Goal: Information Seeking & Learning: Find specific fact

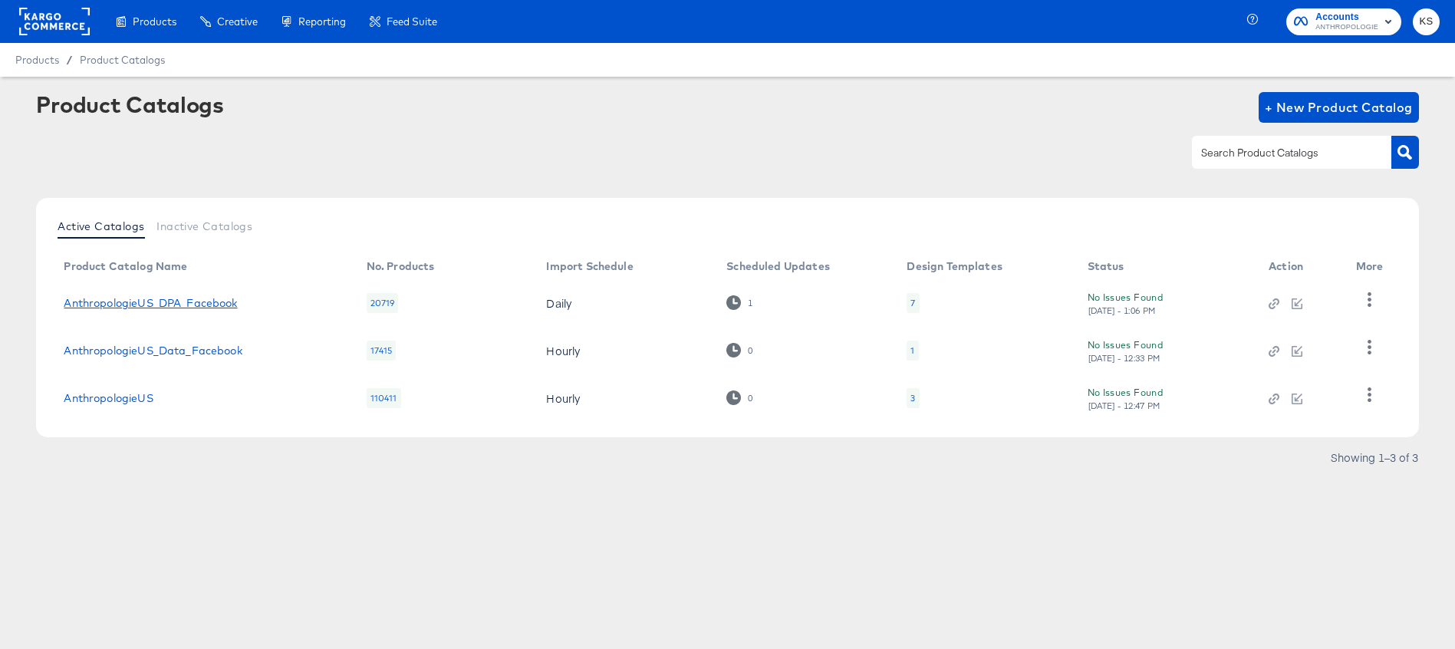
click at [173, 301] on link "AnthropologieUS_DPA_Facebook" at bounding box center [150, 303] width 173 height 12
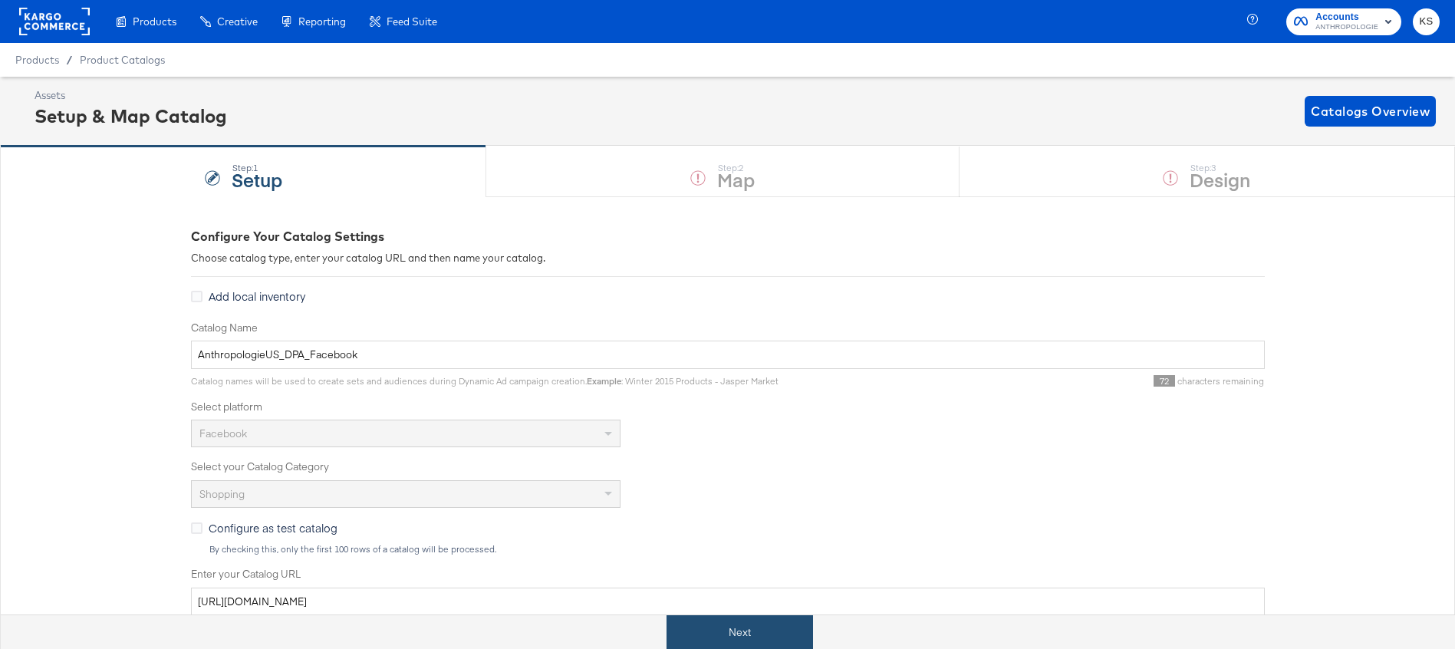
click at [789, 640] on button "Next" at bounding box center [740, 632] width 147 height 35
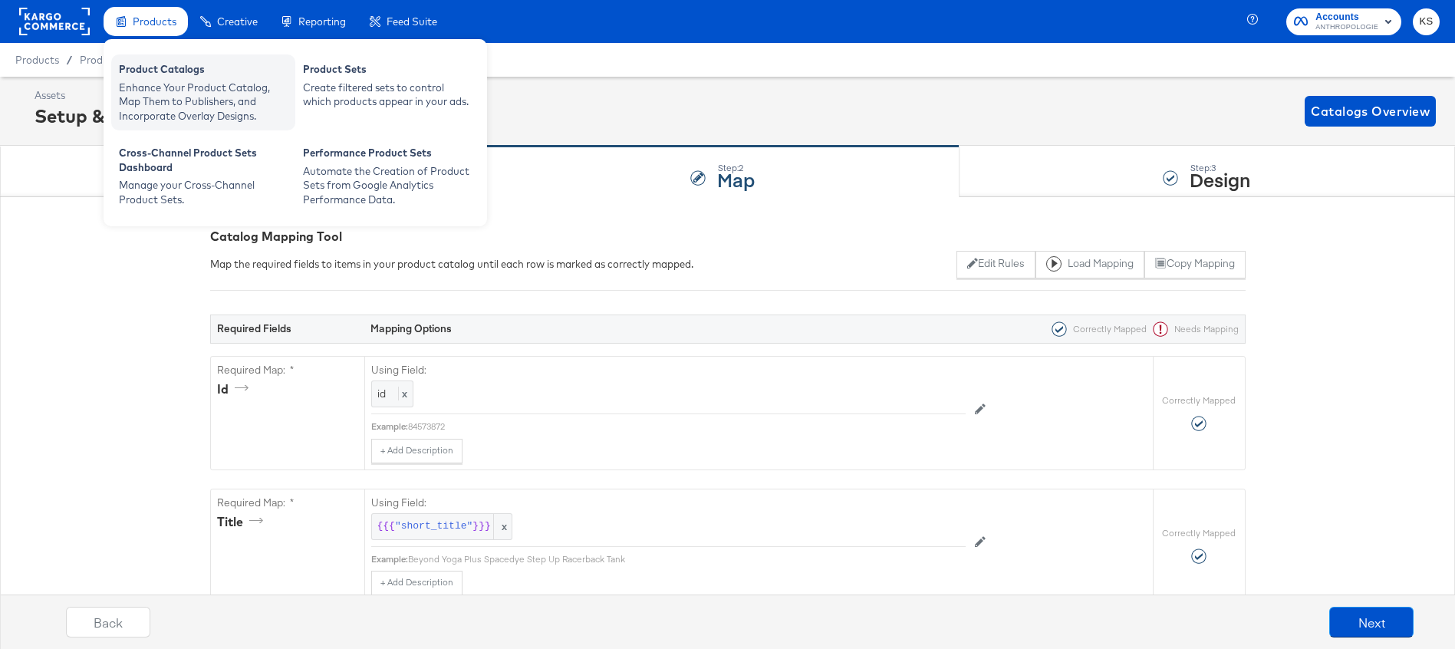
click at [178, 99] on div "Enhance Your Product Catalog, Map Them to Publishers, and Incorporate Overlay D…" at bounding box center [203, 102] width 169 height 43
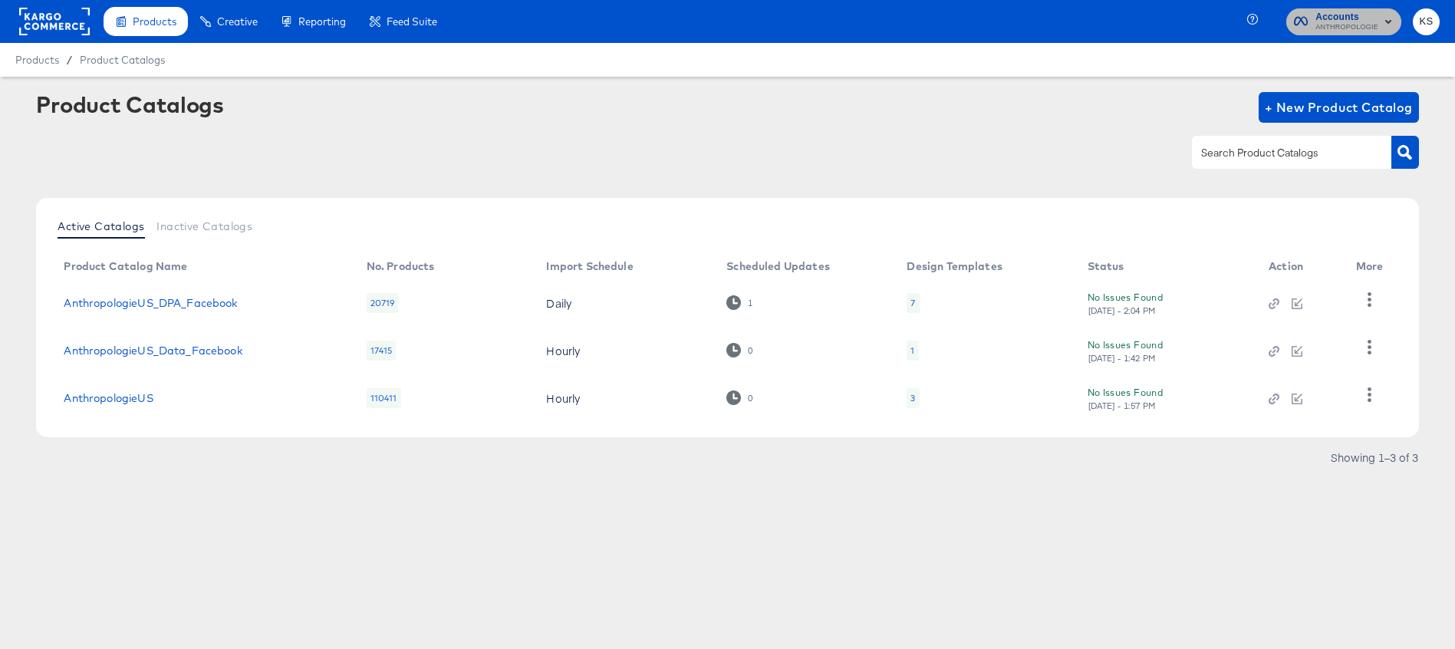
click at [1319, 21] on span "ANTHROPOLOGIE" at bounding box center [1346, 27] width 63 height 12
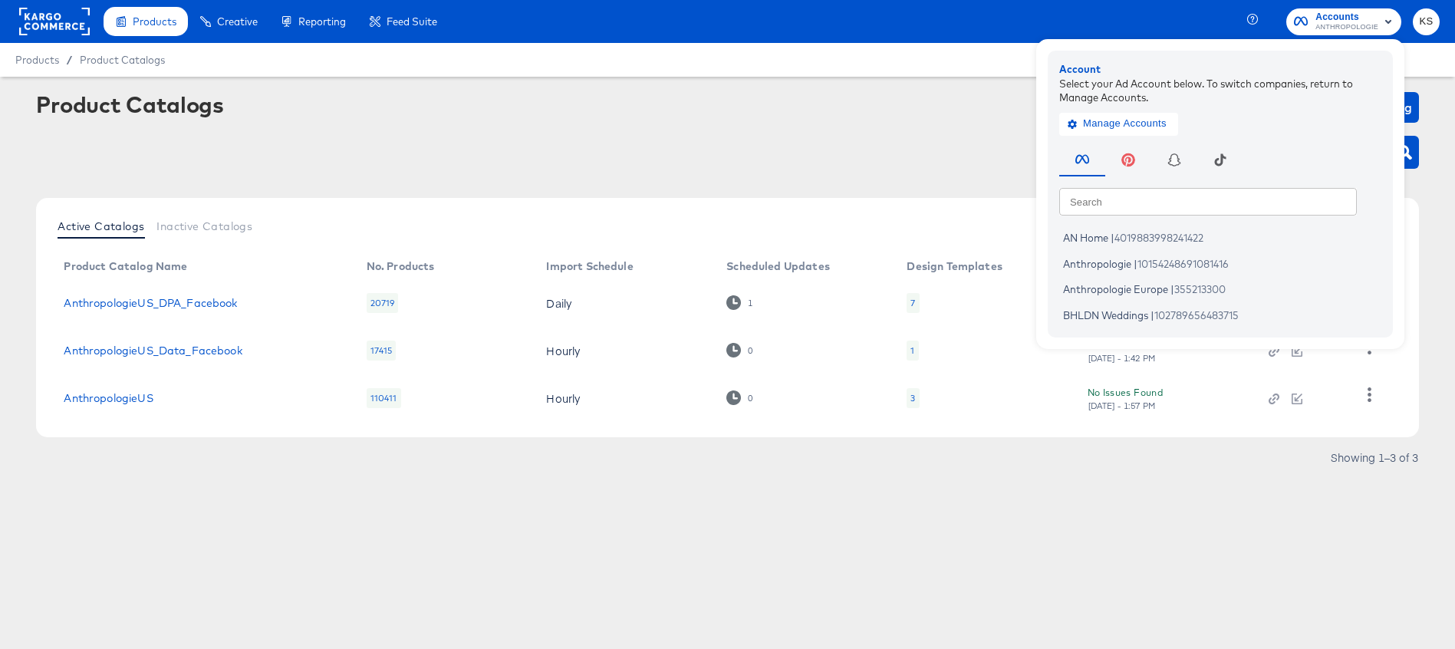
click at [578, 123] on div "Product Catalogs + New Product Catalog" at bounding box center [727, 139] width 1382 height 94
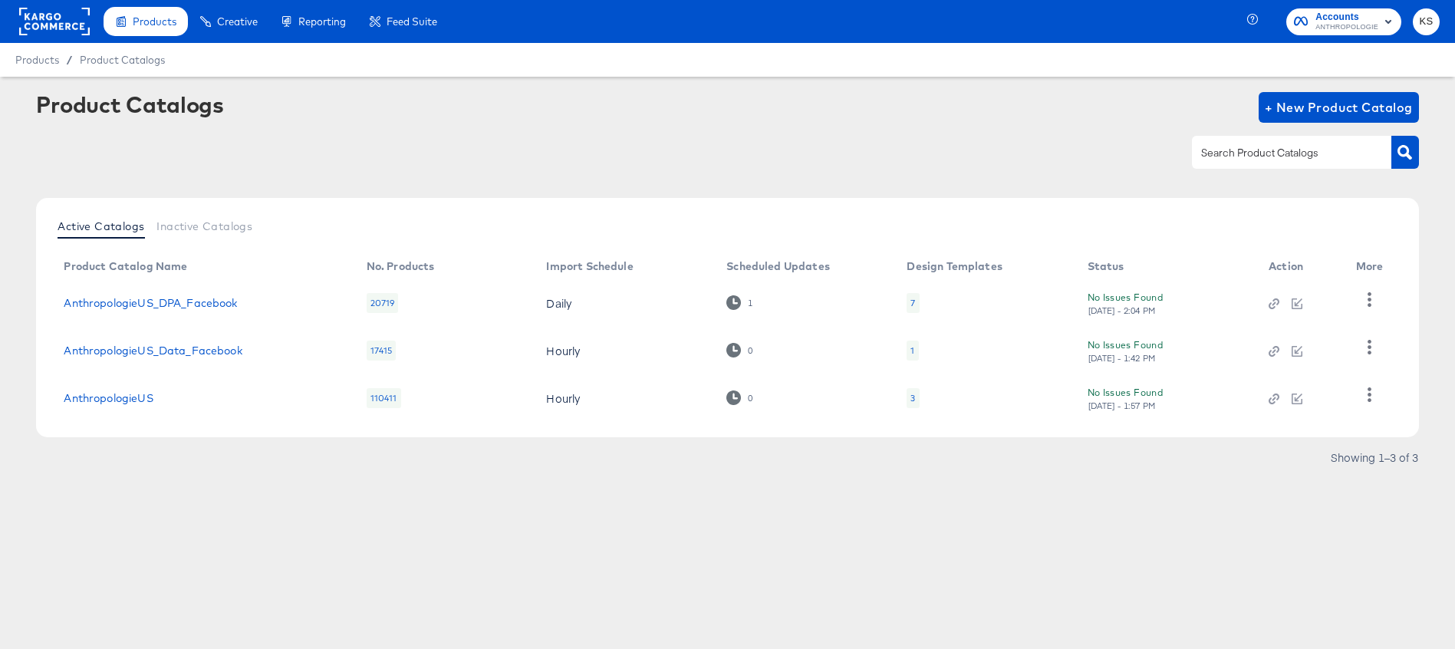
click at [1345, 25] on span "ANTHROPOLOGIE" at bounding box center [1346, 27] width 63 height 12
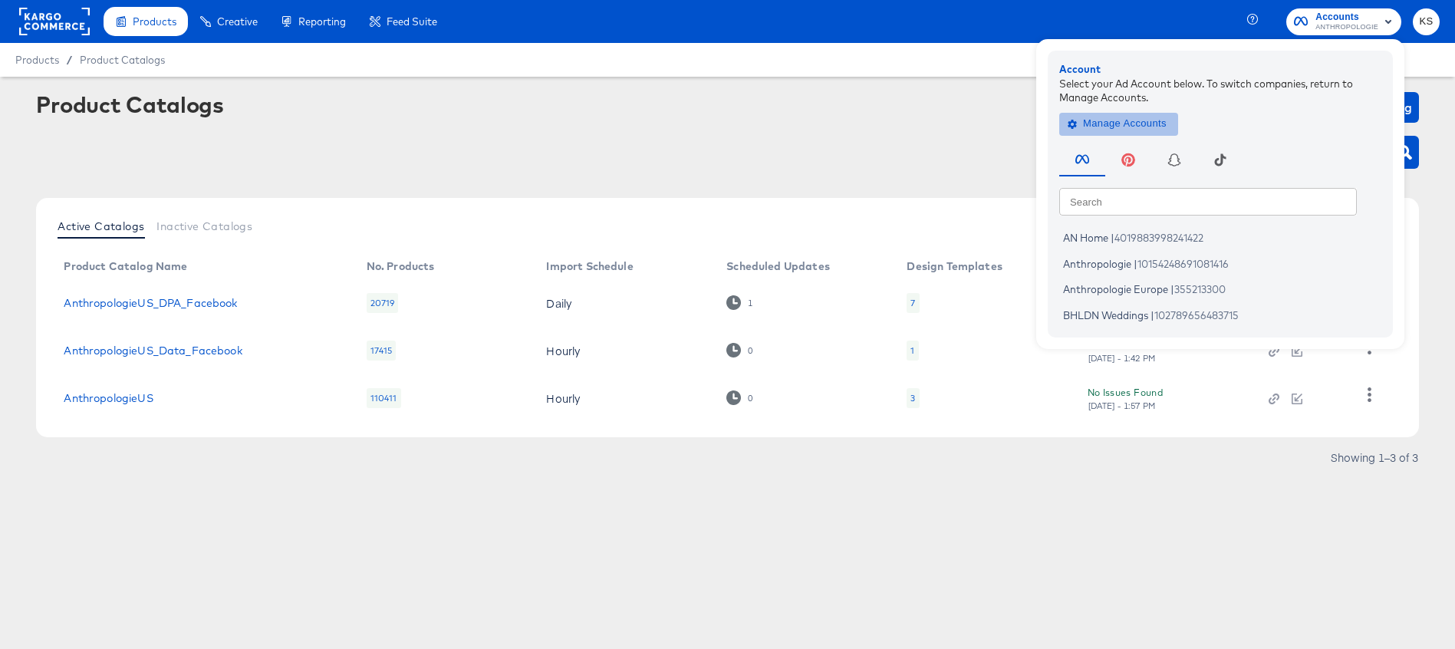
click at [1151, 120] on span "Manage Accounts" at bounding box center [1119, 124] width 96 height 18
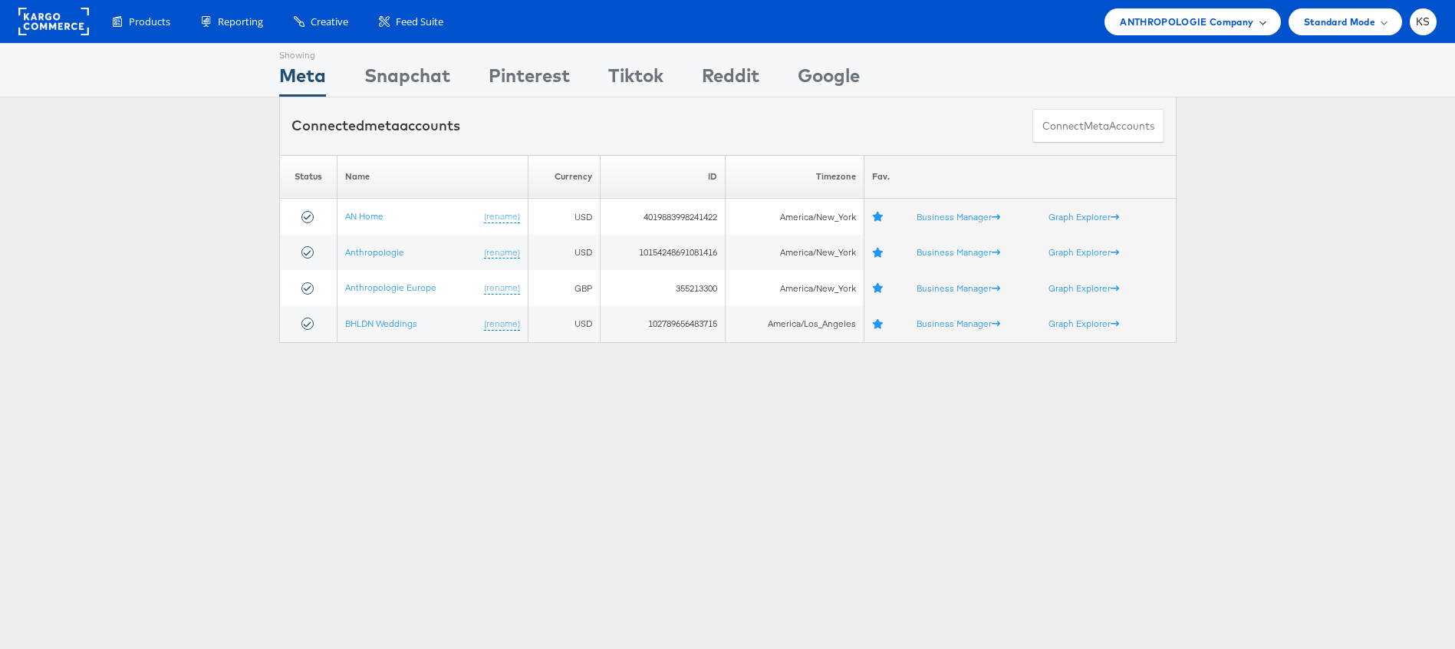
click at [1131, 10] on div "ANTHROPOLOGIE Company" at bounding box center [1193, 21] width 176 height 27
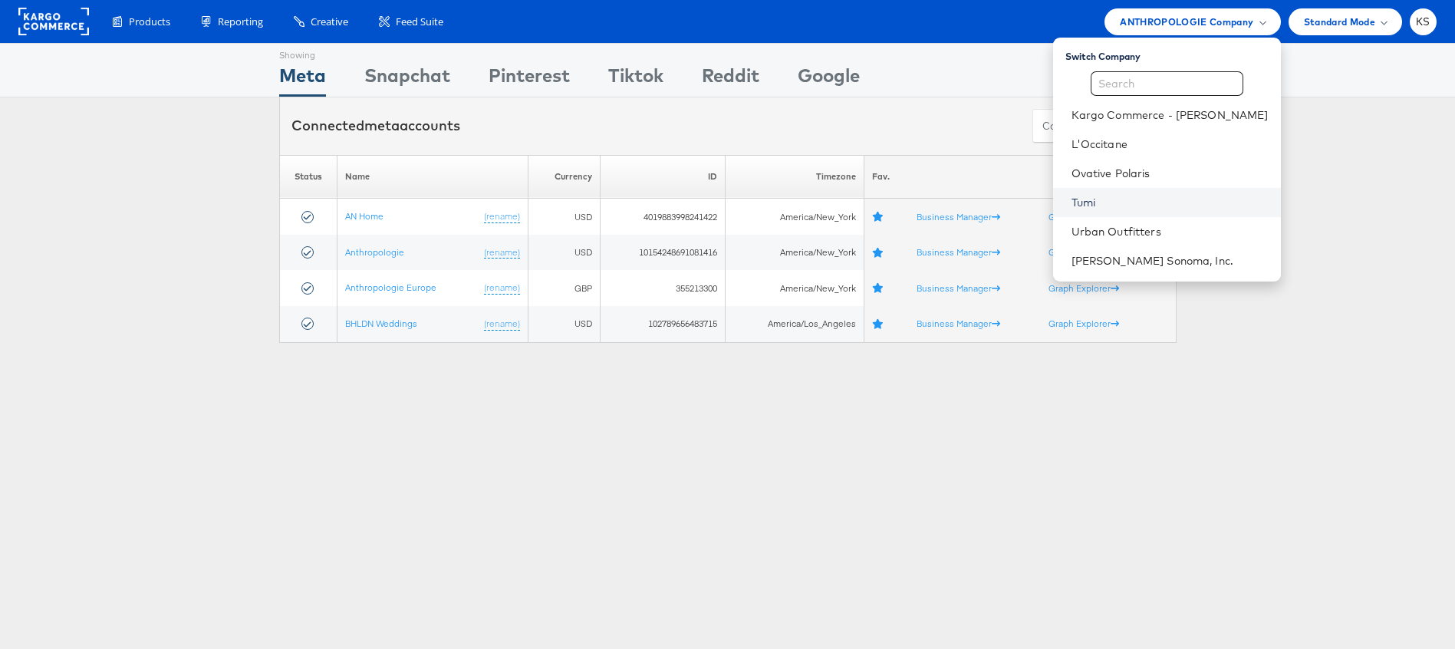
click at [1133, 208] on link "Tumi" at bounding box center [1170, 202] width 197 height 15
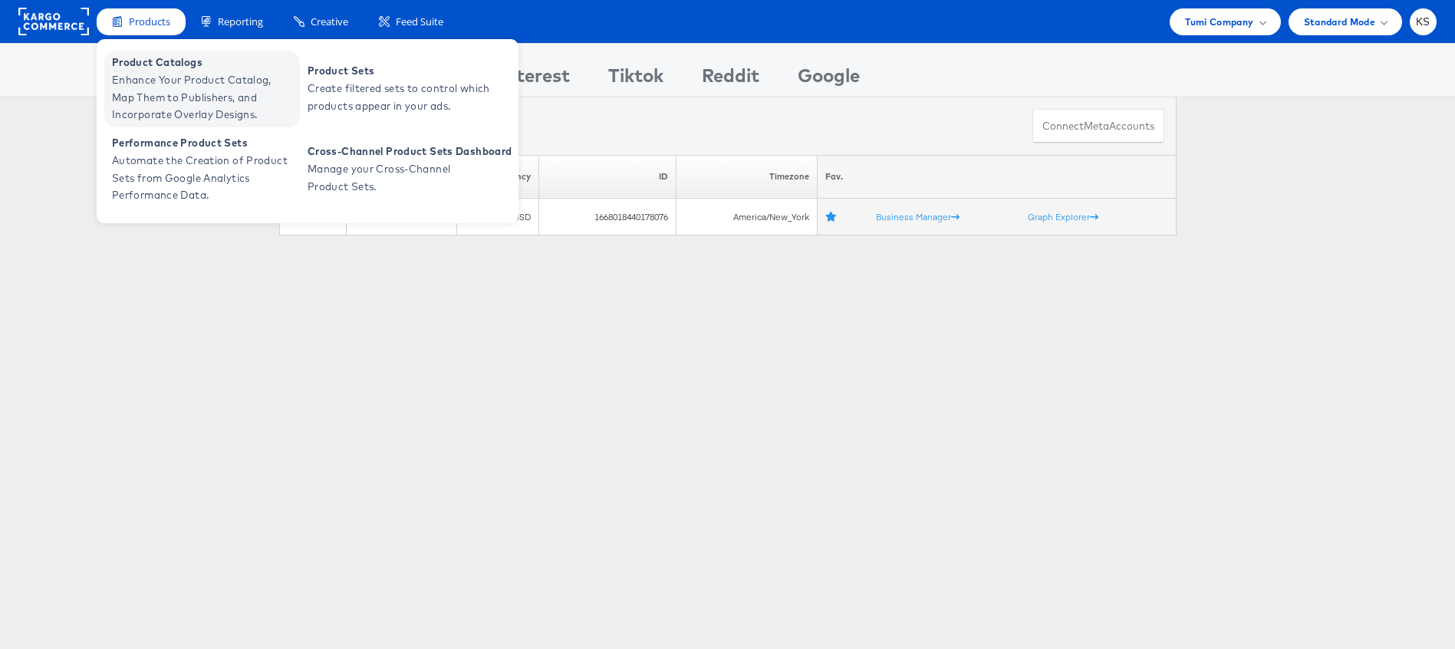
click at [158, 82] on span "Enhance Your Product Catalog, Map Them to Publishers, and Incorporate Overlay D…" at bounding box center [204, 97] width 184 height 52
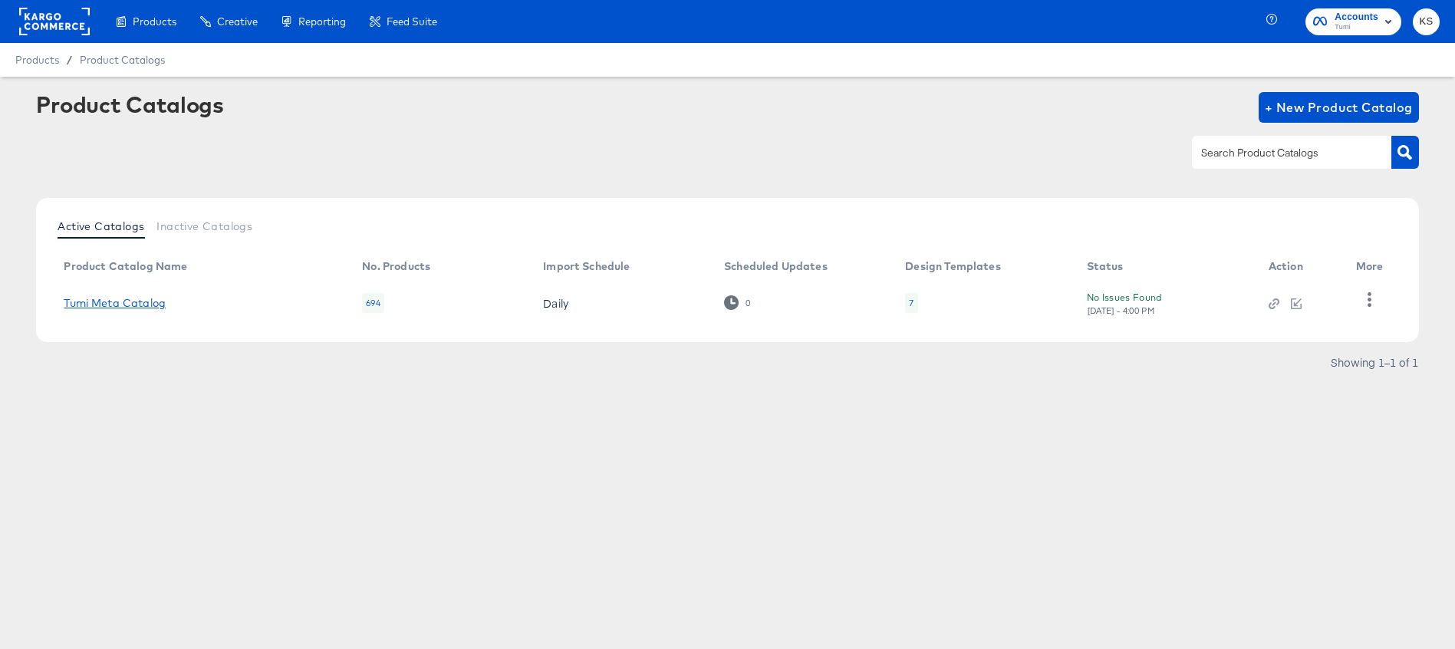
click at [110, 301] on link "Tumi Meta Catalog" at bounding box center [115, 303] width 102 height 12
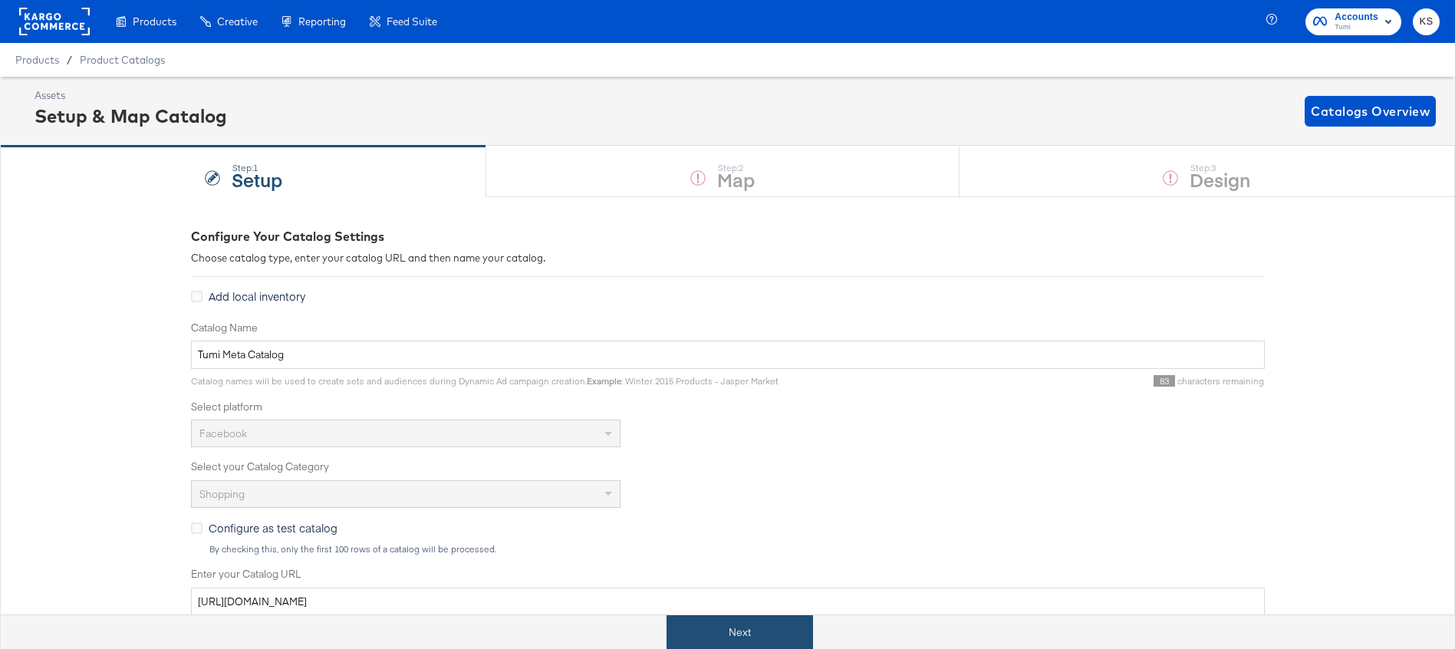
click at [747, 629] on button "Next" at bounding box center [740, 632] width 147 height 35
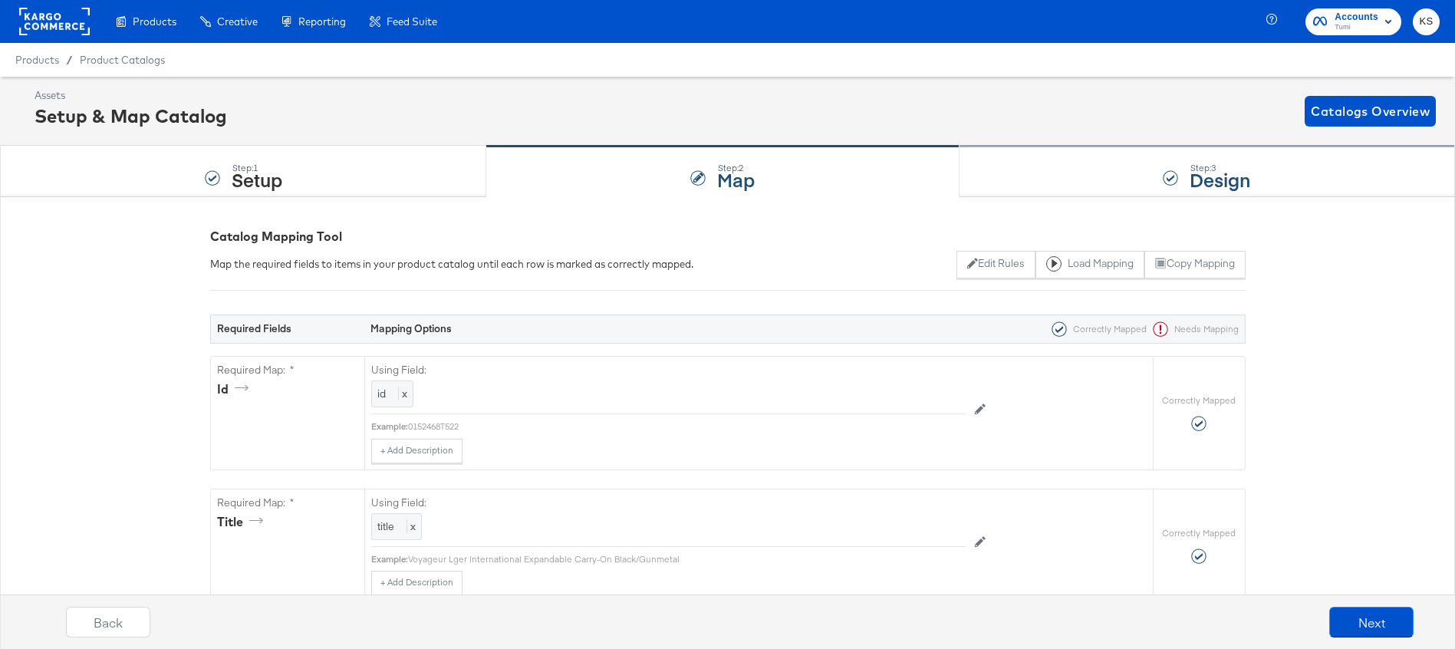
click at [1031, 176] on div "Step: 3 Design" at bounding box center [1208, 172] width 496 height 51
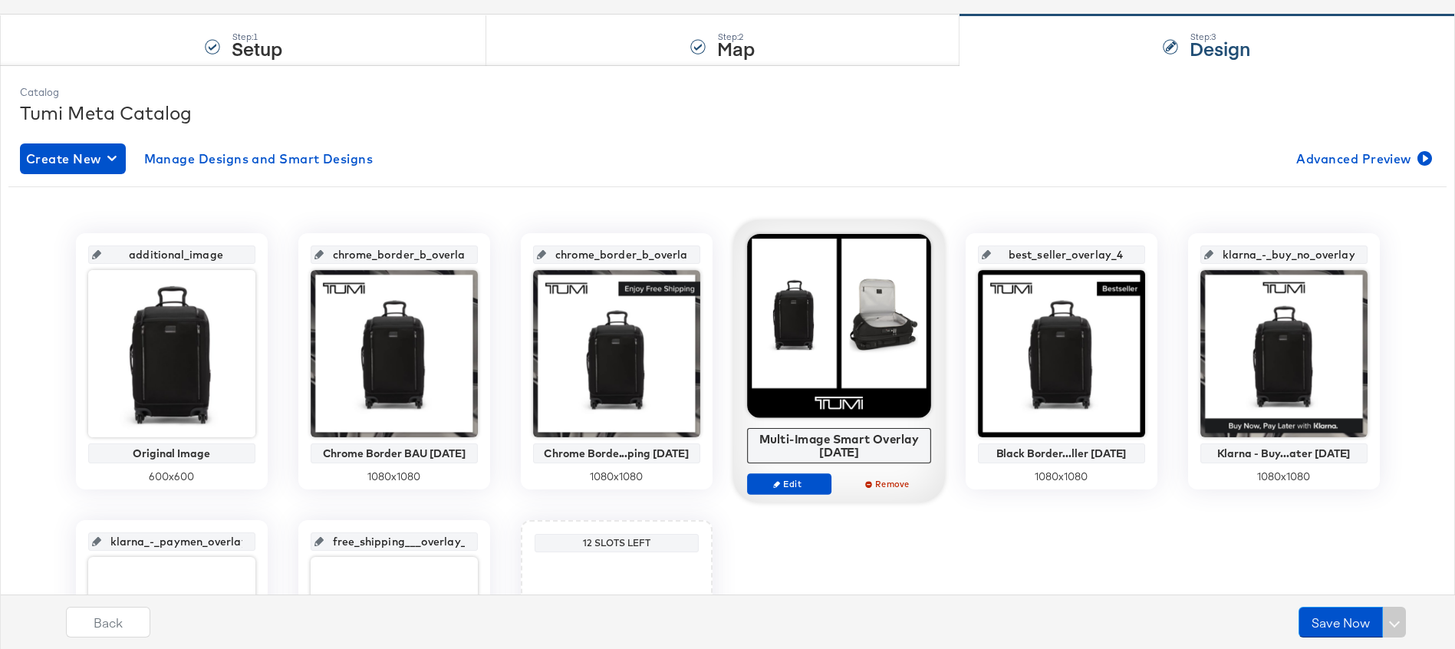
scroll to position [181, 0]
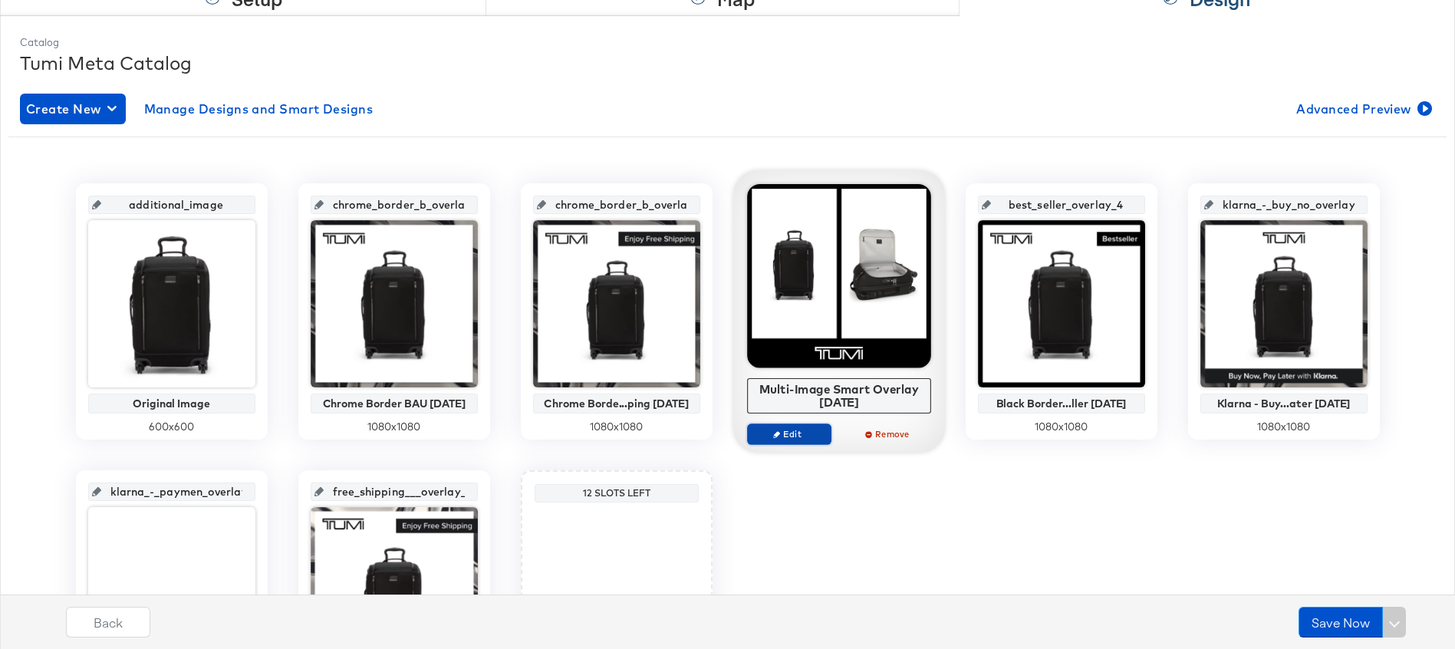
click at [795, 430] on span "Edit" at bounding box center [788, 434] width 71 height 12
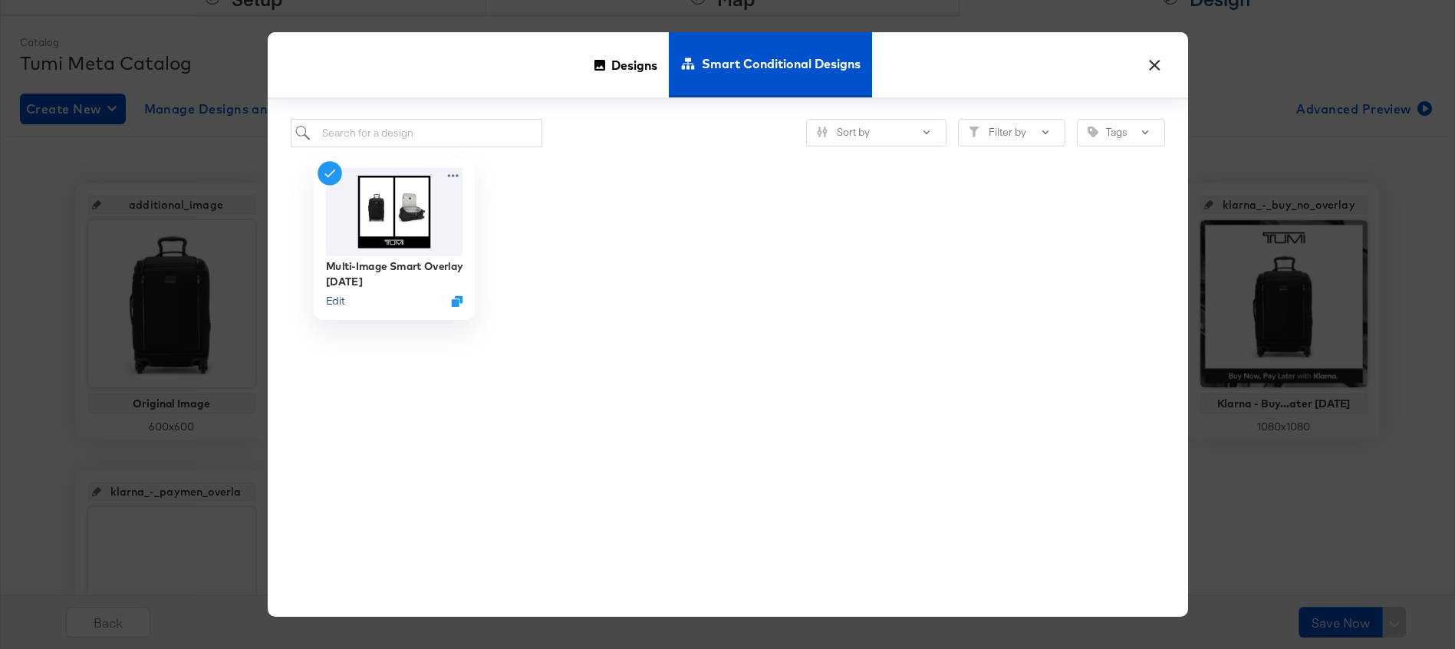
click at [338, 299] on button "Edit" at bounding box center [334, 301] width 18 height 15
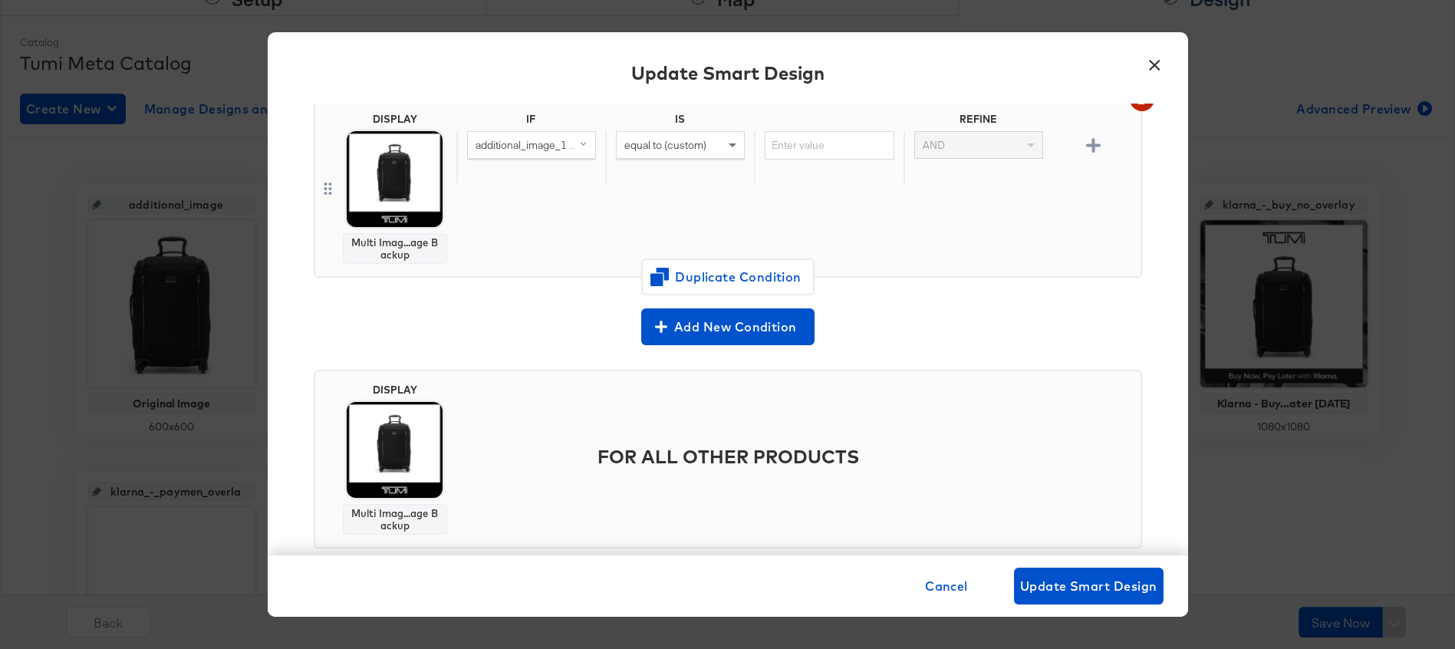
scroll to position [1134, 0]
click at [1154, 69] on button "×" at bounding box center [1155, 62] width 28 height 28
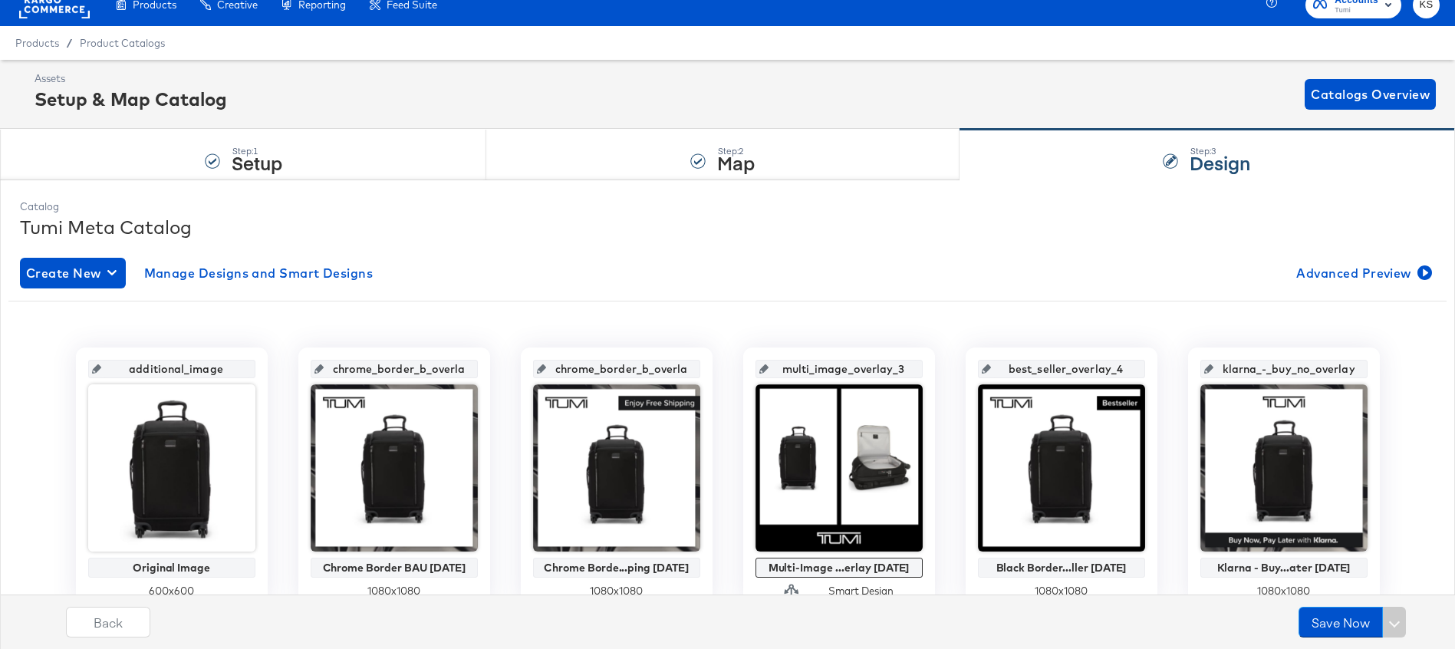
scroll to position [0, 0]
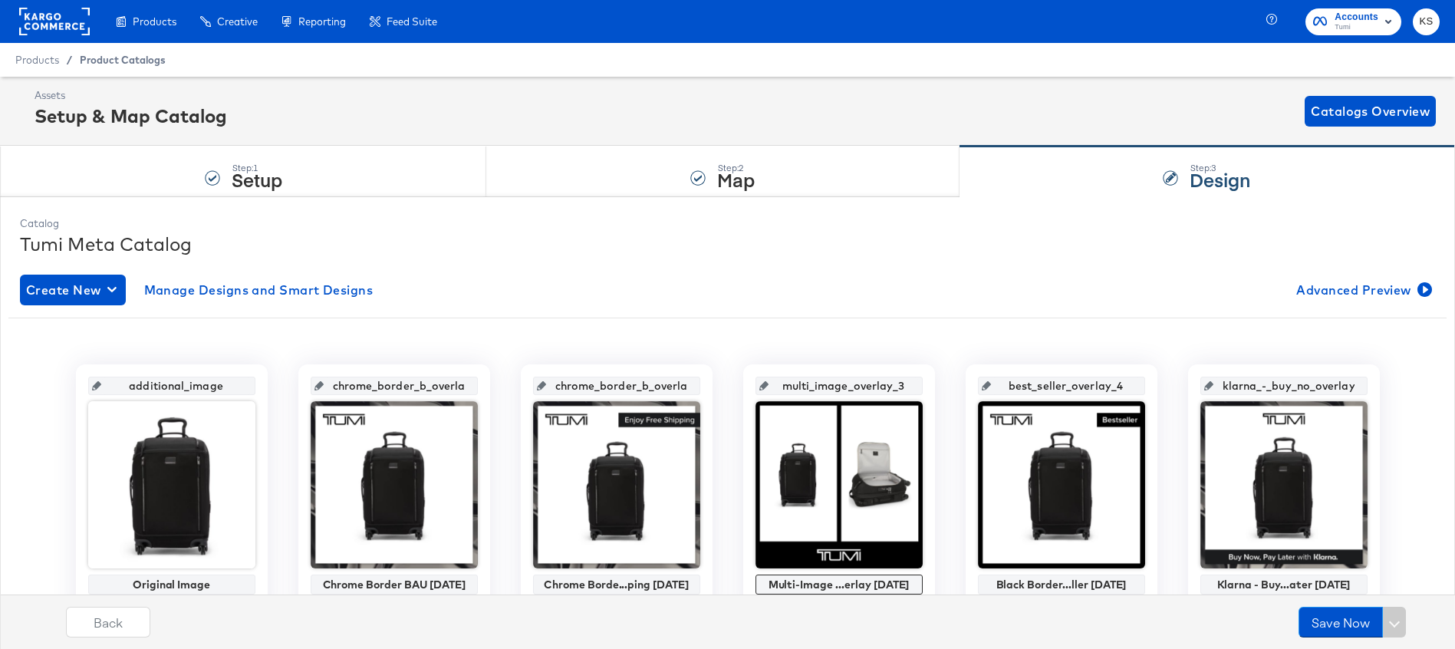
click at [132, 60] on span "Product Catalogs" at bounding box center [123, 60] width 86 height 12
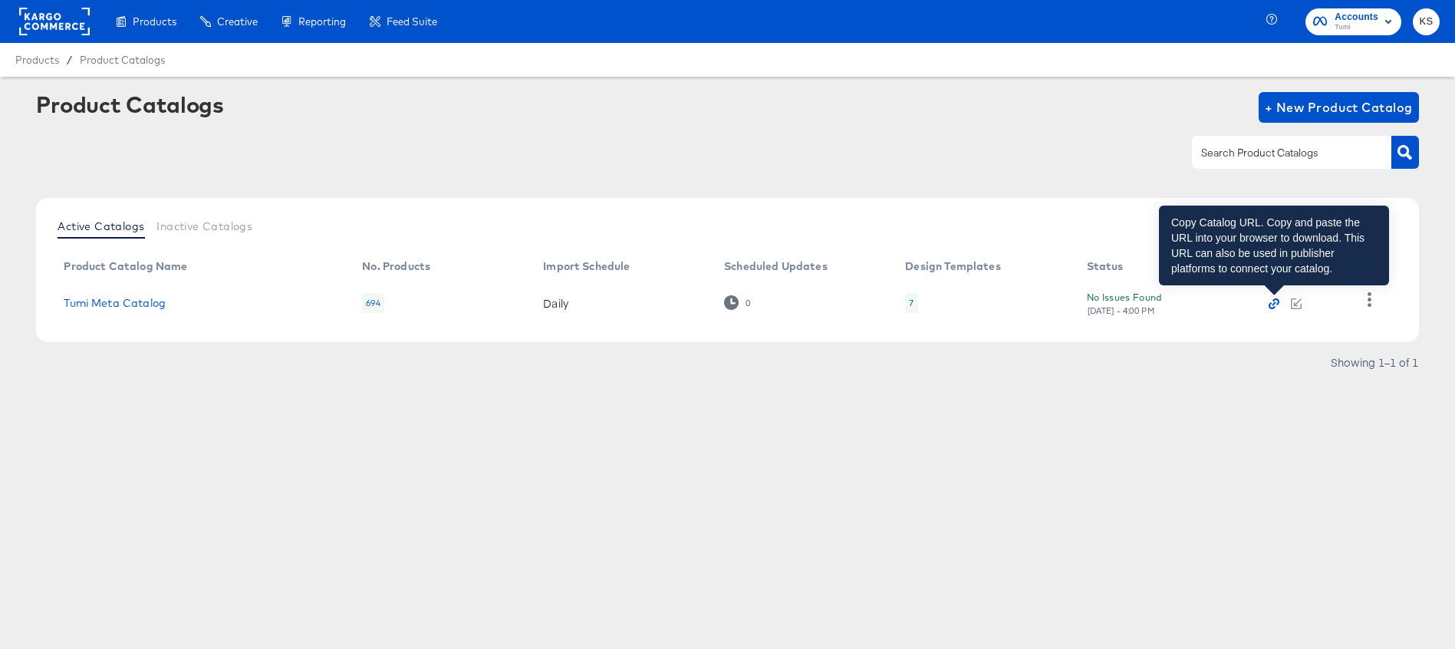
click at [1270, 302] on icon "button" at bounding box center [1274, 303] width 11 height 11
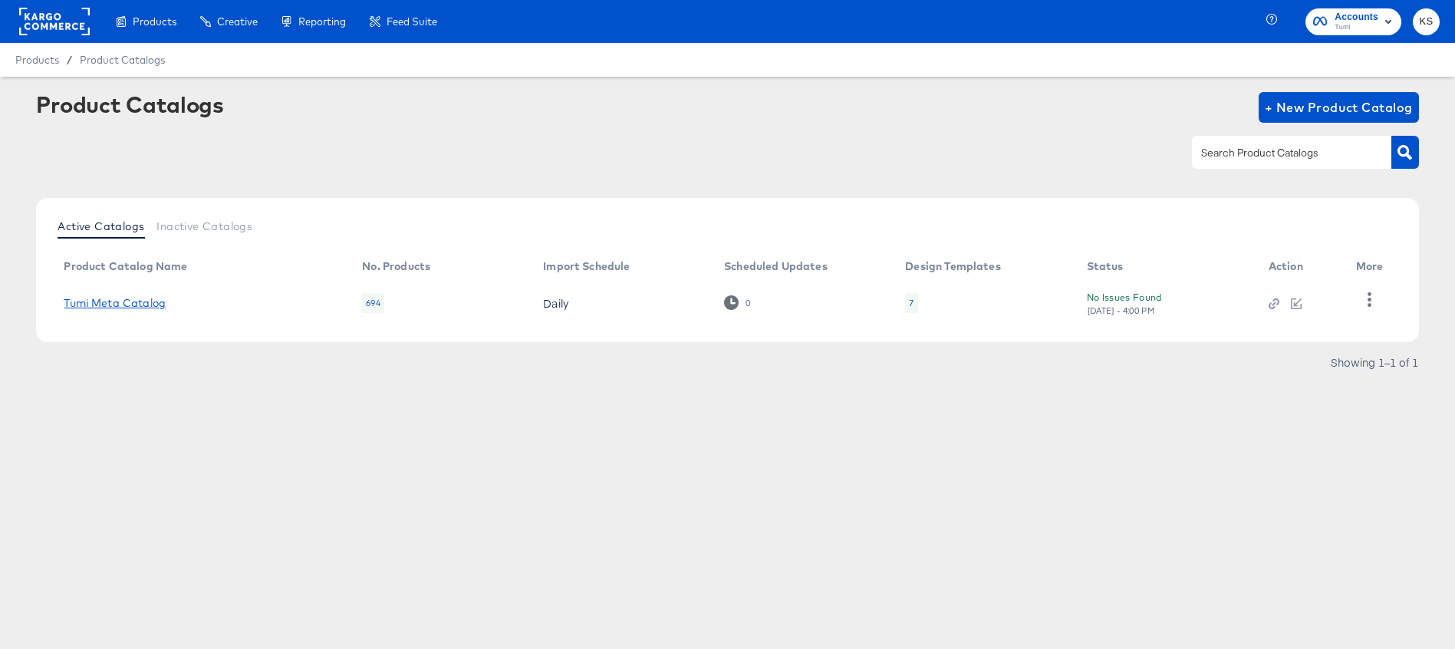
click at [132, 302] on link "Tumi Meta Catalog" at bounding box center [115, 303] width 102 height 12
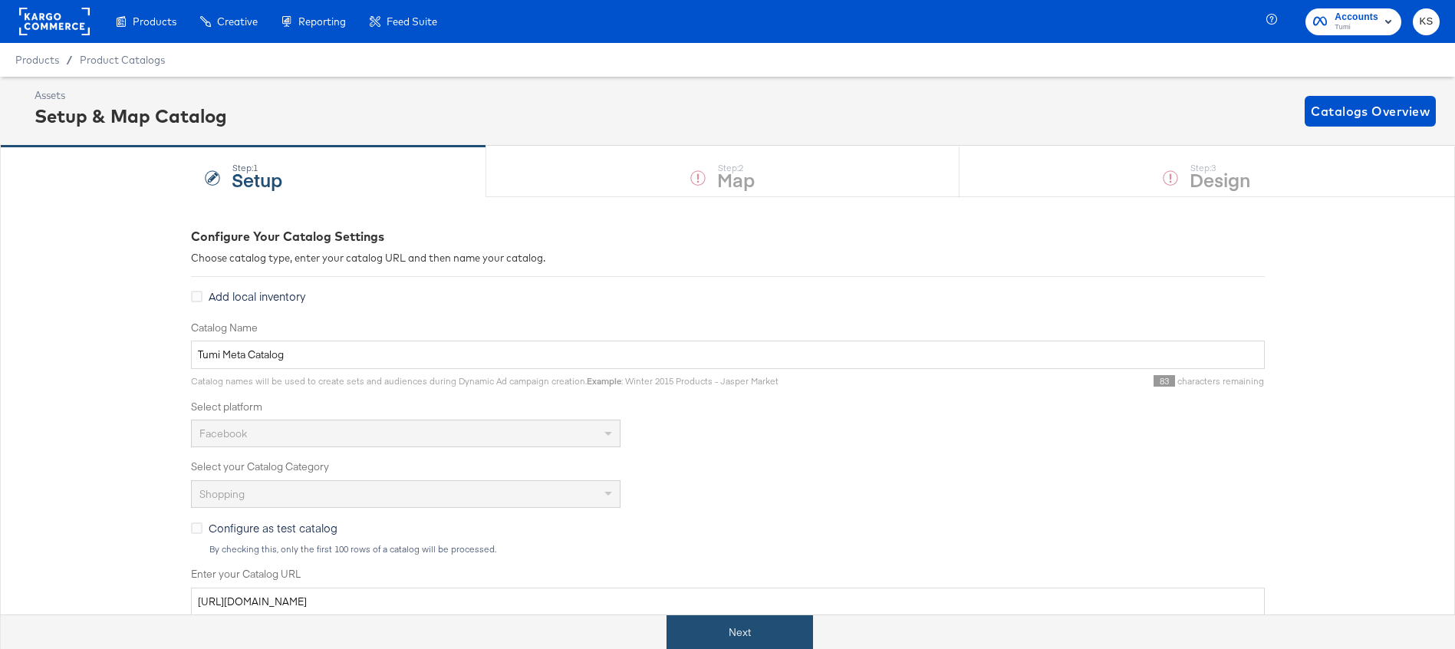
click at [690, 624] on button "Next" at bounding box center [740, 632] width 147 height 35
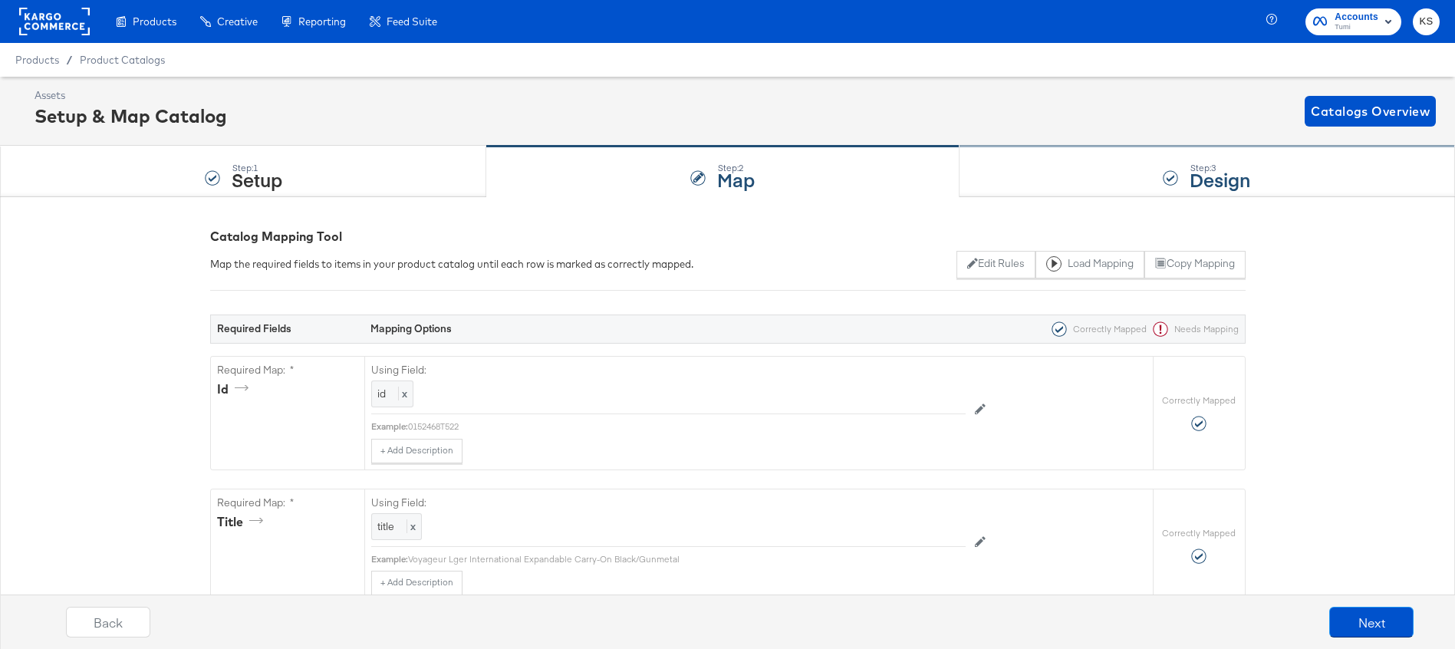
click at [1011, 158] on div "Step: 3 Design" at bounding box center [1208, 172] width 496 height 51
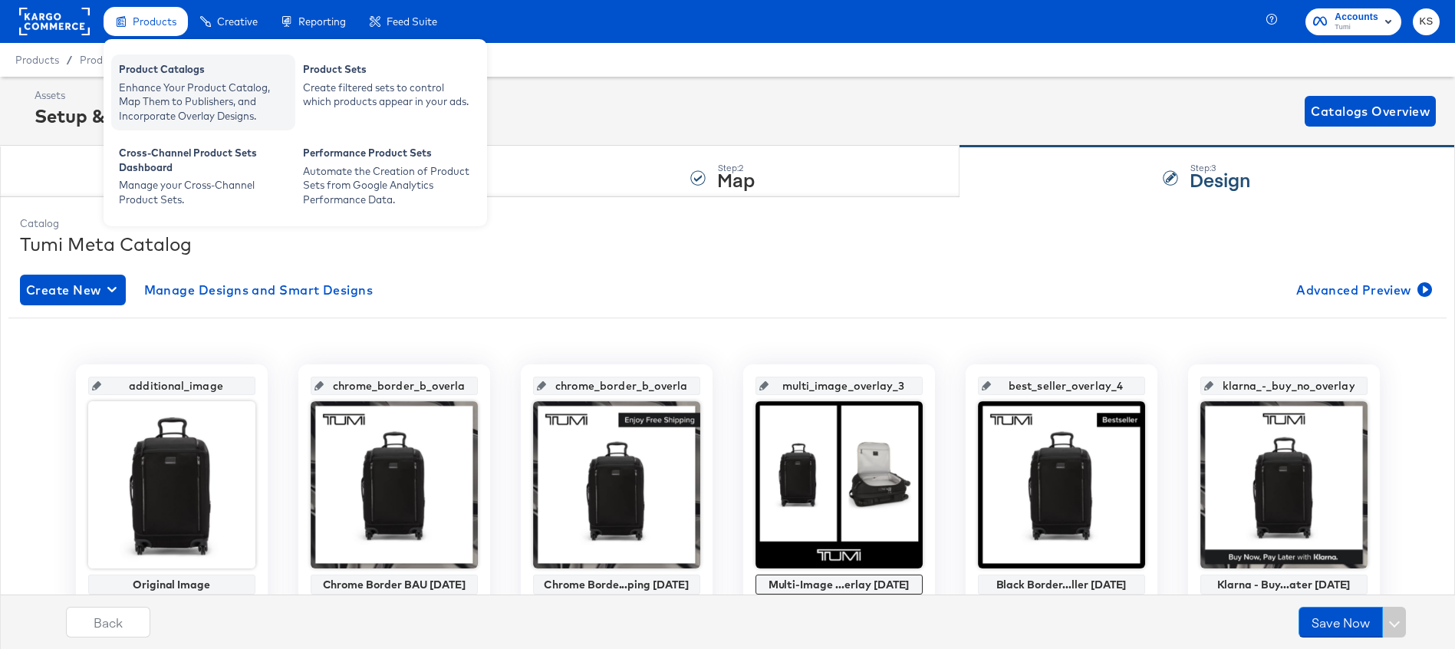
click at [150, 86] on div "Enhance Your Product Catalog, Map Them to Publishers, and Incorporate Overlay D…" at bounding box center [203, 102] width 169 height 43
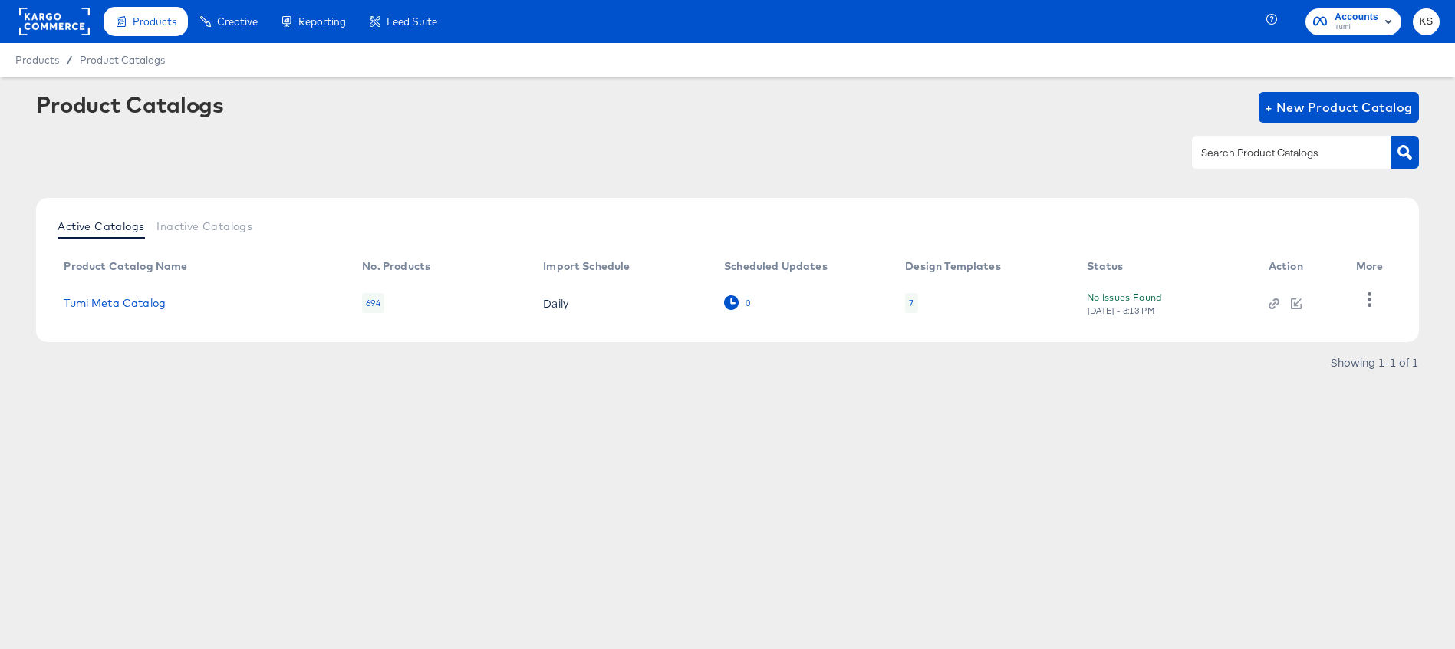
click at [732, 296] on icon at bounding box center [731, 302] width 15 height 15
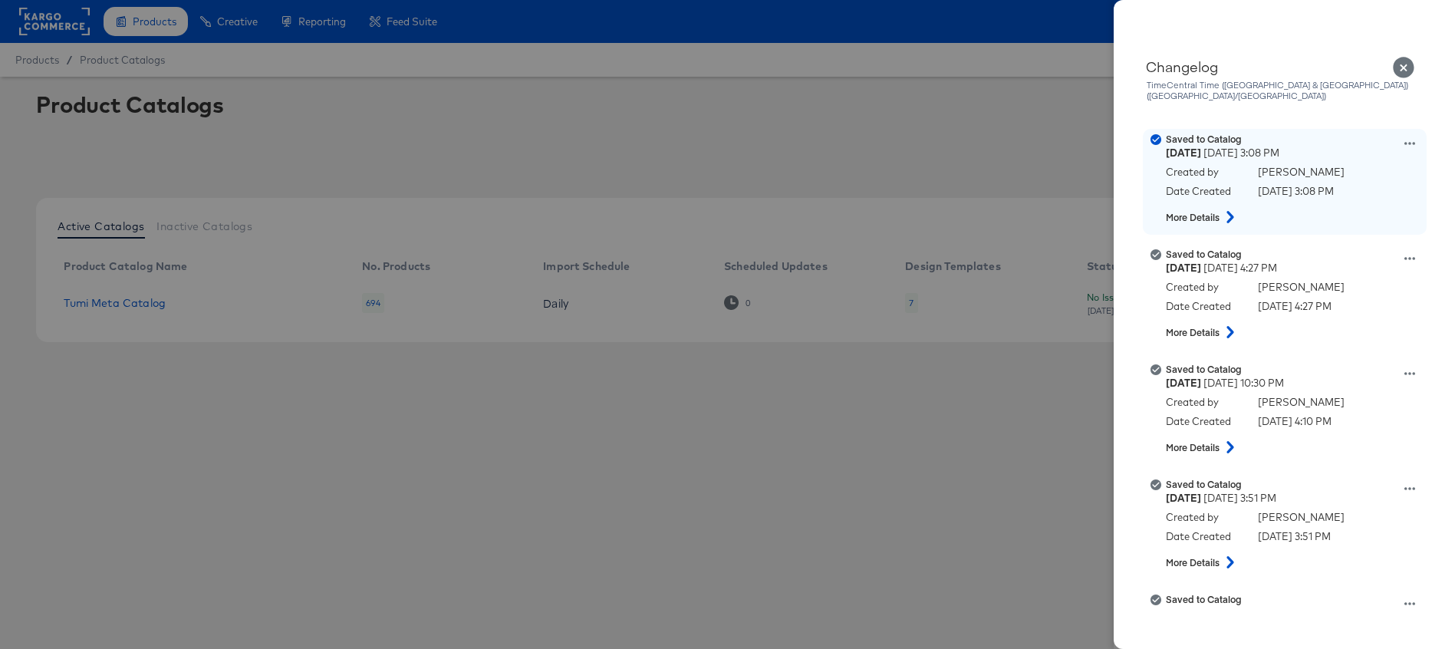
click at [1236, 211] on icon at bounding box center [1230, 217] width 18 height 12
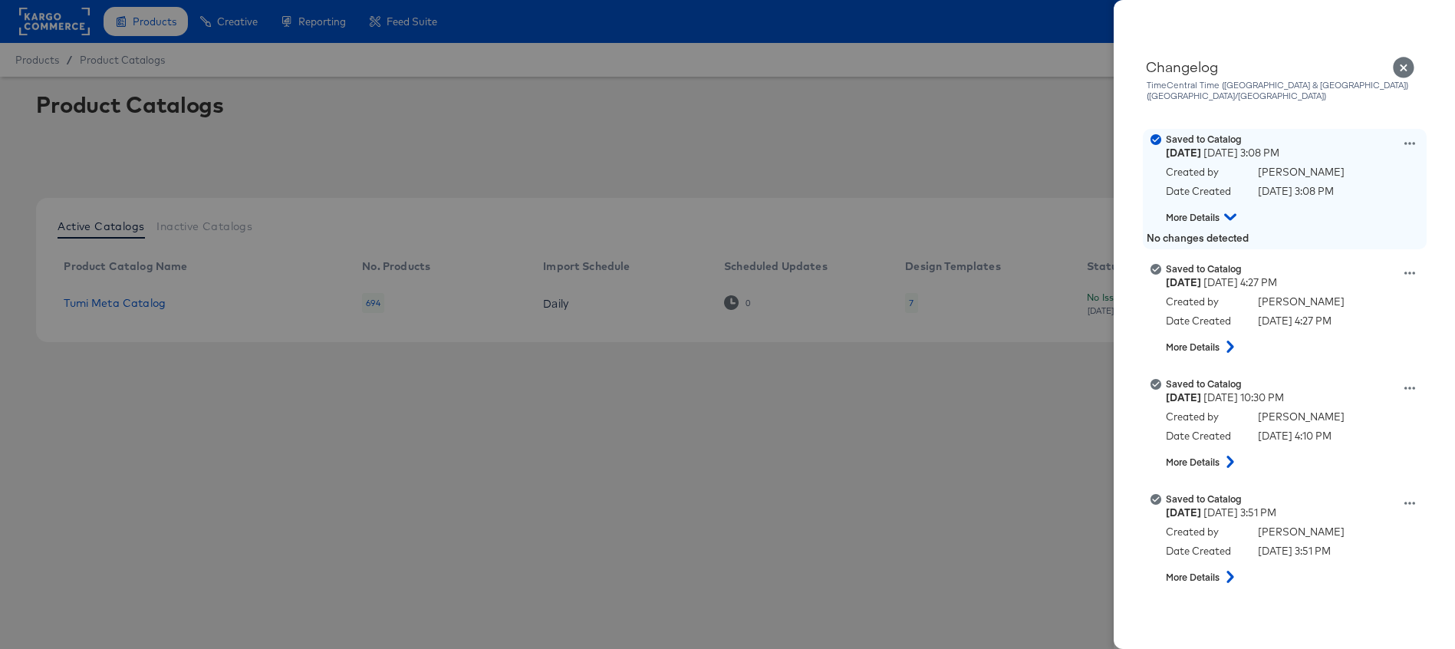
click at [1234, 209] on icon at bounding box center [1230, 217] width 12 height 18
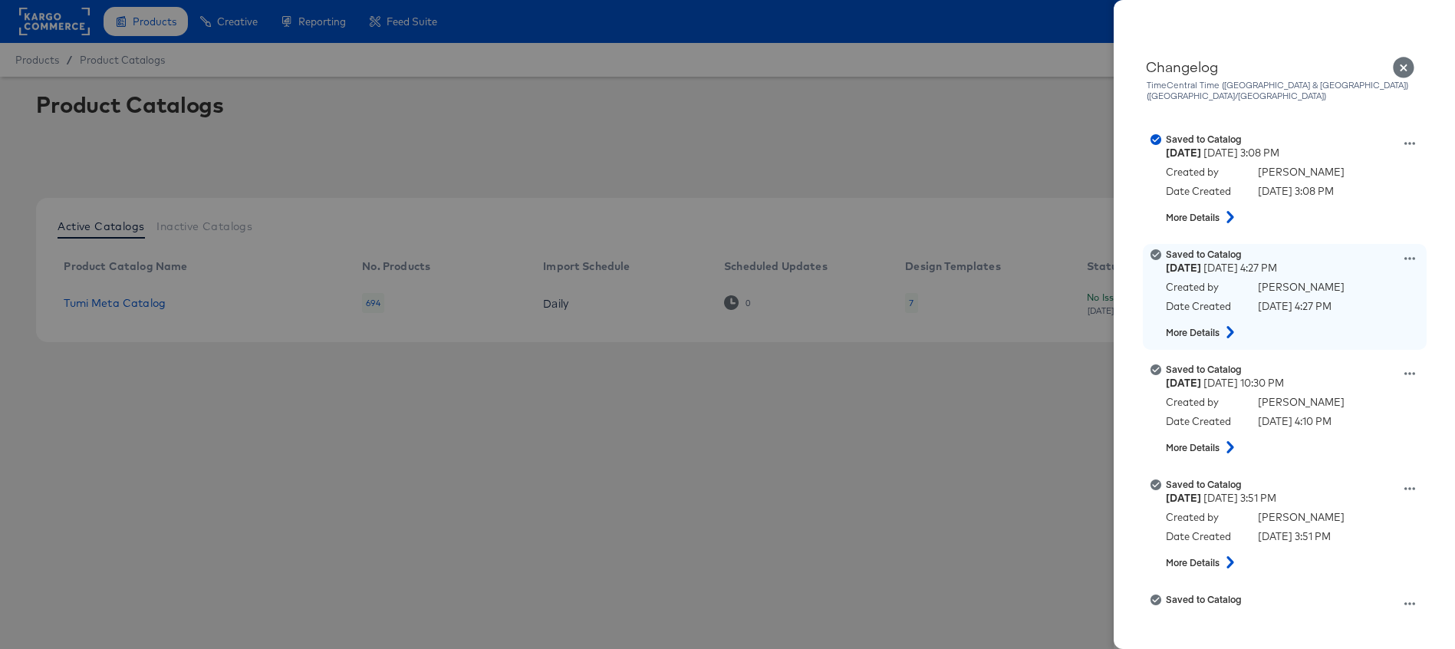
click at [1235, 326] on icon at bounding box center [1230, 332] width 18 height 12
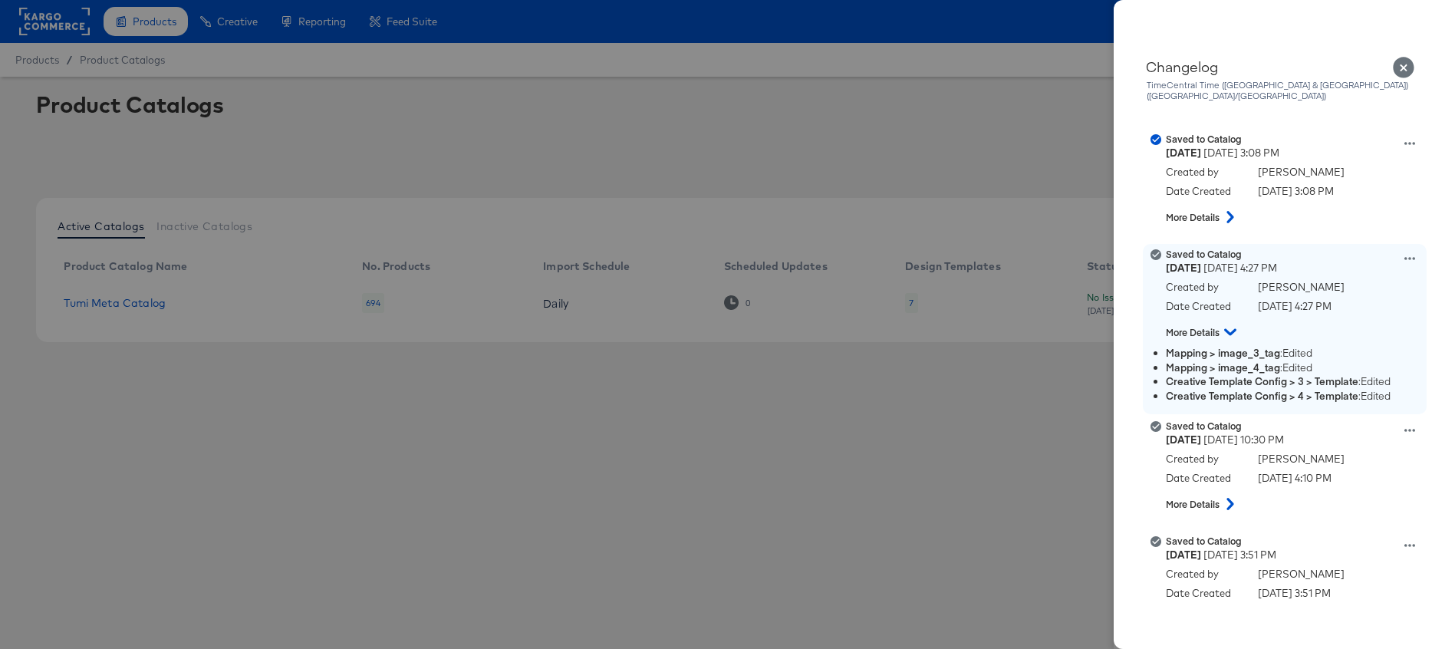
click at [1234, 326] on icon at bounding box center [1230, 332] width 12 height 18
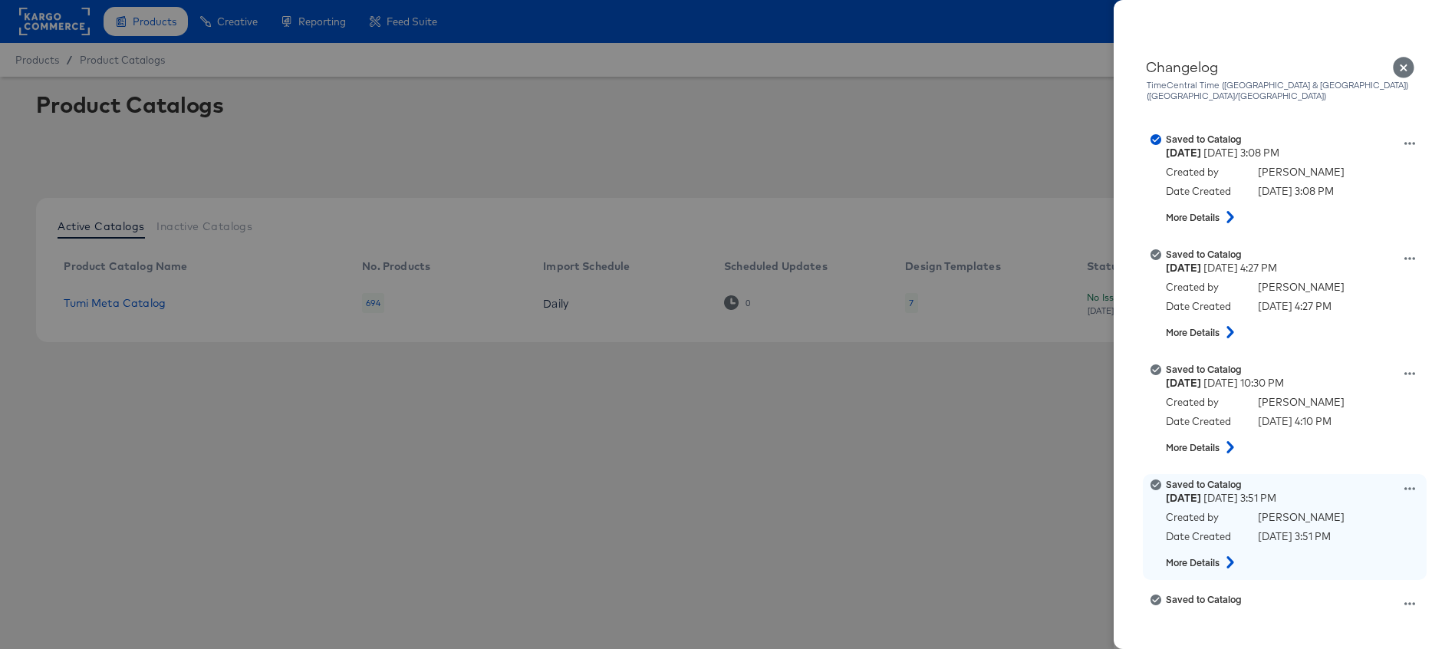
click at [1207, 556] on strong "More Details" at bounding box center [1193, 562] width 54 height 13
click at [1213, 556] on strong "More Details" at bounding box center [1193, 562] width 54 height 13
click at [1230, 556] on icon at bounding box center [1230, 562] width 7 height 12
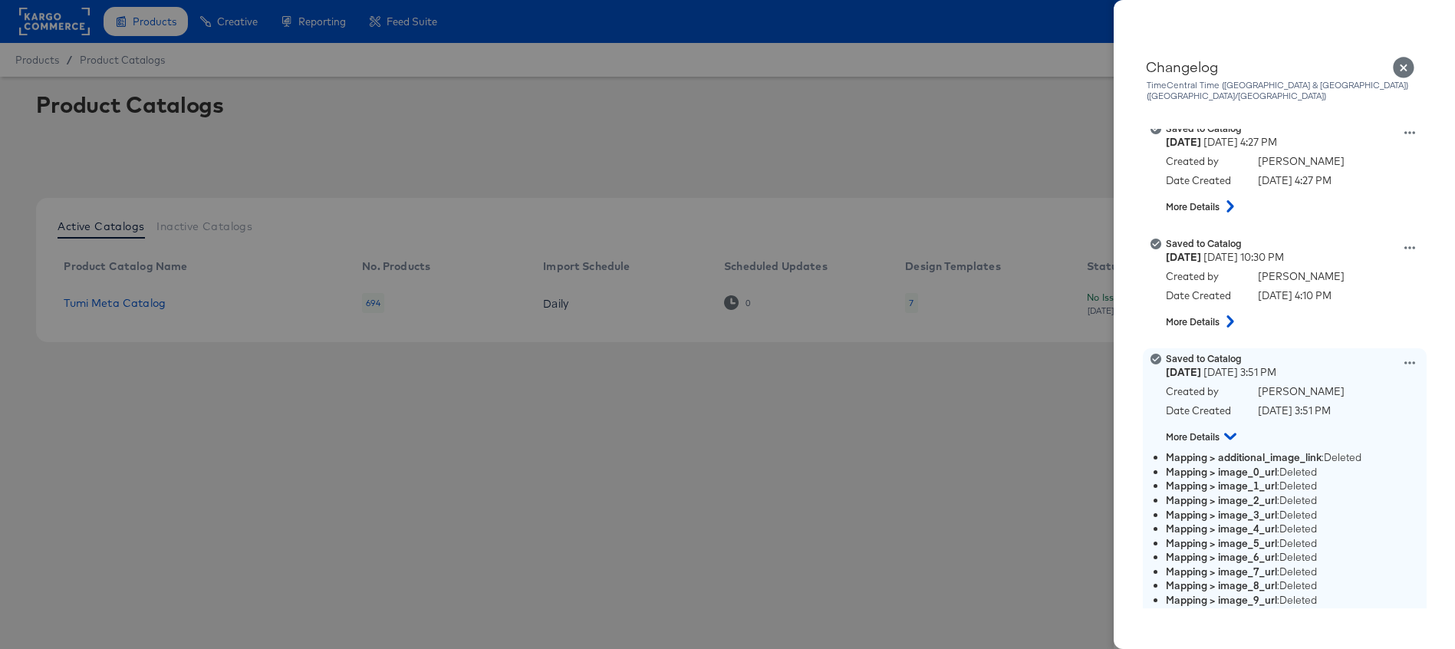
scroll to position [280, 0]
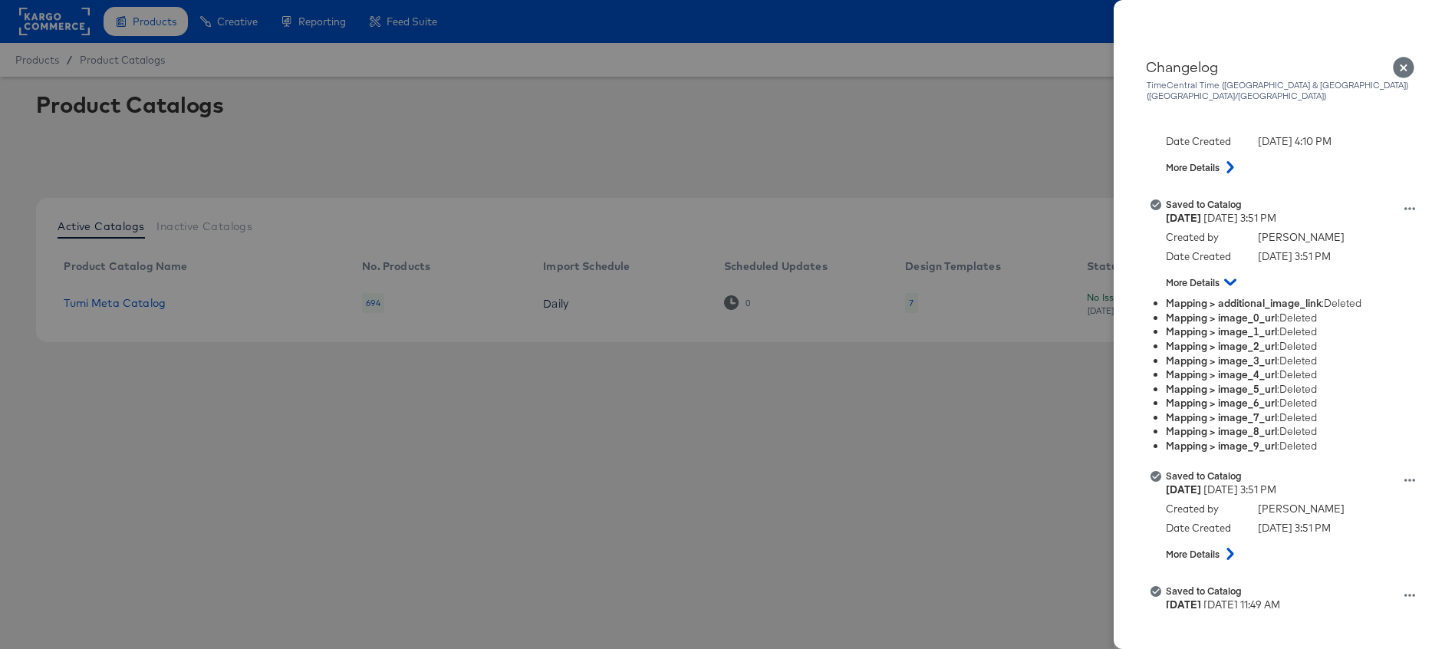
click at [1404, 65] on icon "Close" at bounding box center [1403, 67] width 21 height 21
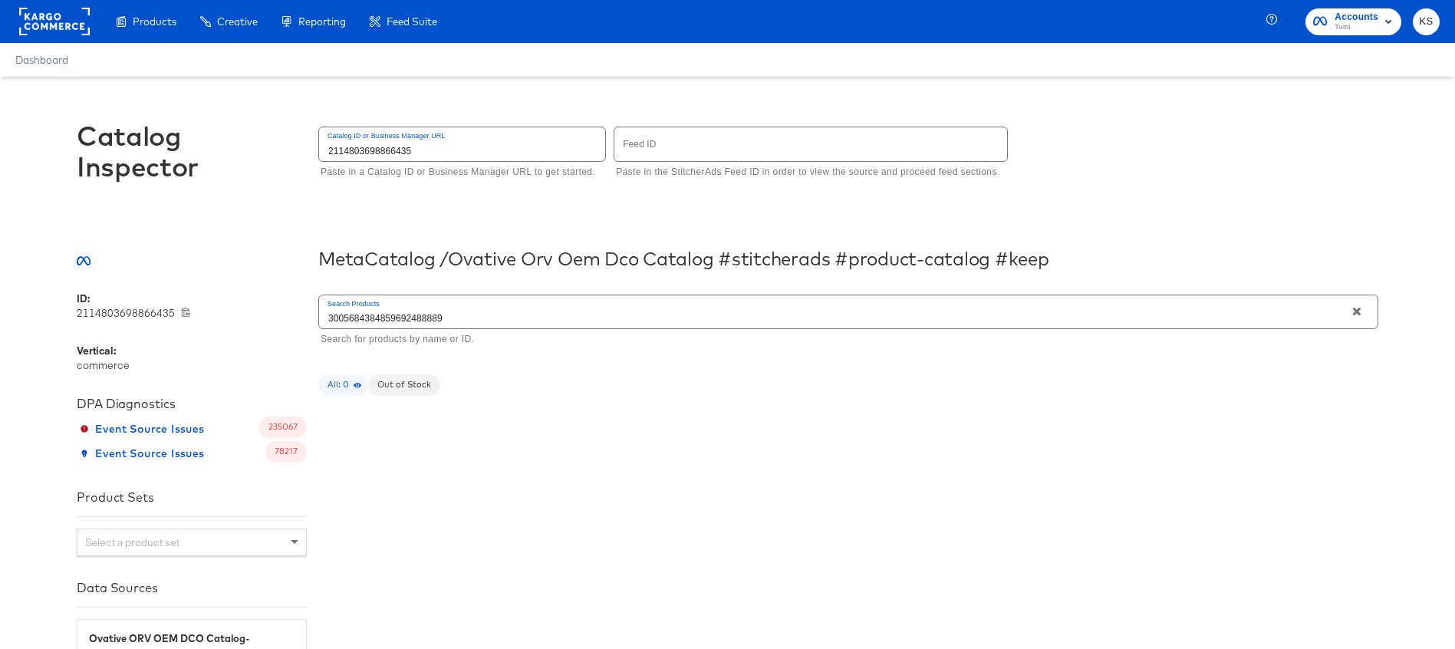
click at [507, 314] on input "3005684384859692488889" at bounding box center [832, 311] width 1026 height 33
click at [427, 151] on input "2114803698866435" at bounding box center [462, 143] width 286 height 33
click at [426, 151] on input "2114803698866435" at bounding box center [462, 143] width 286 height 33
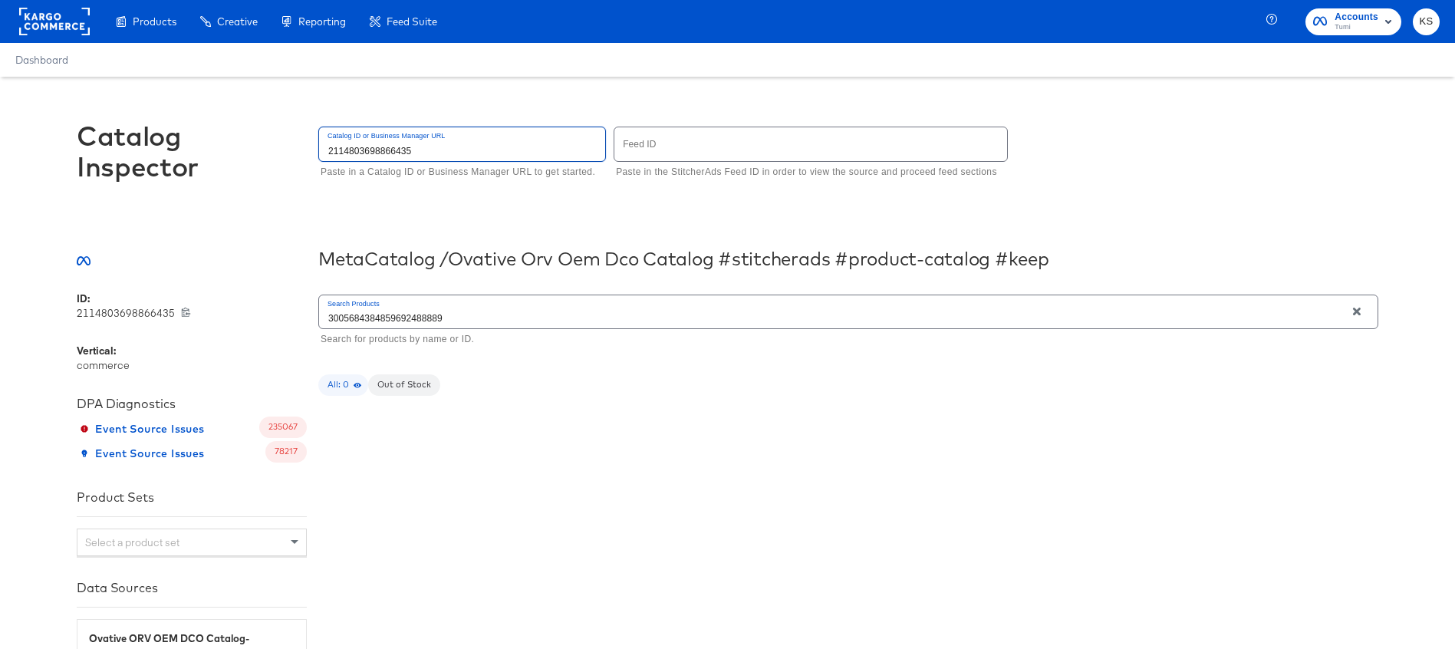
click at [426, 151] on input "2114803698866435" at bounding box center [462, 143] width 286 height 33
type input "1759787317682074"
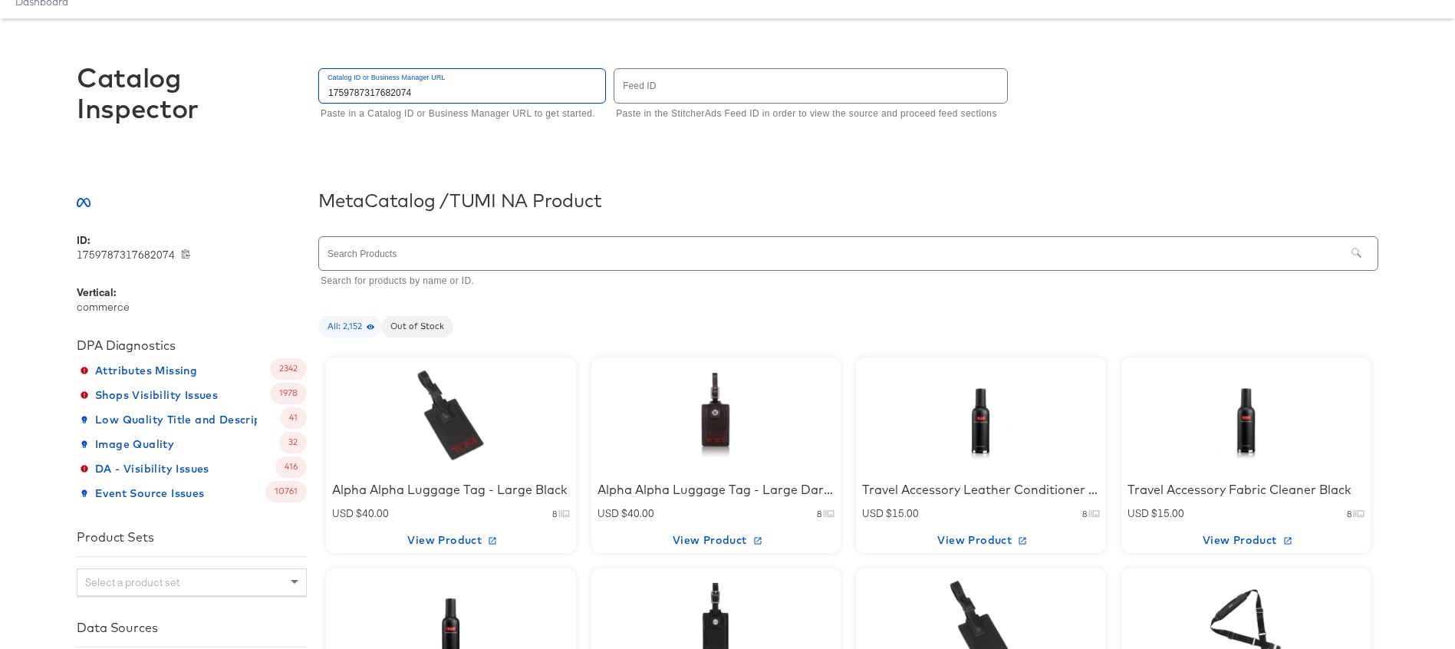
scroll to position [59, 0]
type input "1759787317682074"
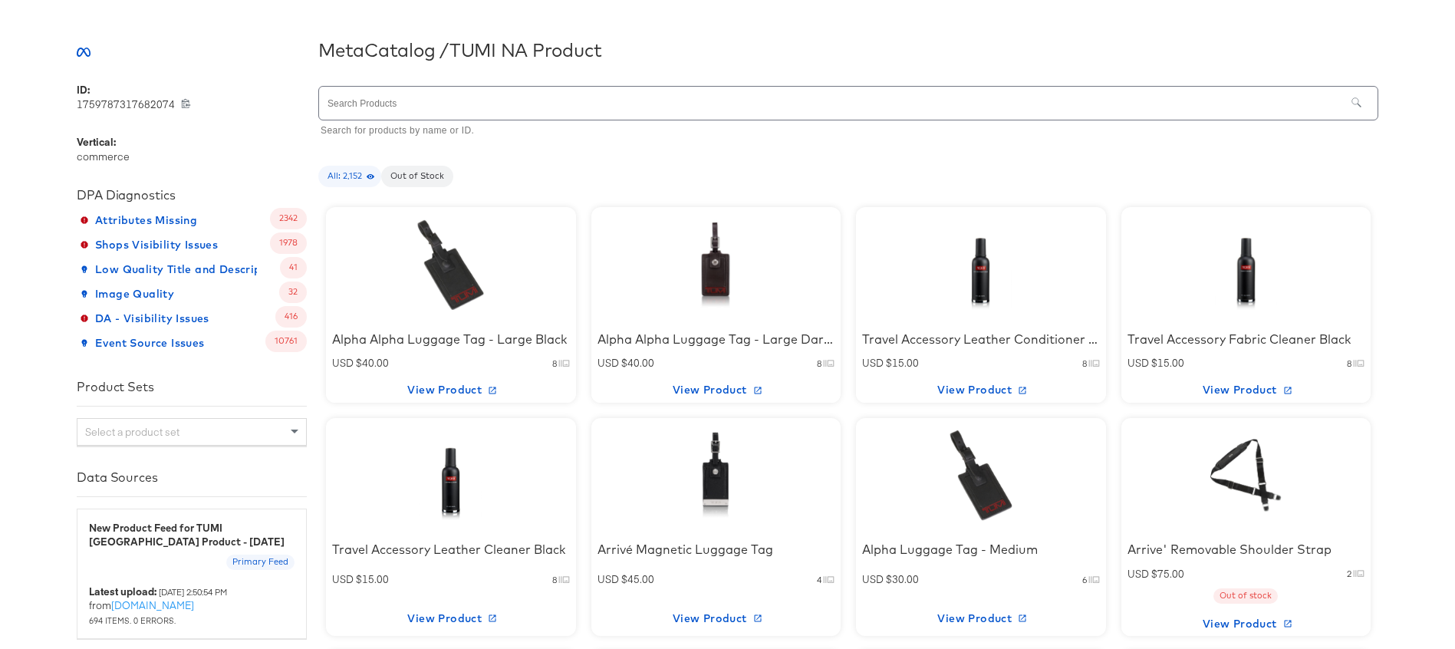
scroll to position [213, 0]
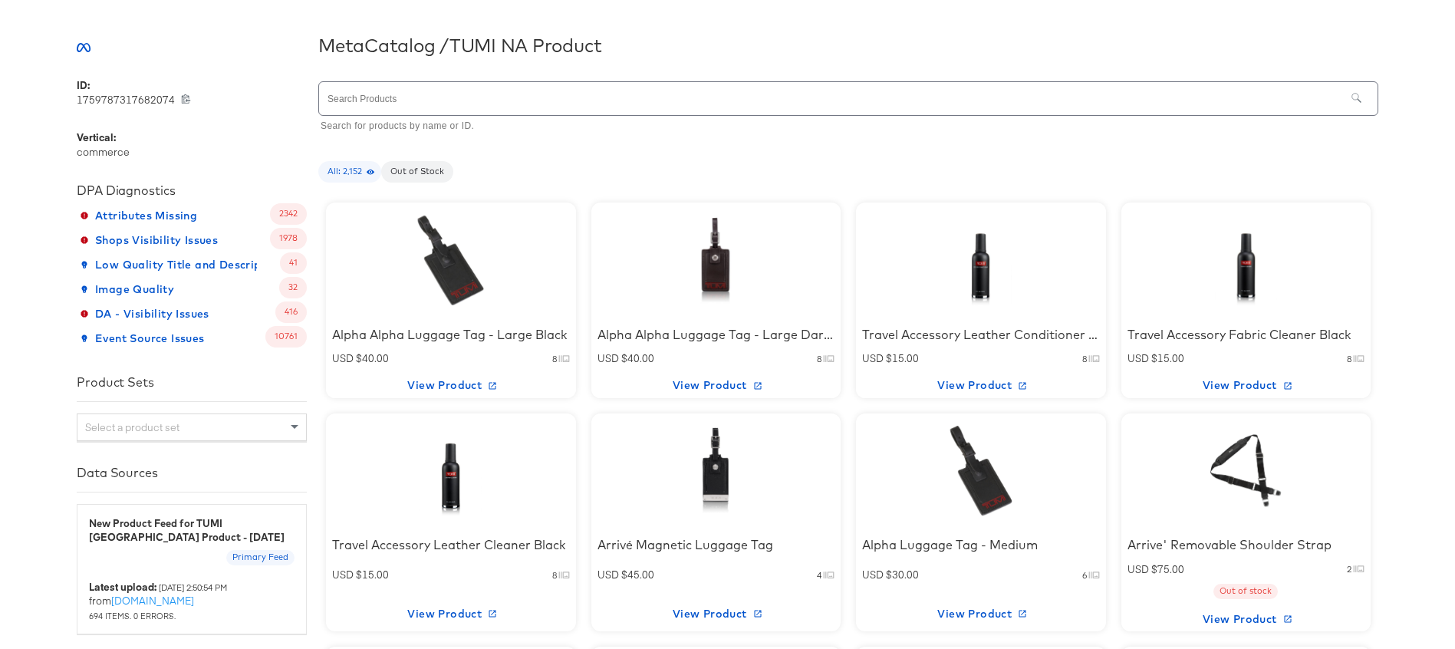
click at [685, 94] on input "text" at bounding box center [832, 98] width 1026 height 33
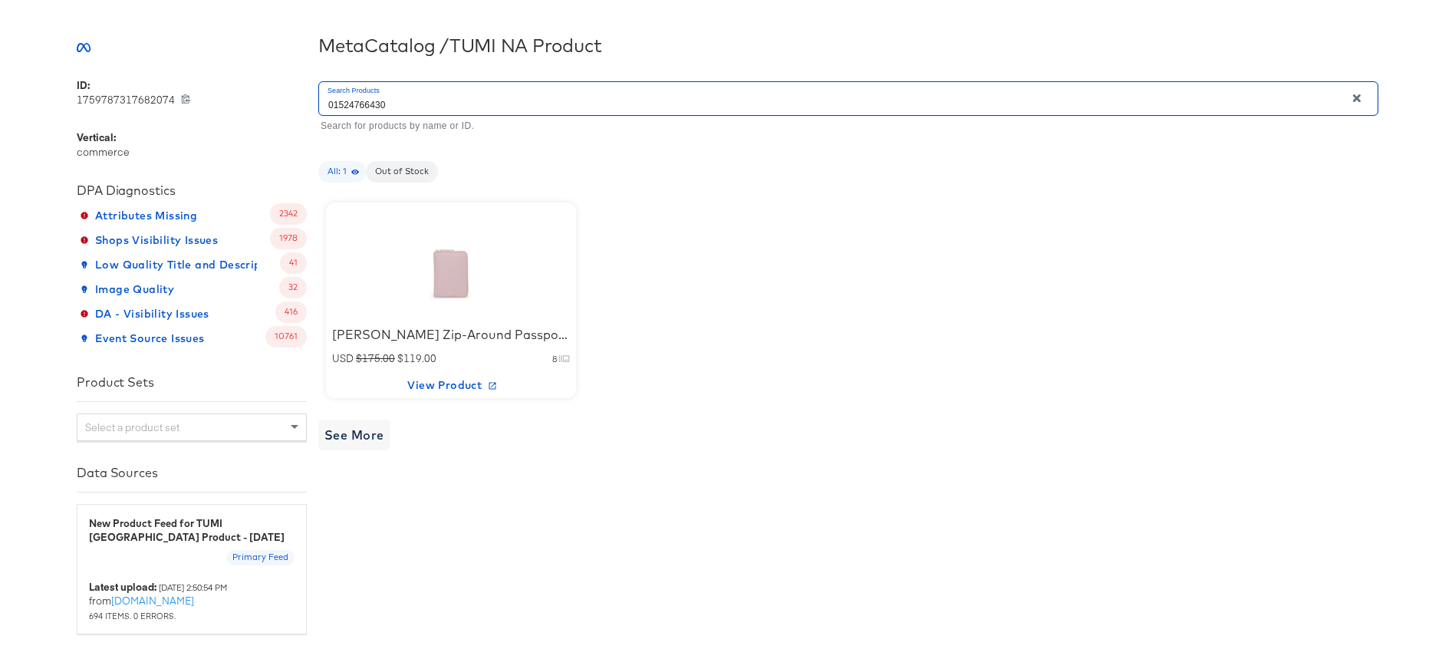
type input "01524766430"
click at [458, 263] on div at bounding box center [451, 260] width 130 height 96
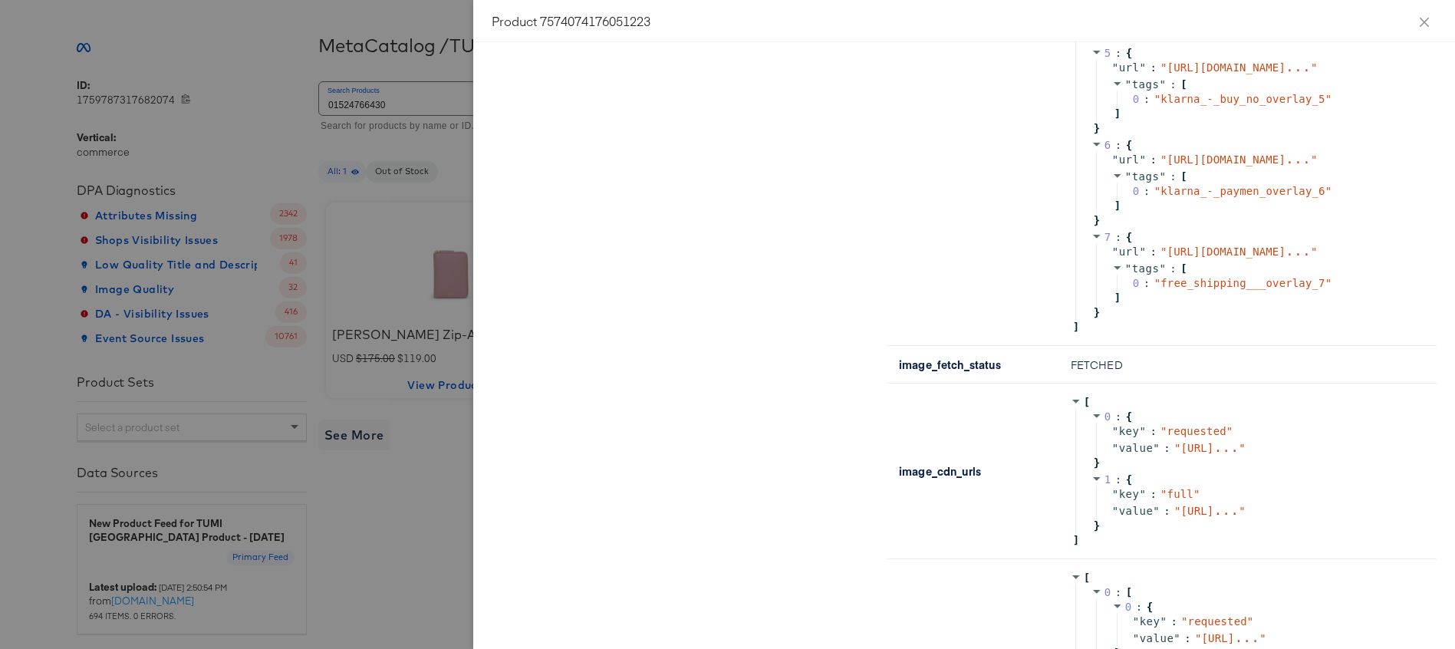
scroll to position [1609, 0]
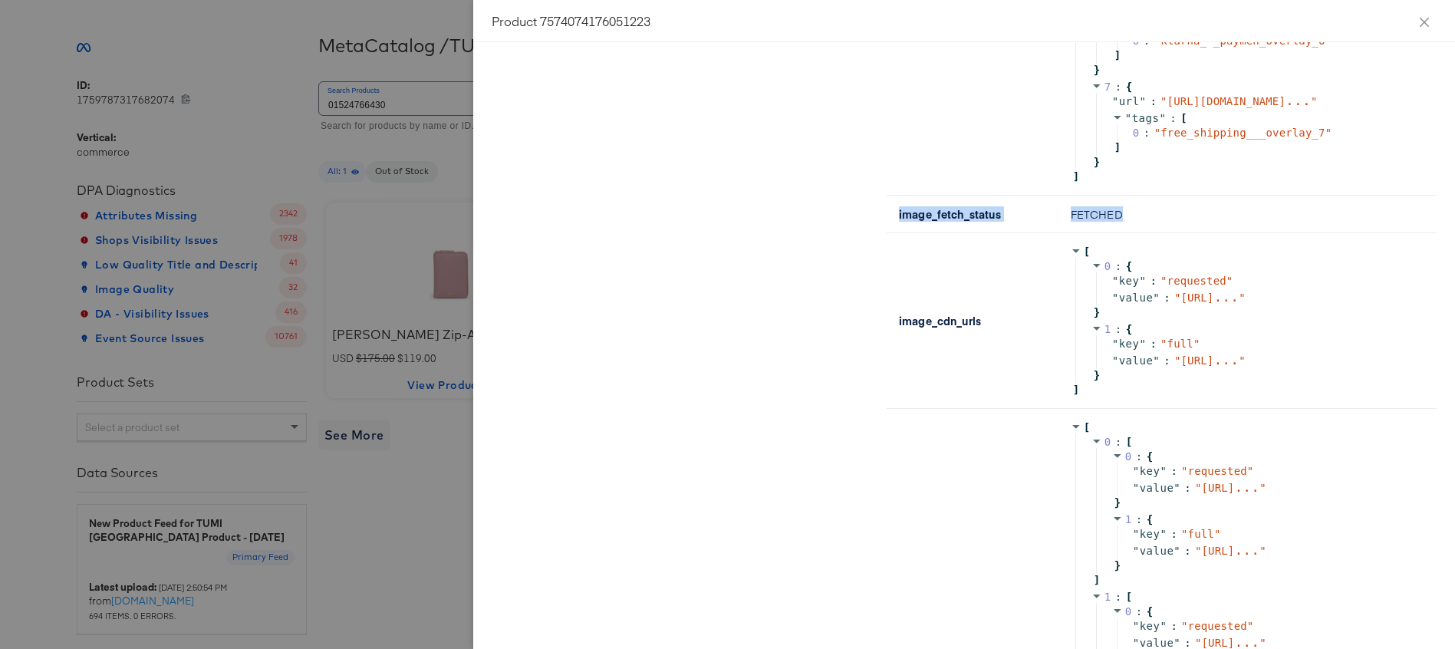
drag, startPoint x: 1129, startPoint y: 247, endPoint x: 891, endPoint y: 247, distance: 237.8
click at [891, 233] on tr "image_fetch_status FETCHED" at bounding box center [1162, 215] width 550 height 38
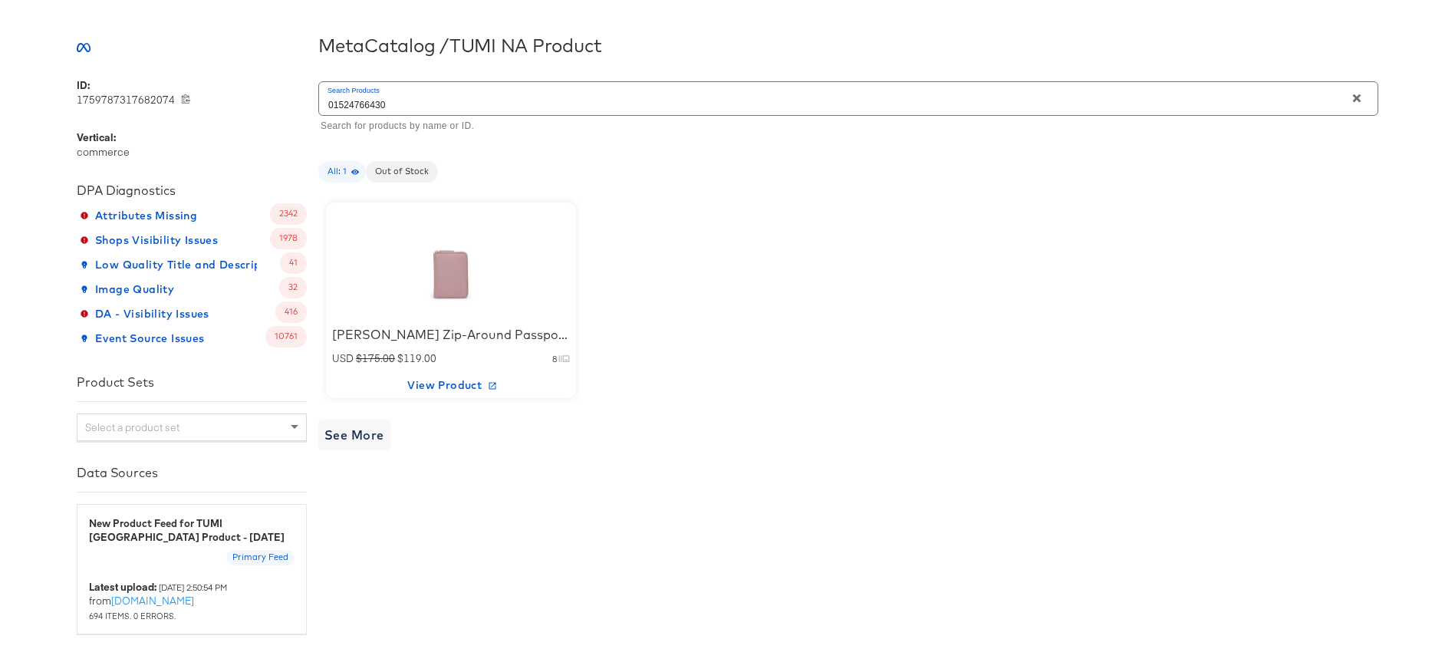
click at [433, 298] on div at bounding box center [451, 260] width 130 height 96
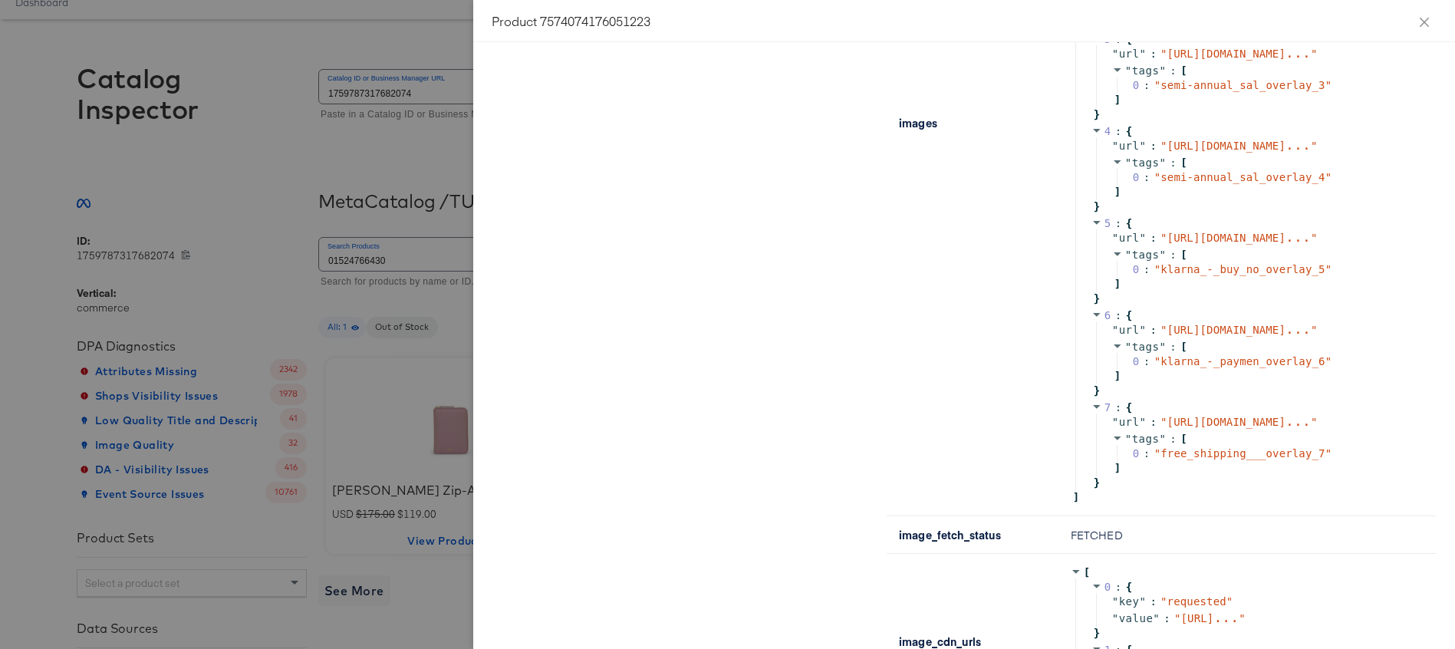
scroll to position [1600, 0]
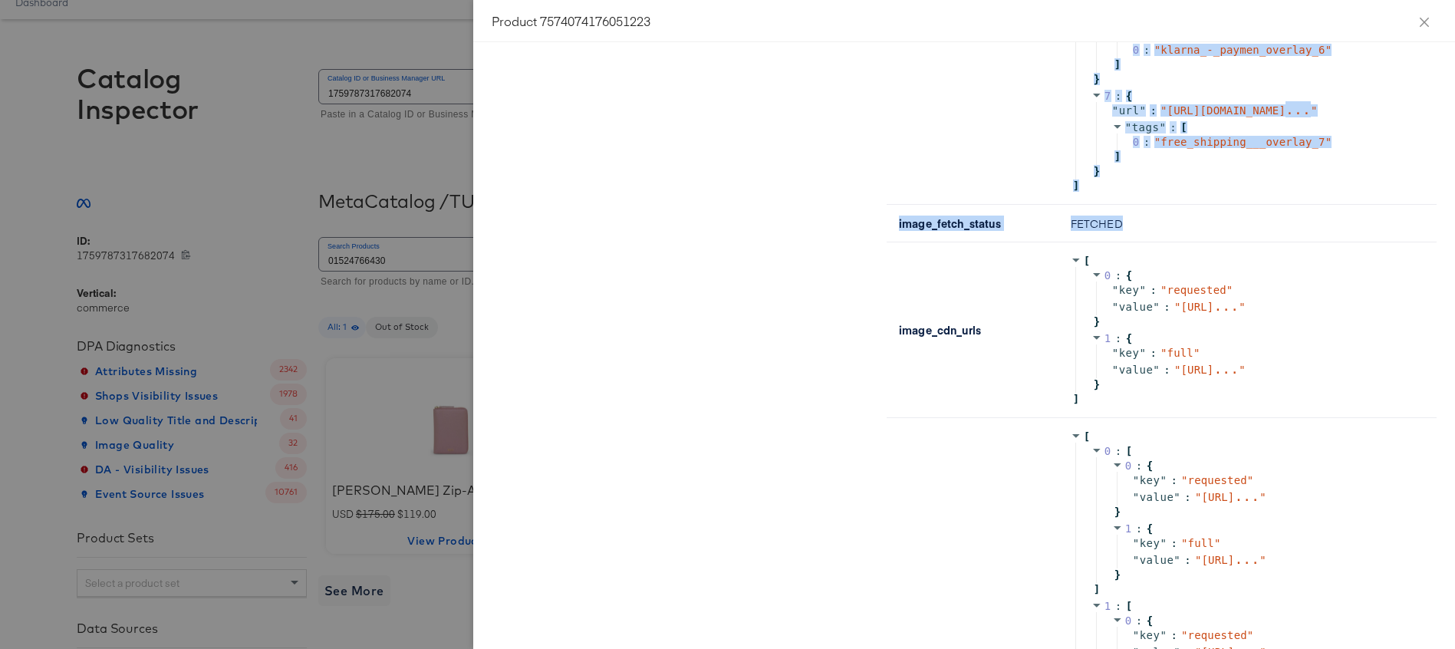
drag, startPoint x: 1140, startPoint y: 256, endPoint x: 874, endPoint y: 258, distance: 265.4
click at [874, 258] on div "id 7574074176051223 7574074176051223 retailer_id 01524766430 01524766430 retail…" at bounding box center [964, 214] width 945 height 3278
click at [874, 258] on div at bounding box center [684, 214] width 384 height 3278
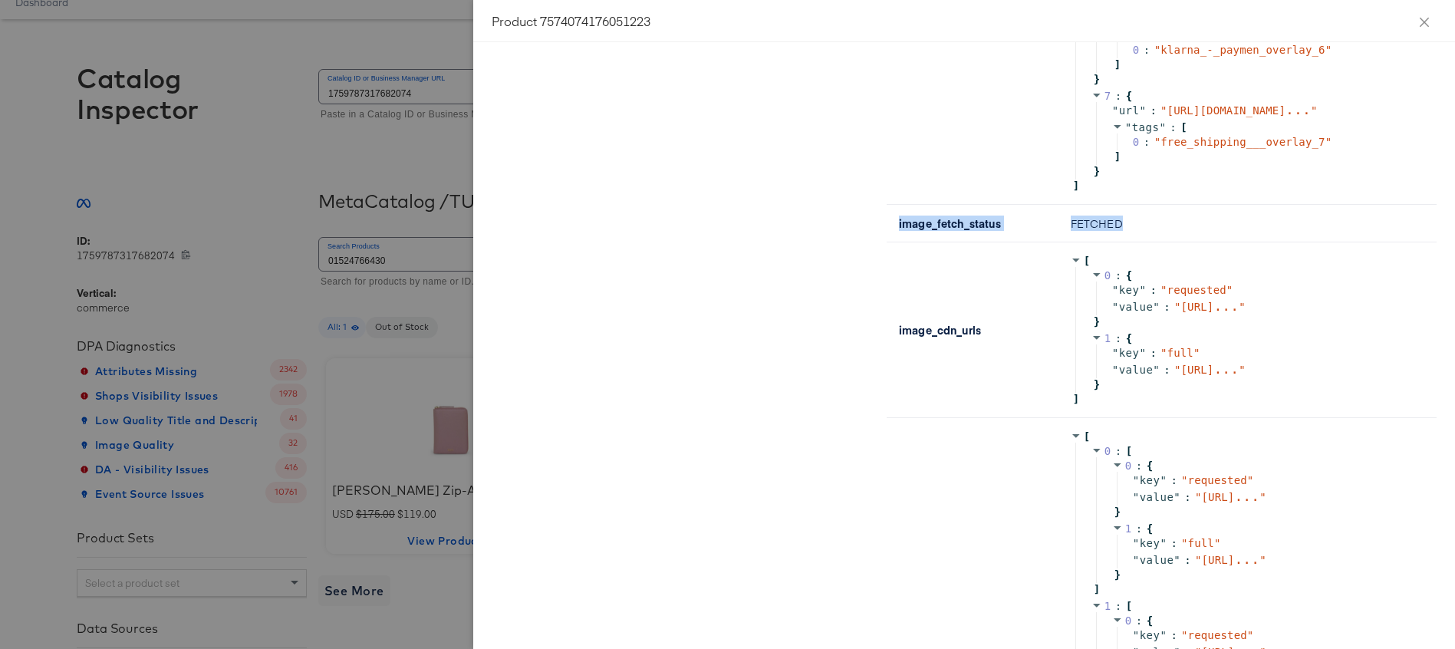
drag, startPoint x: 1154, startPoint y: 257, endPoint x: 890, endPoint y: 260, distance: 264.6
click at [889, 242] on tr "image_fetch_status FETCHED" at bounding box center [1162, 224] width 550 height 38
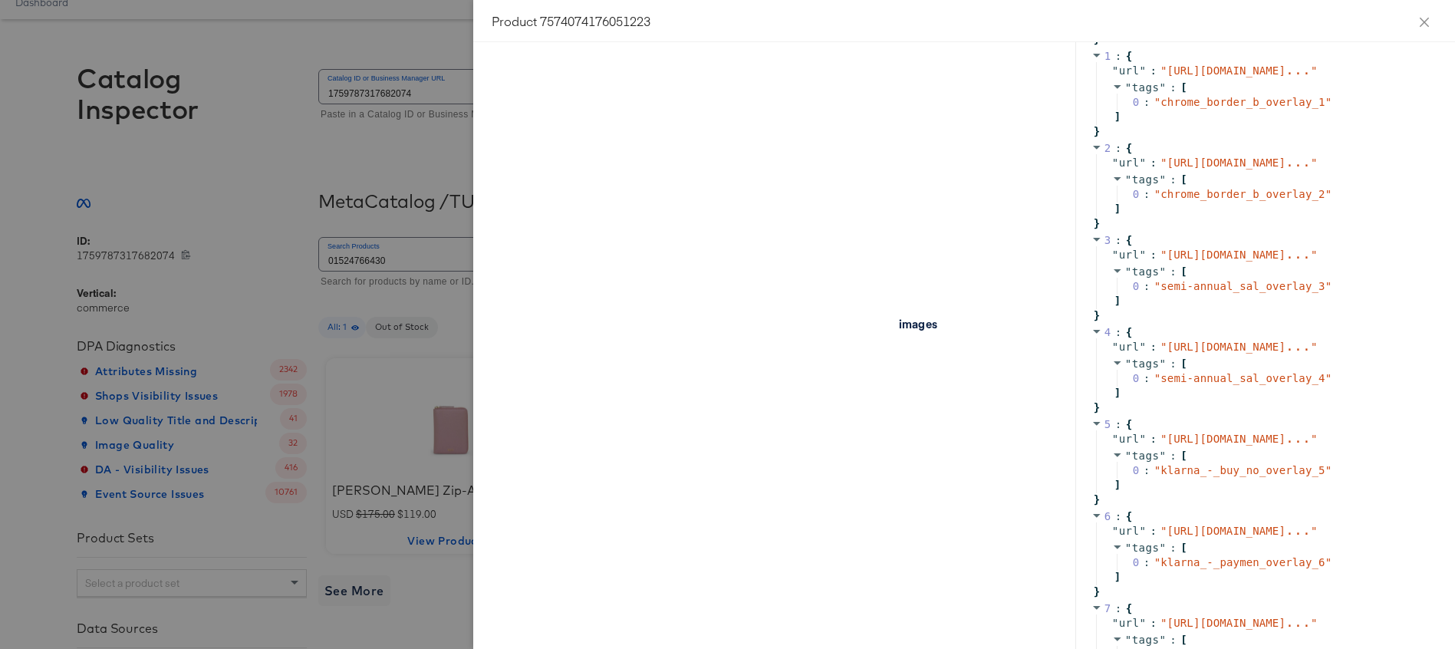
scroll to position [1164, 0]
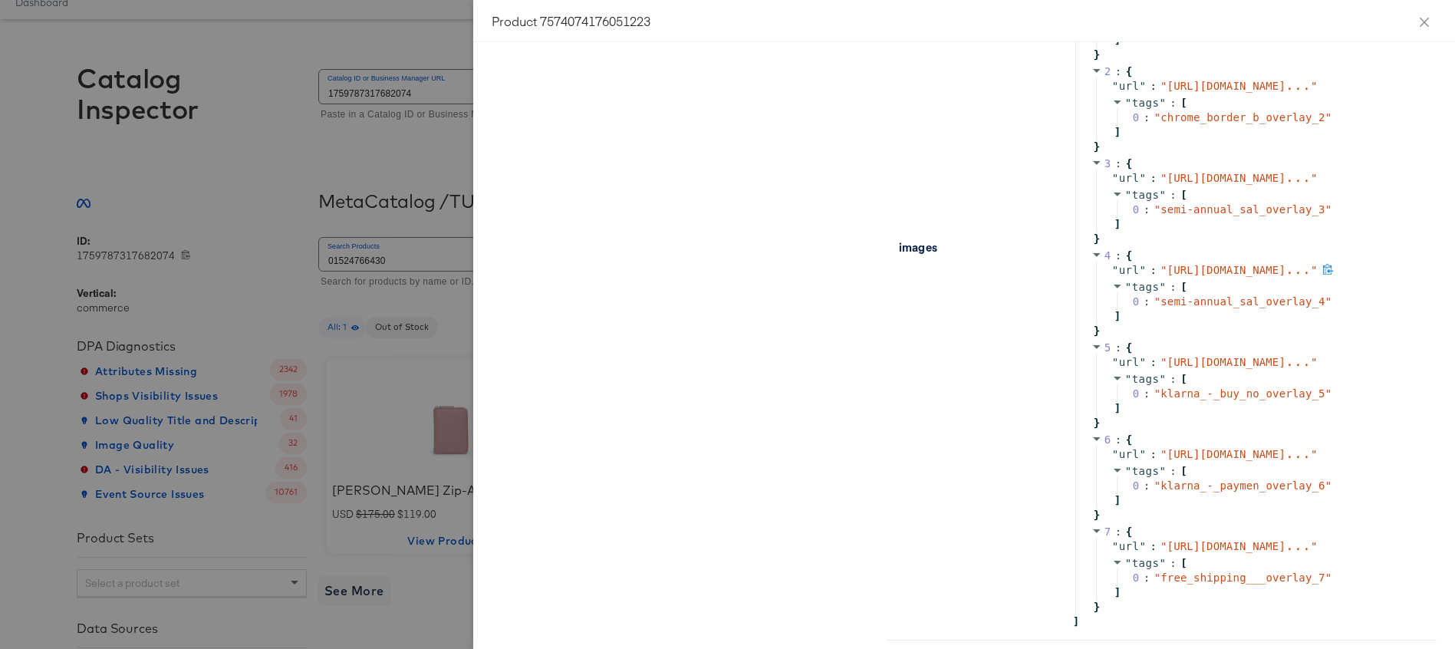
click at [1236, 276] on span "https://res.cloudinary.com/dwv ..." at bounding box center [1238, 270] width 143 height 12
click at [1226, 276] on span "" https://res.cloudinary.com/dwvdpznwo/image/upload/w_1080%2Ch_1080%2Ce_coloriz…" at bounding box center [1227, 270] width 132 height 12
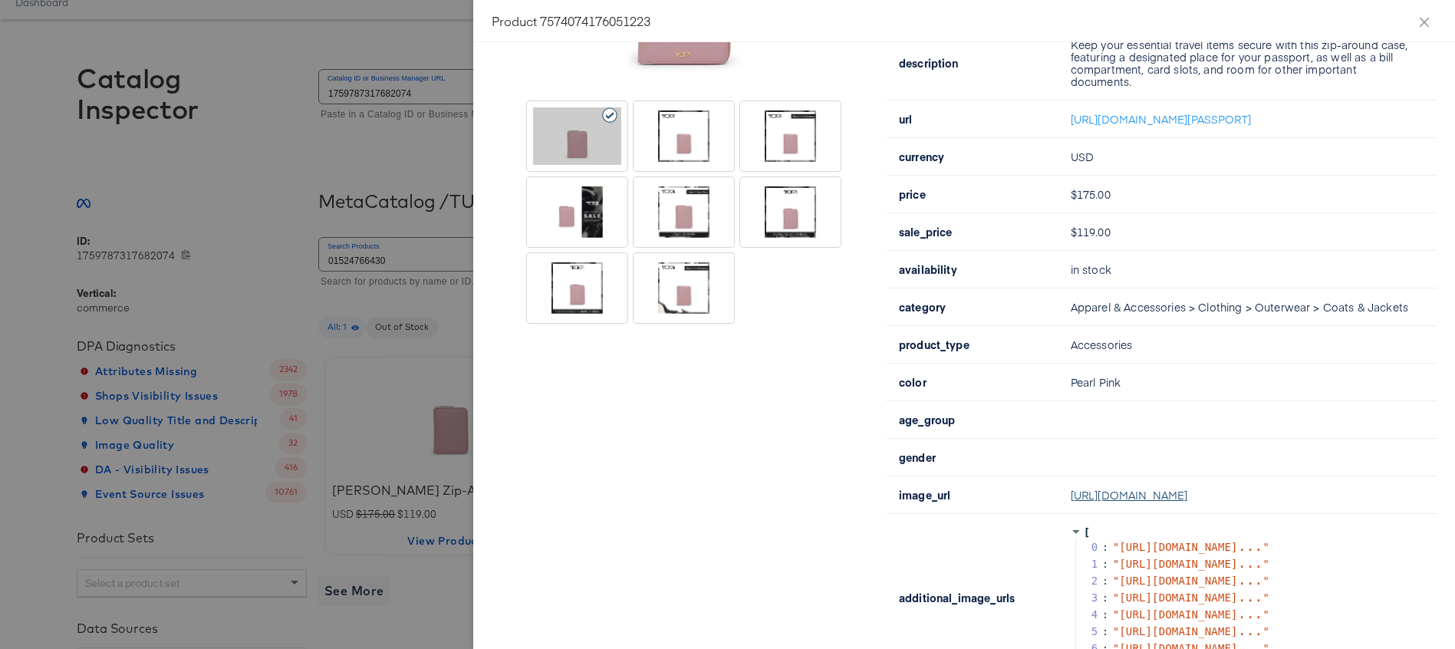
scroll to position [213, 0]
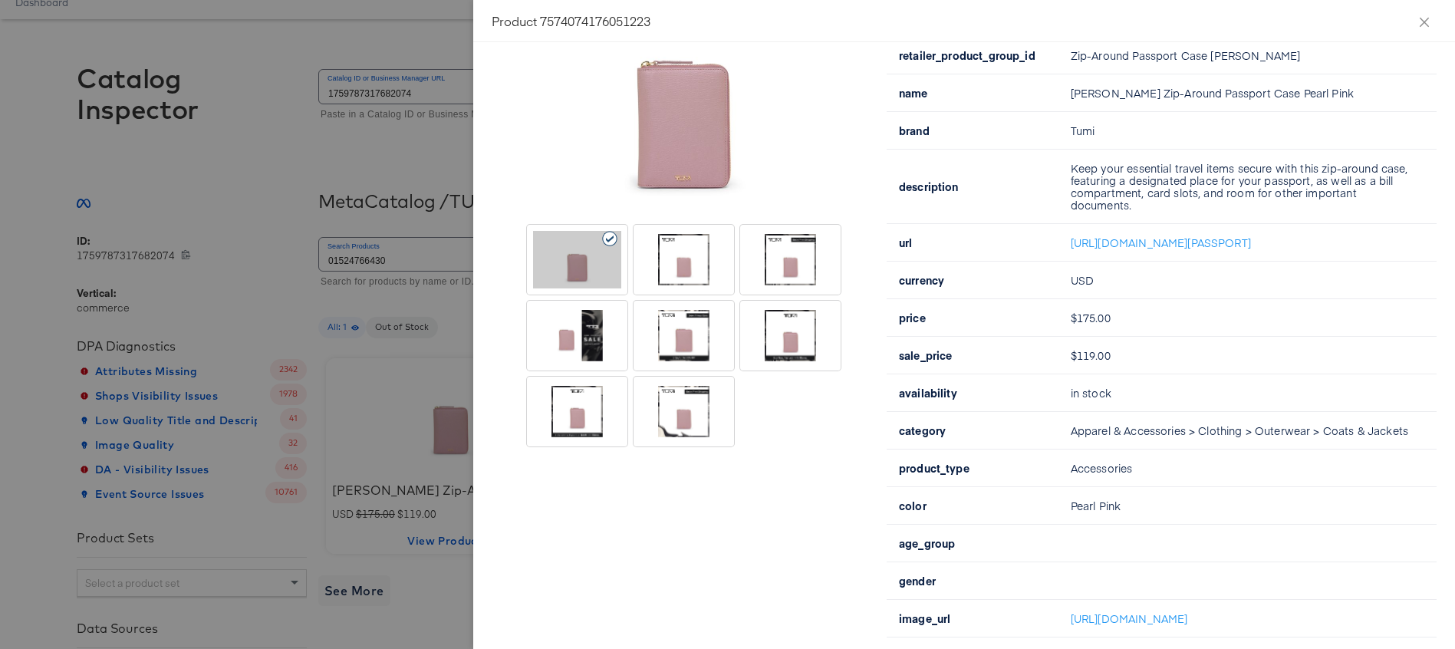
click at [558, 341] on div at bounding box center [577, 336] width 88 height 58
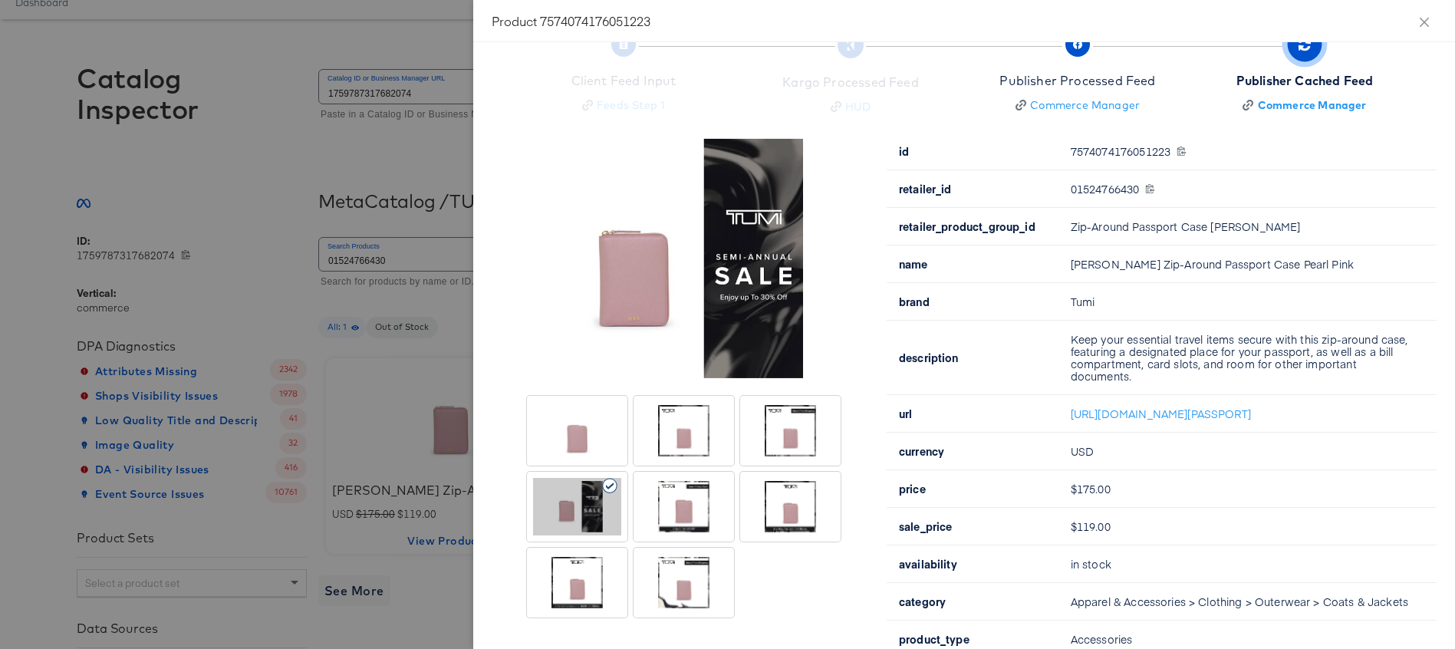
scroll to position [3, 0]
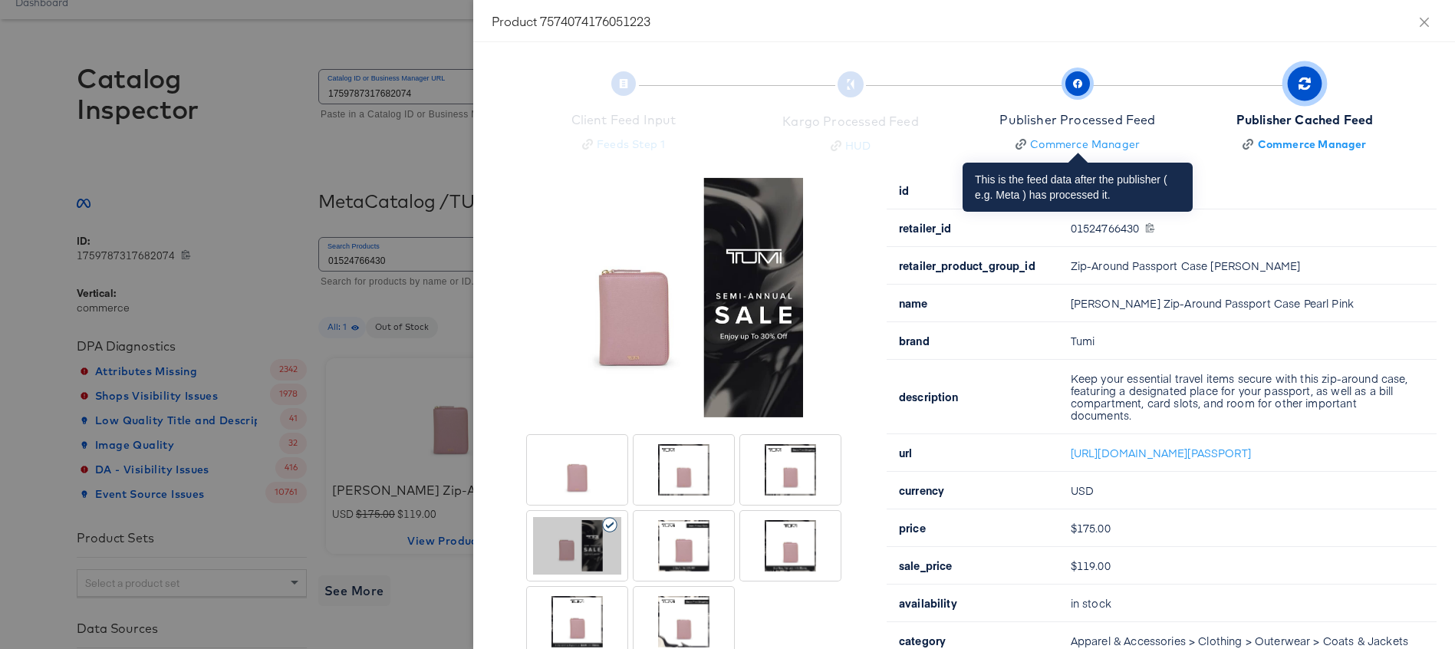
click at [1075, 79] on icon "button" at bounding box center [1077, 83] width 9 height 9
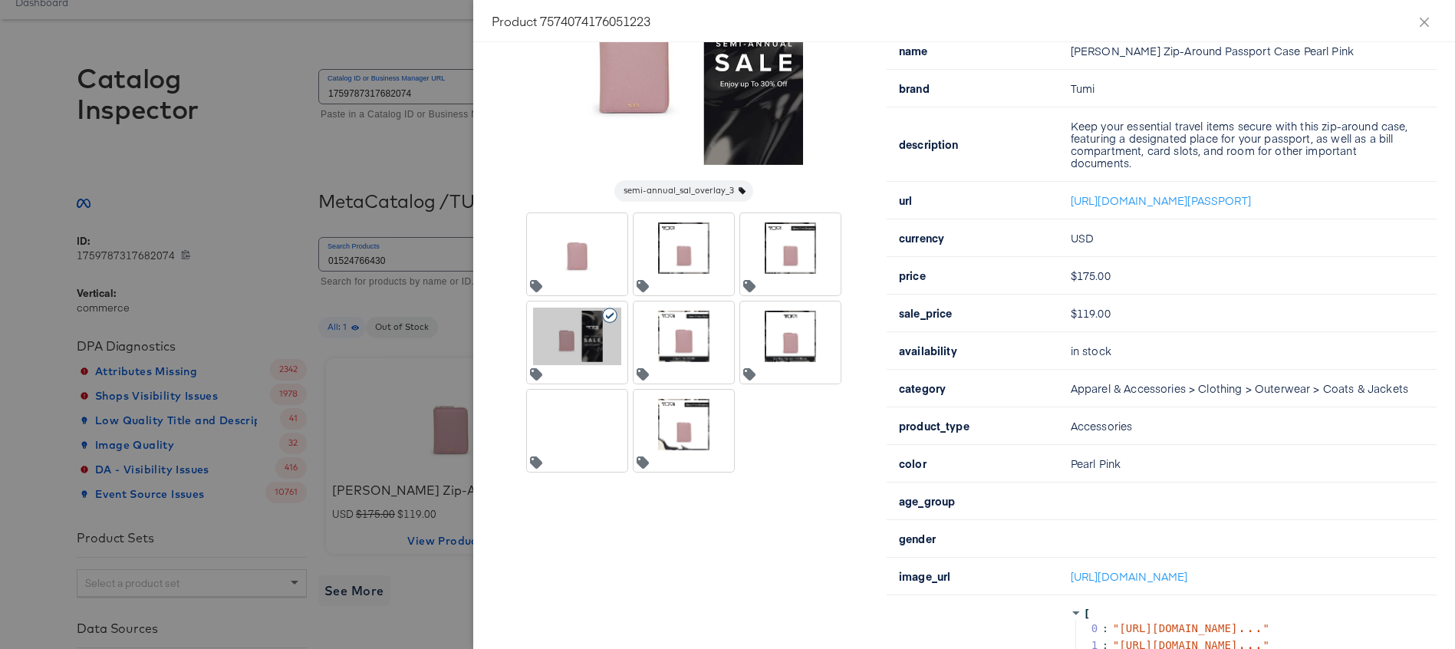
scroll to position [258, 0]
click at [536, 370] on icon at bounding box center [536, 372] width 12 height 12
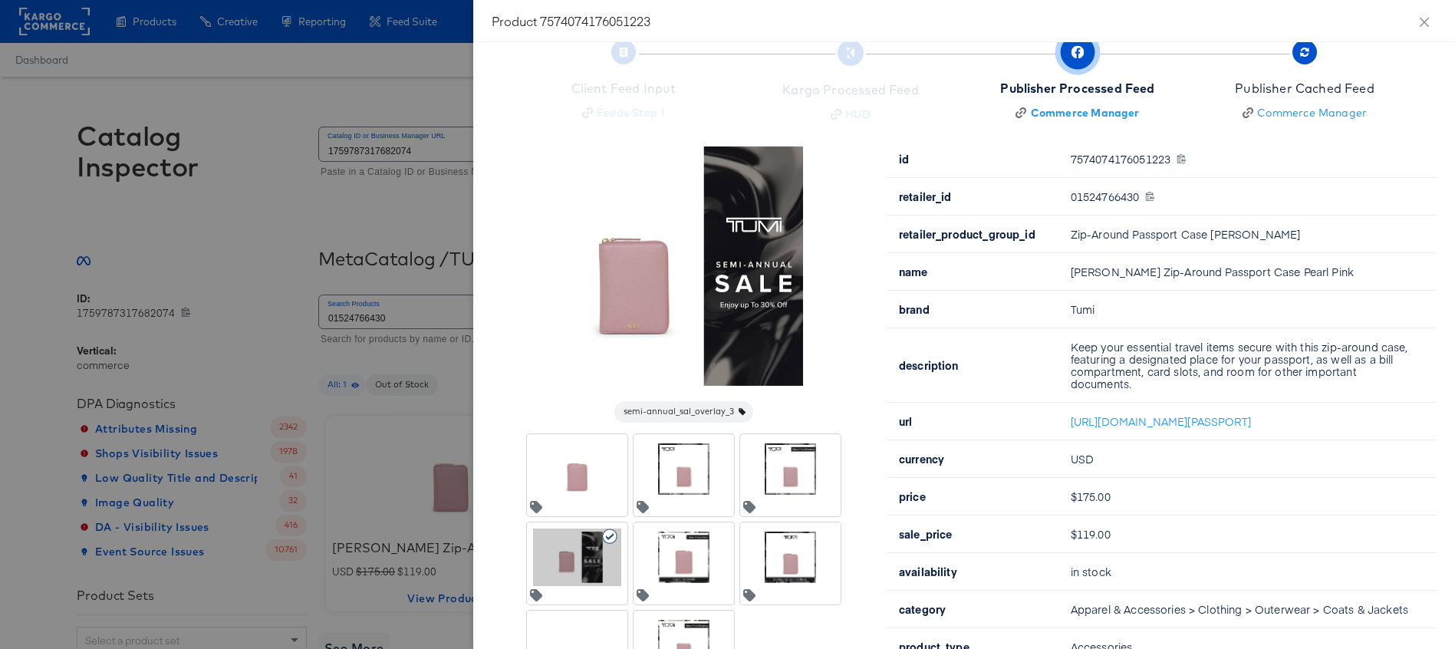
scroll to position [0, 0]
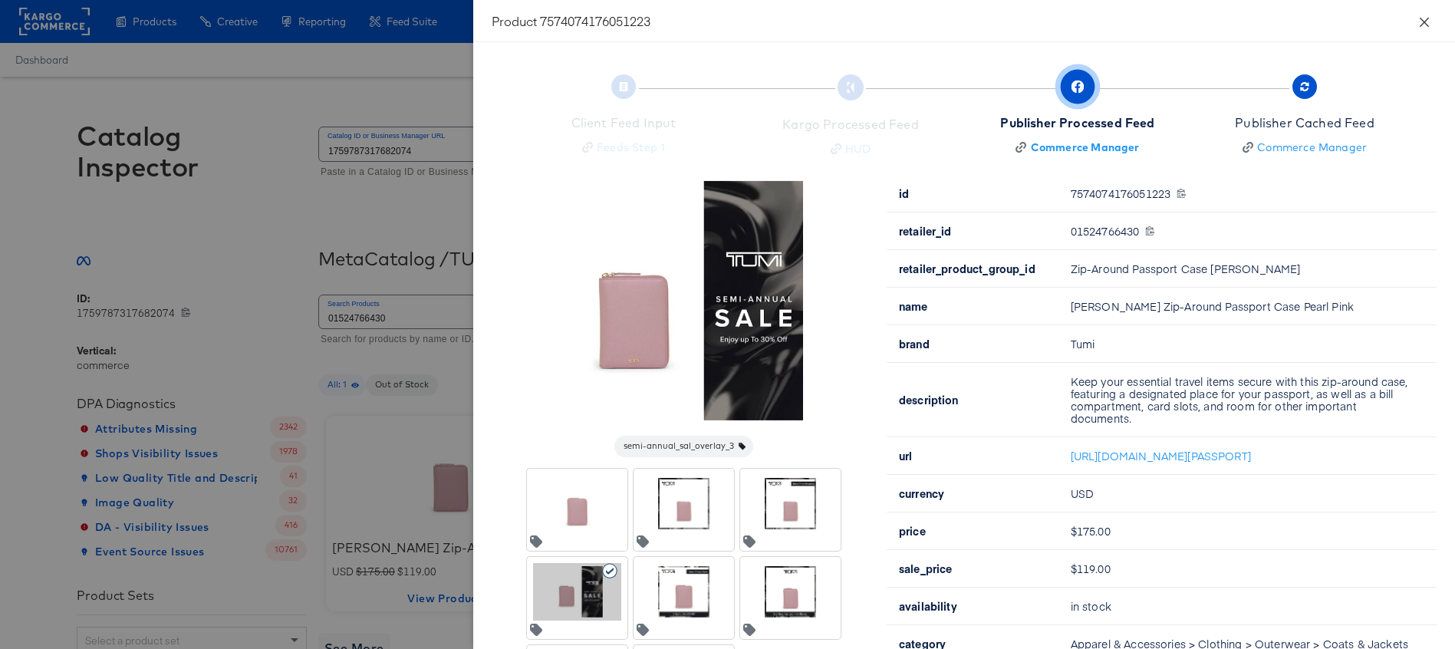
click at [1428, 20] on icon "close" at bounding box center [1424, 22] width 12 height 12
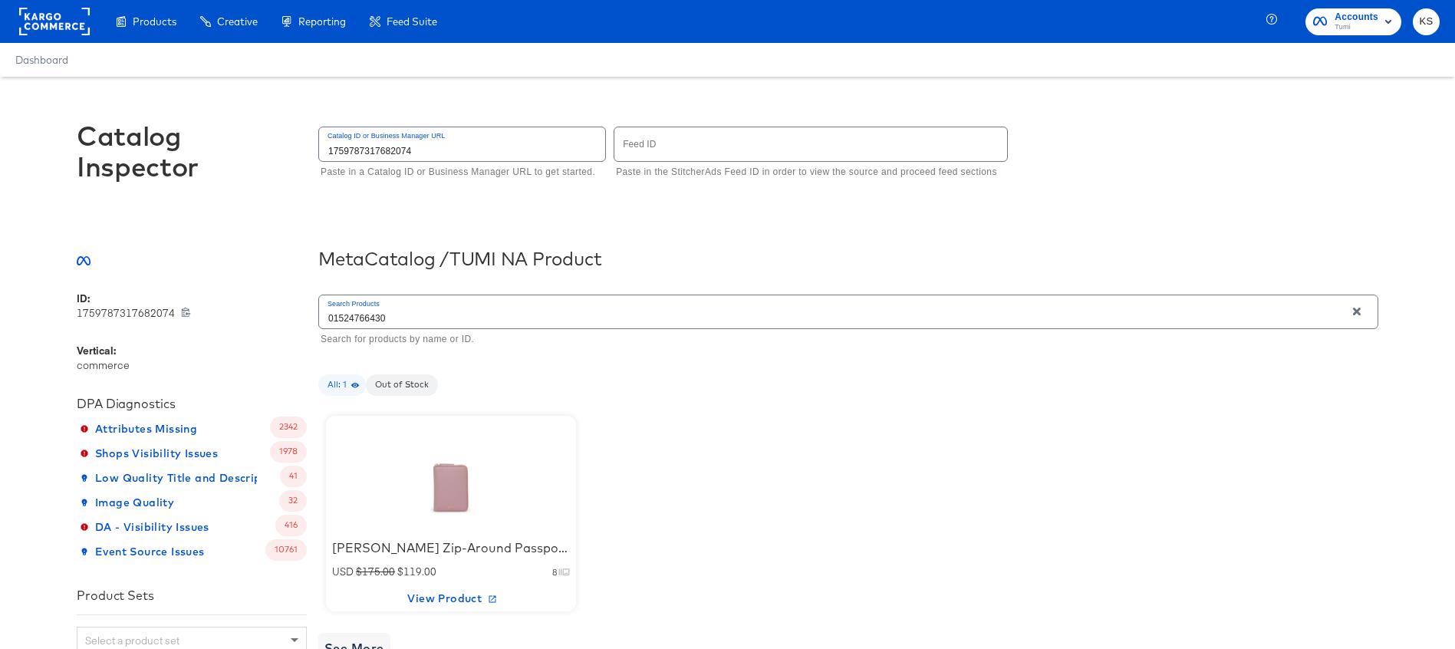
click at [1356, 310] on icon "button" at bounding box center [1357, 311] width 11 height 11
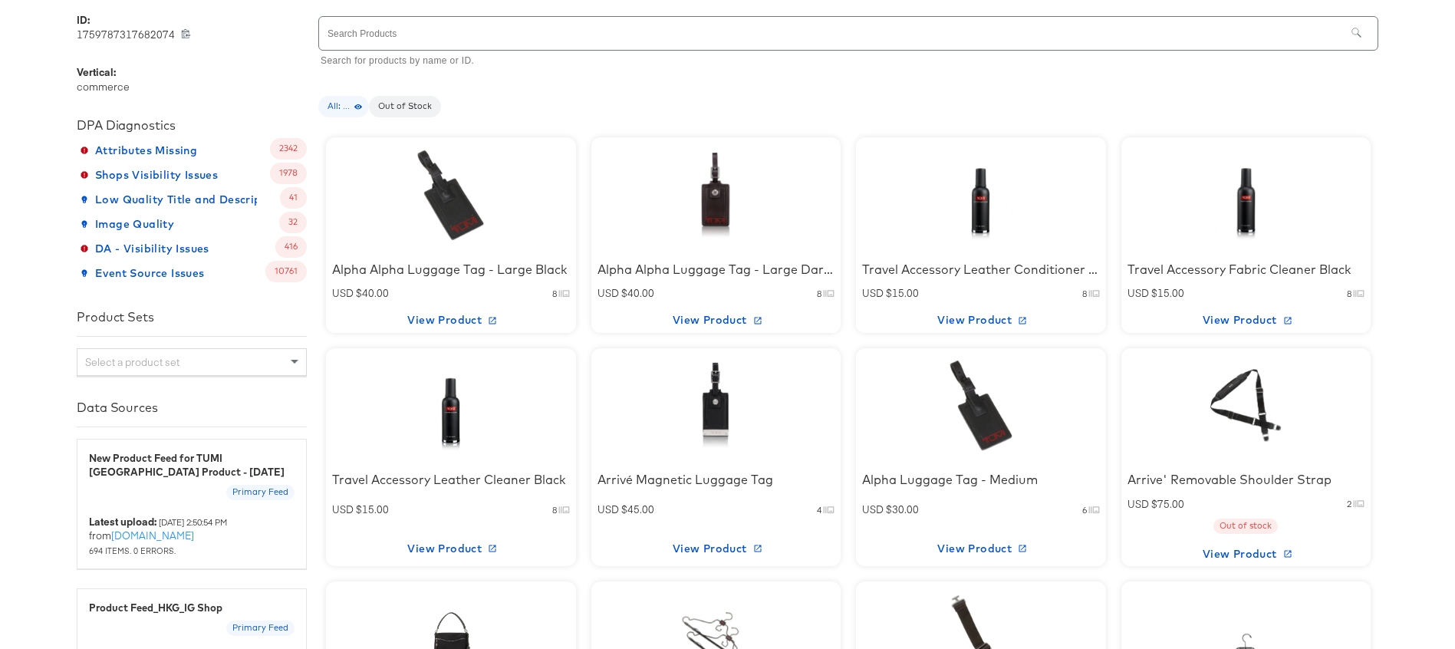
scroll to position [291, 0]
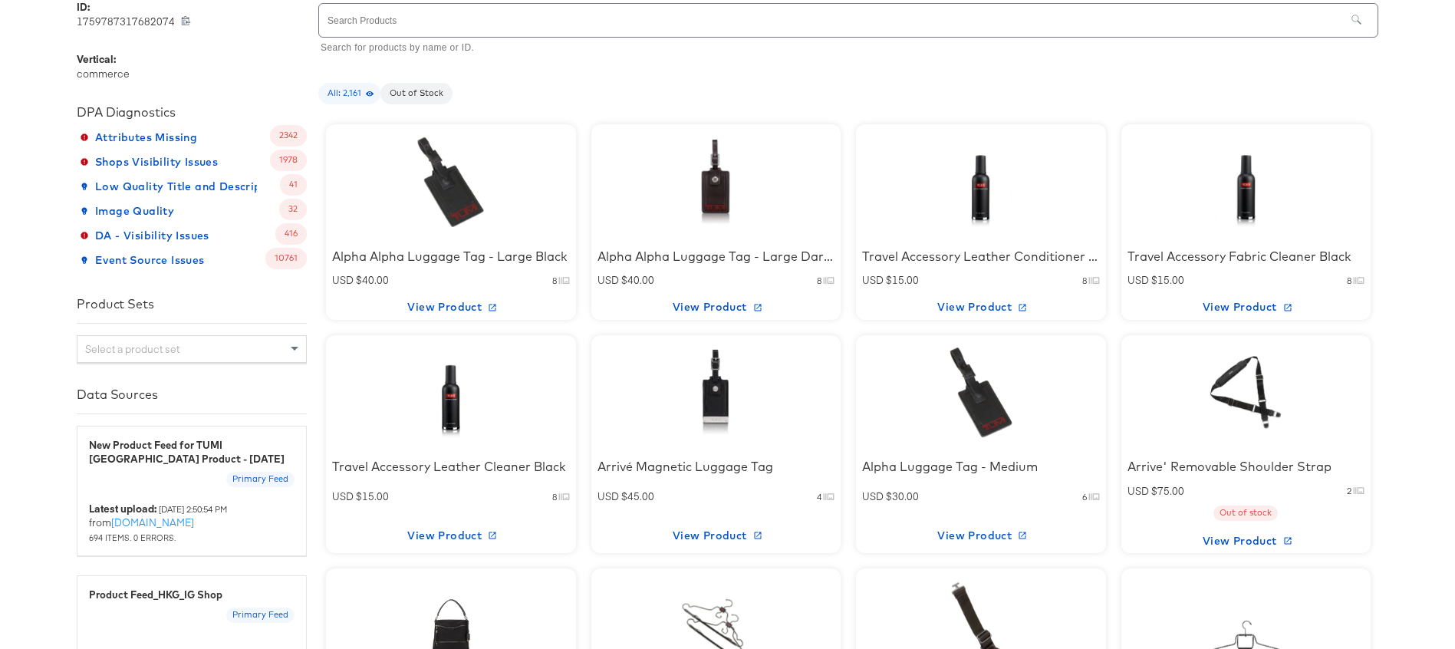
click at [458, 191] on div at bounding box center [451, 182] width 130 height 96
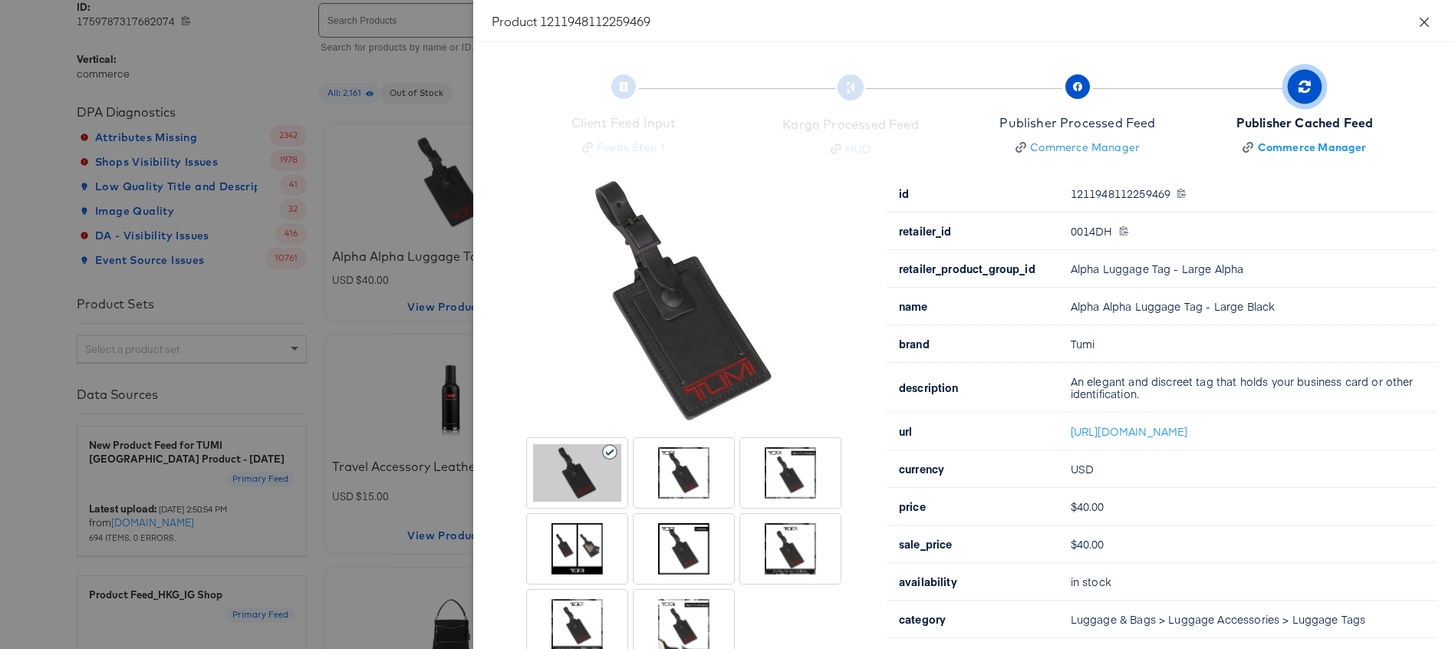
click at [1429, 26] on icon "close" at bounding box center [1424, 22] width 12 height 12
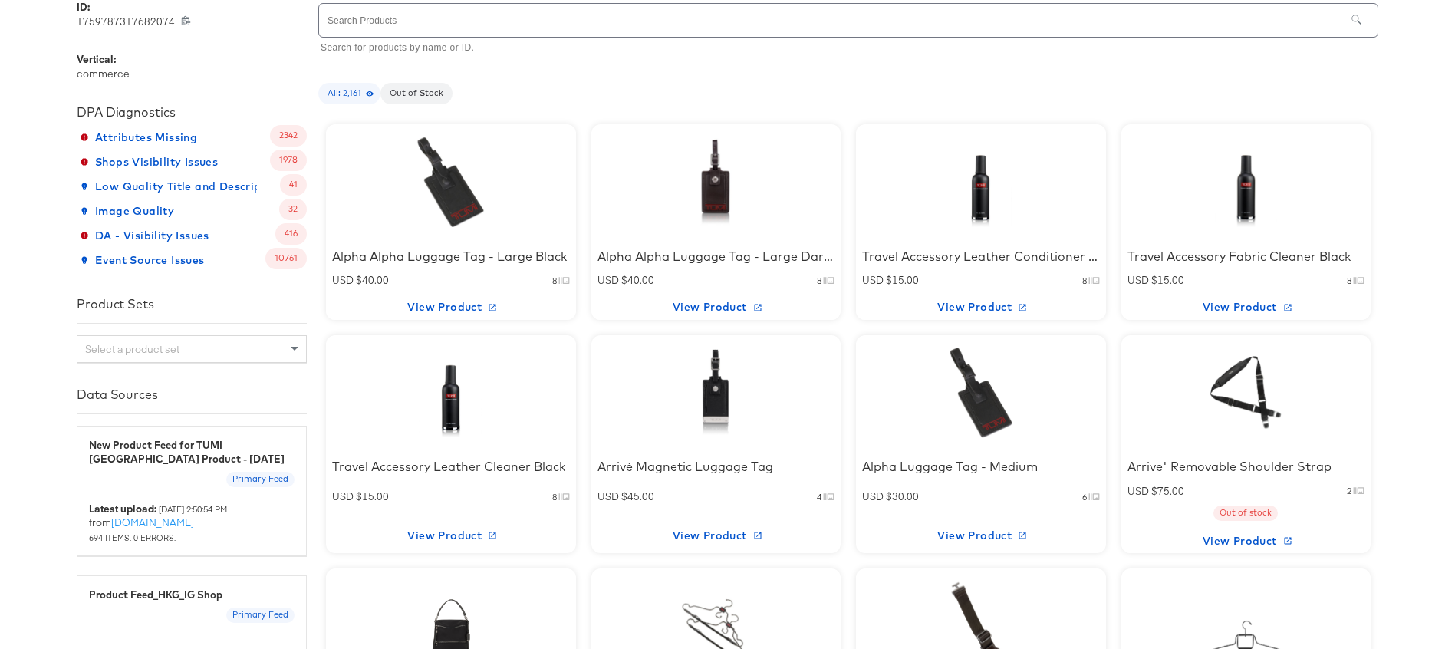
click at [694, 178] on div at bounding box center [715, 182] width 130 height 96
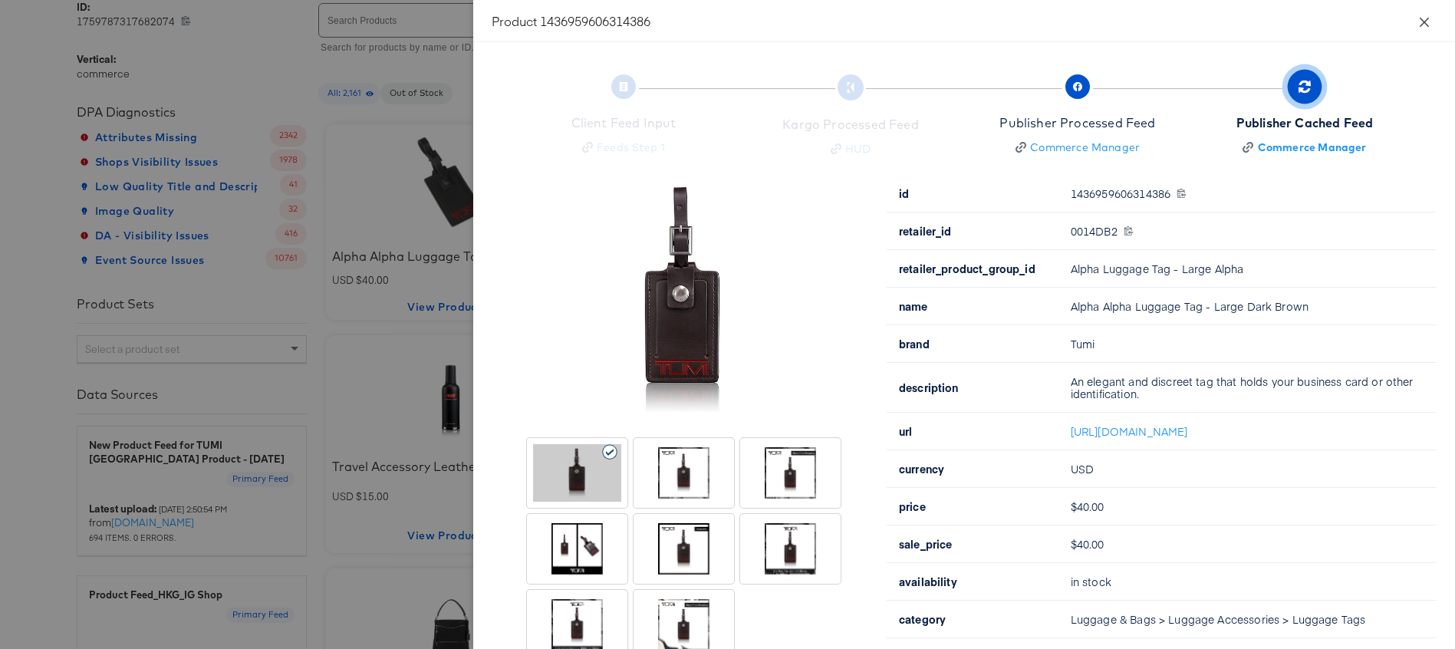
click at [1428, 13] on button "Close" at bounding box center [1424, 21] width 43 height 43
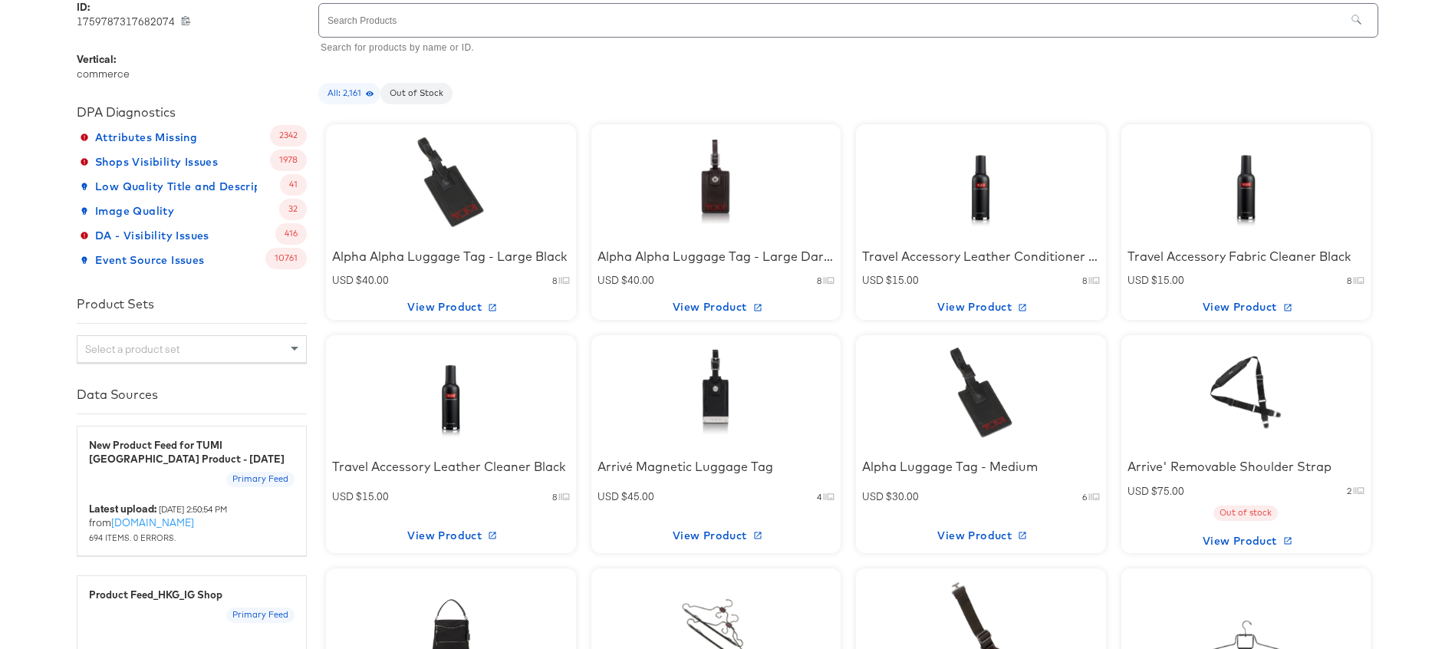
click at [978, 192] on div at bounding box center [981, 182] width 130 height 96
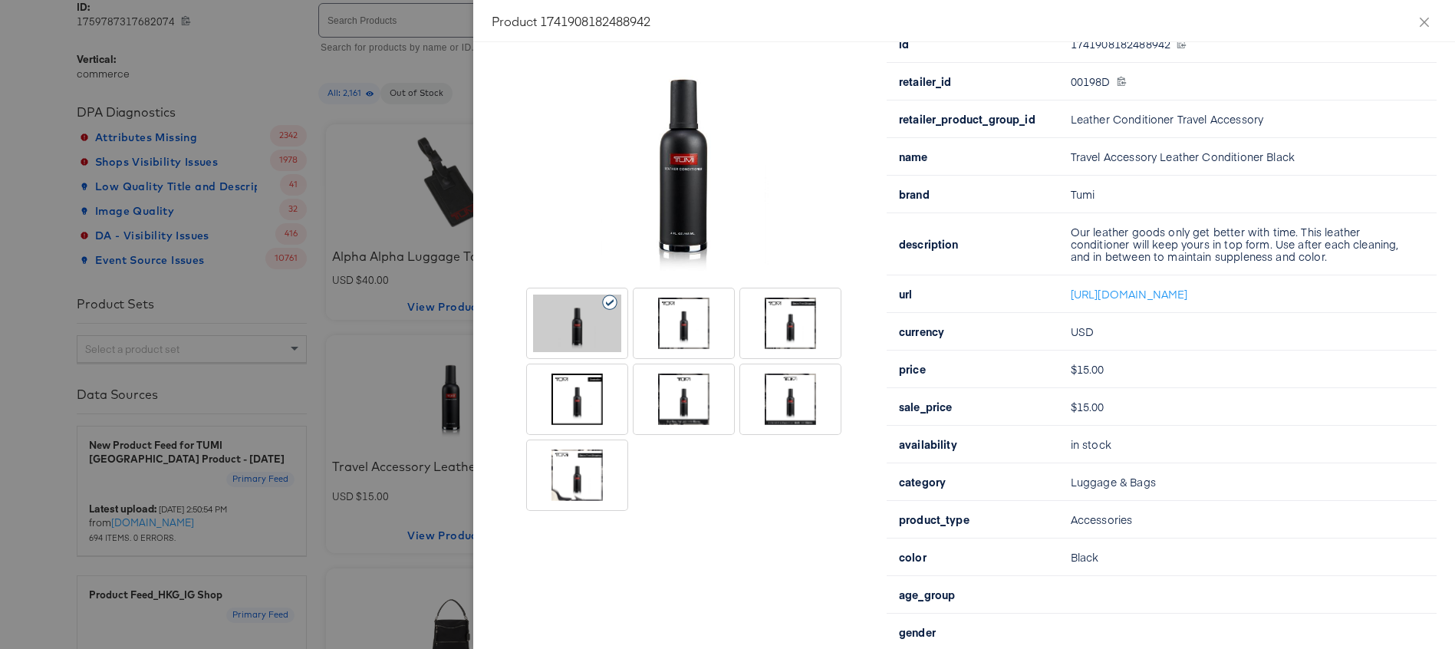
scroll to position [21, 0]
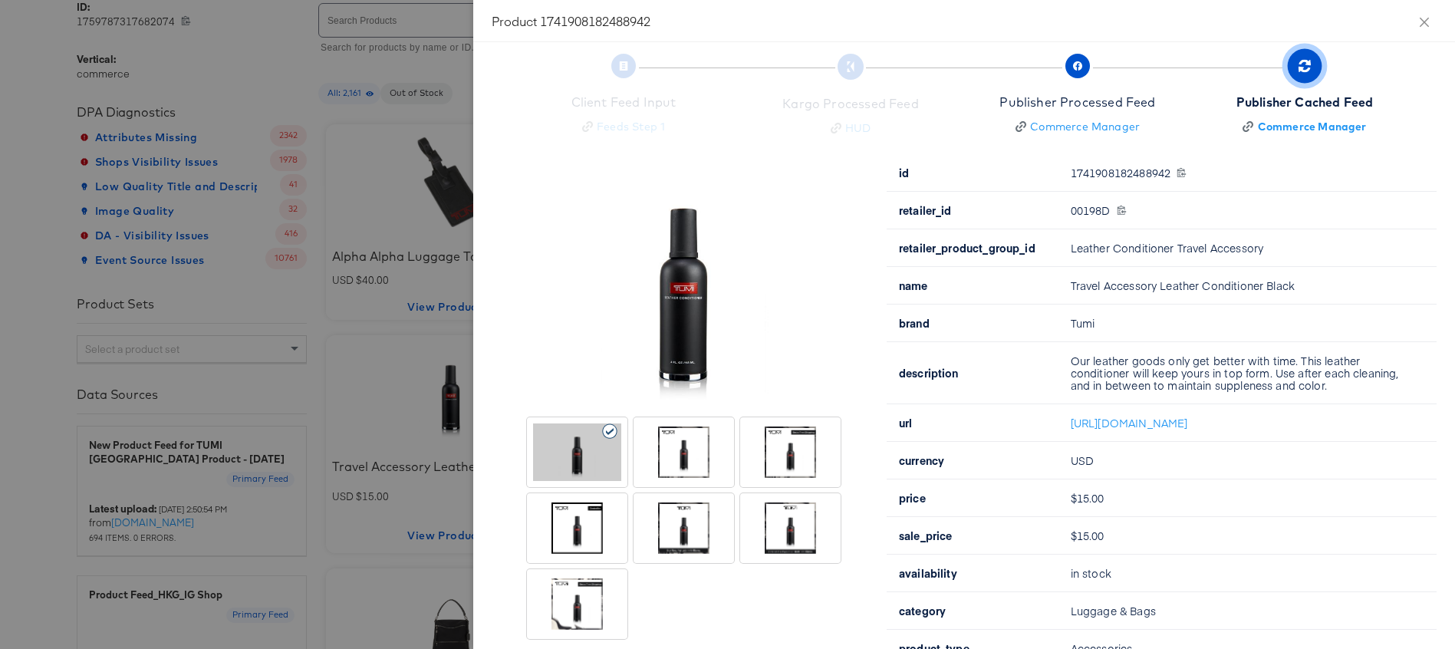
click at [579, 529] on div at bounding box center [577, 528] width 88 height 58
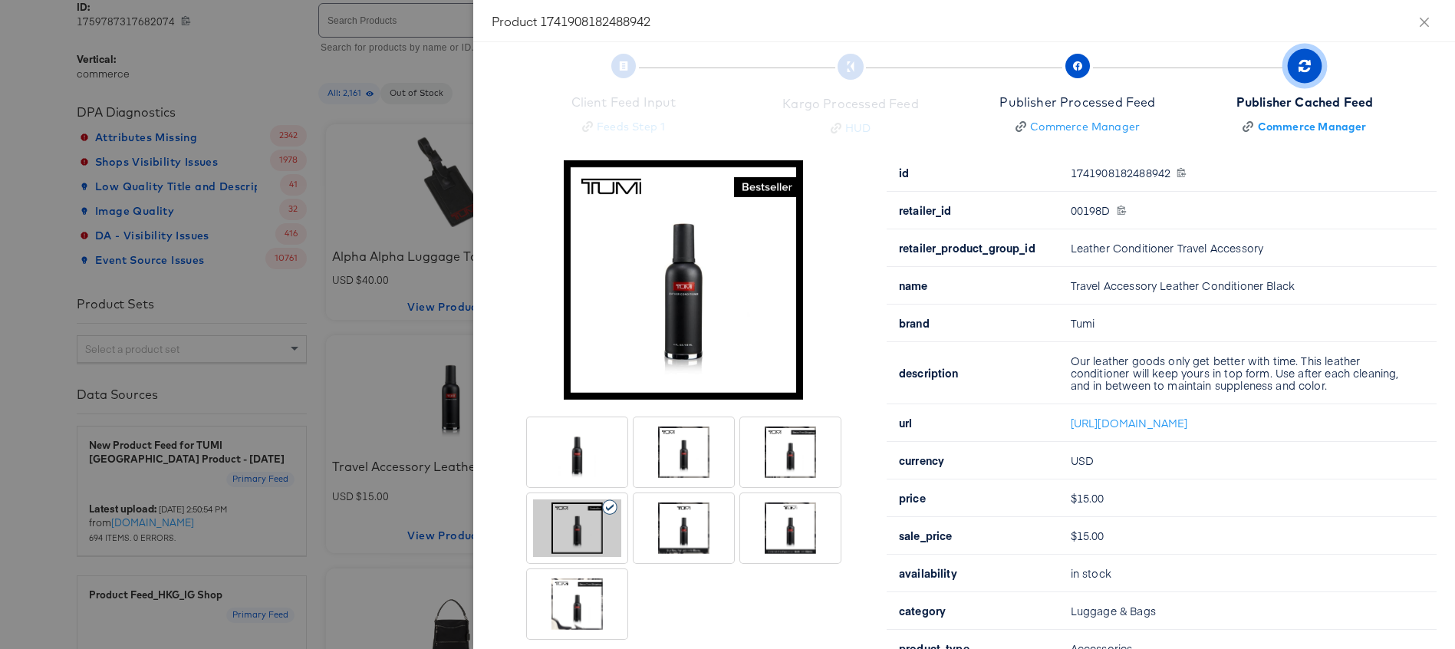
click at [799, 450] on div at bounding box center [790, 452] width 88 height 58
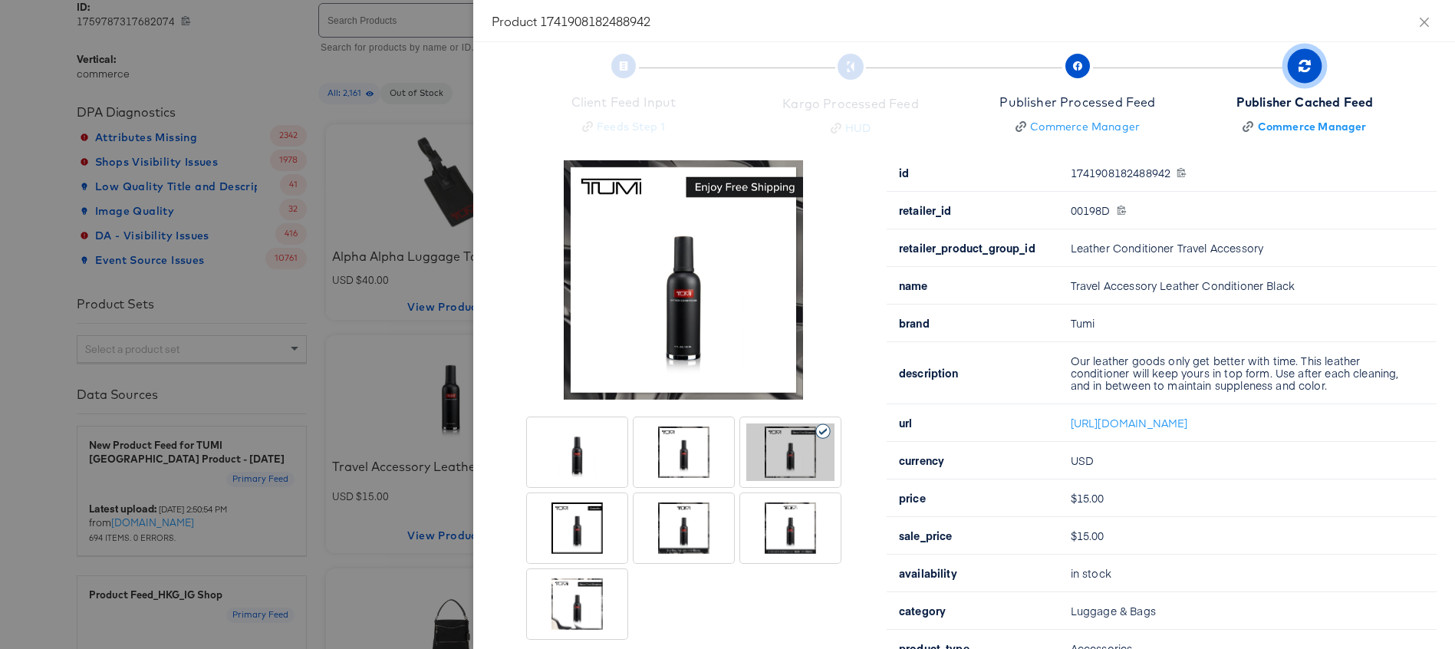
click at [685, 460] on div at bounding box center [684, 452] width 88 height 58
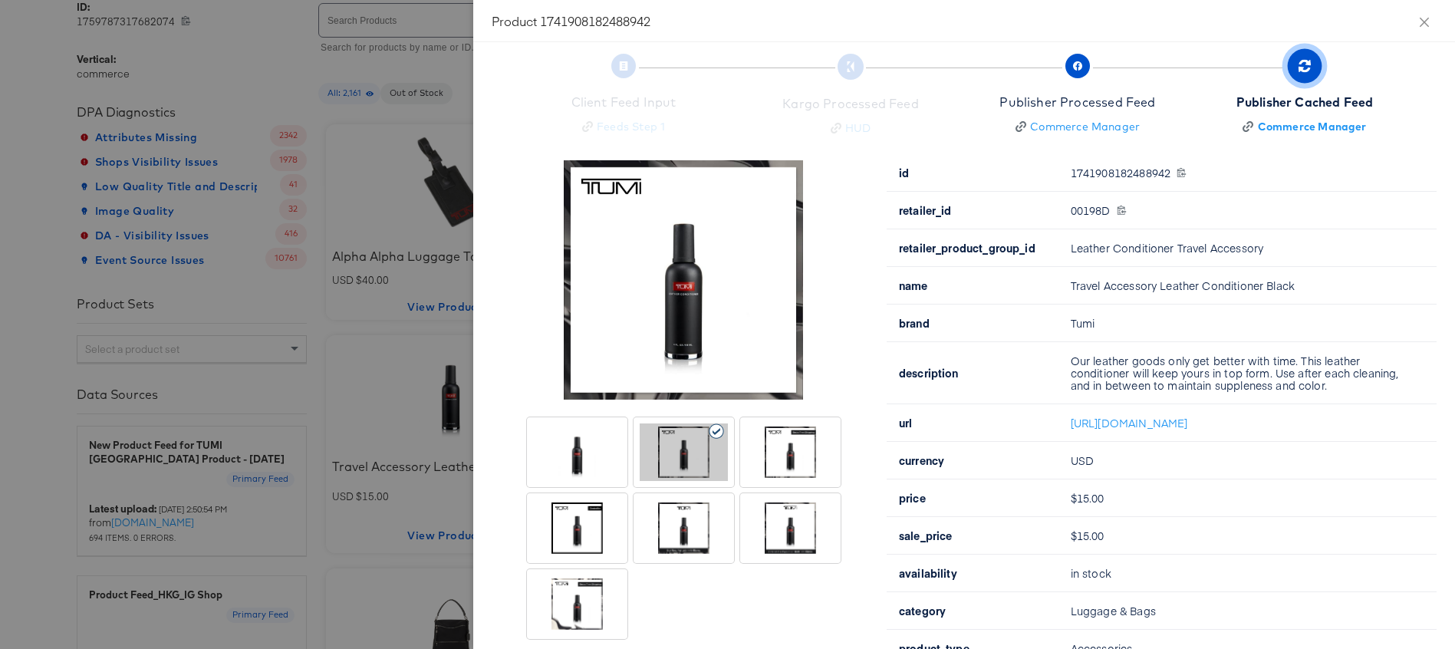
click at [591, 465] on div at bounding box center [577, 452] width 88 height 58
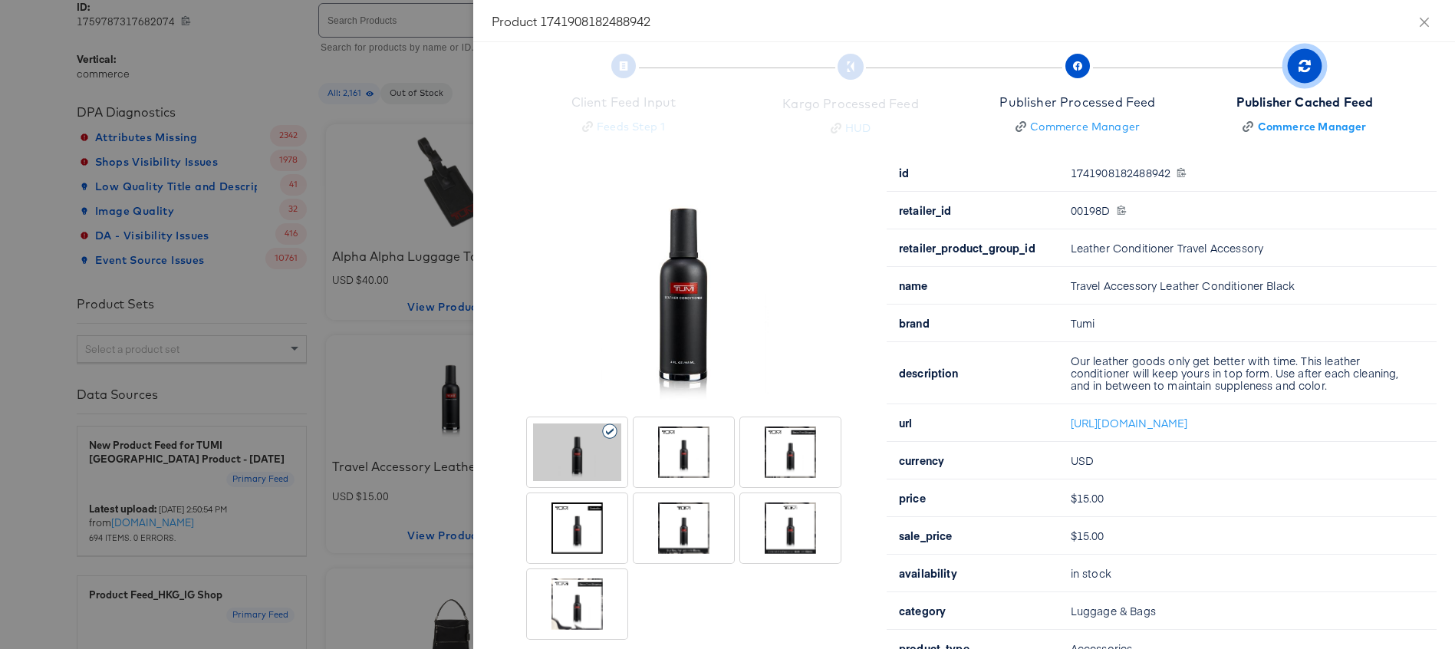
click at [591, 531] on div at bounding box center [577, 528] width 88 height 58
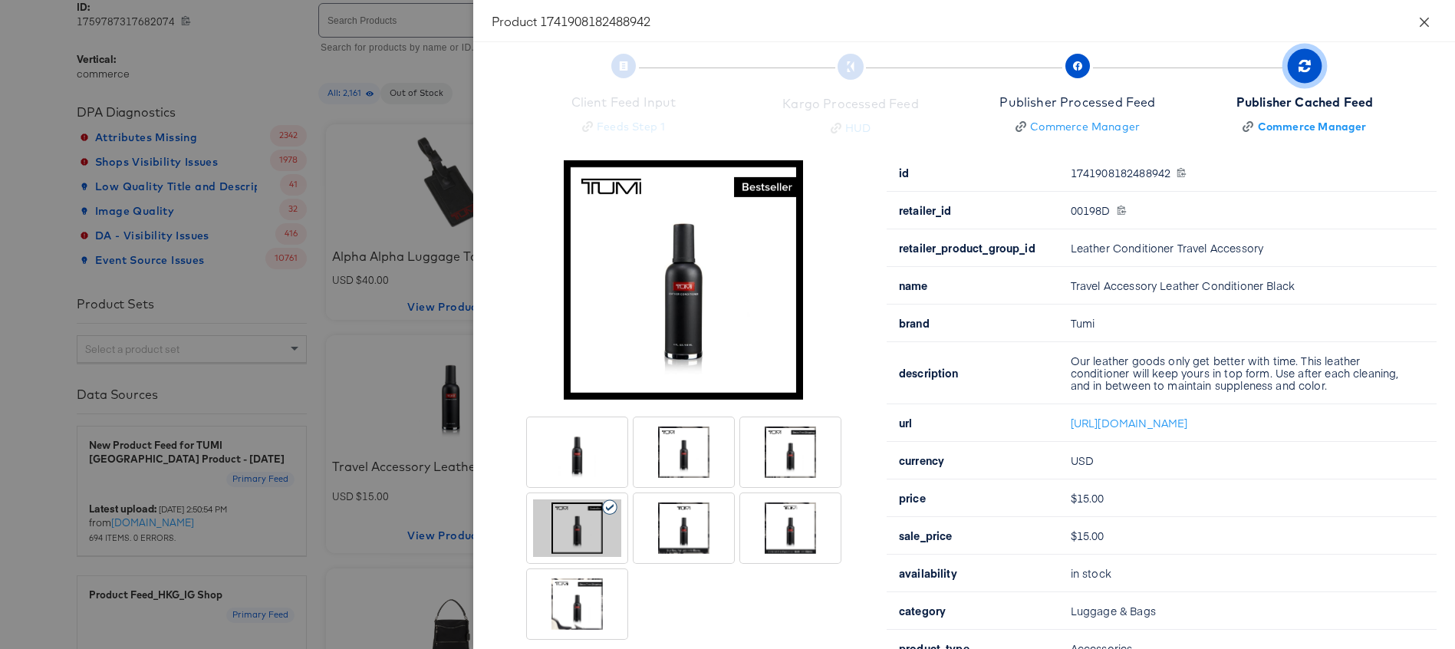
click at [1416, 22] on button "Close" at bounding box center [1424, 21] width 43 height 43
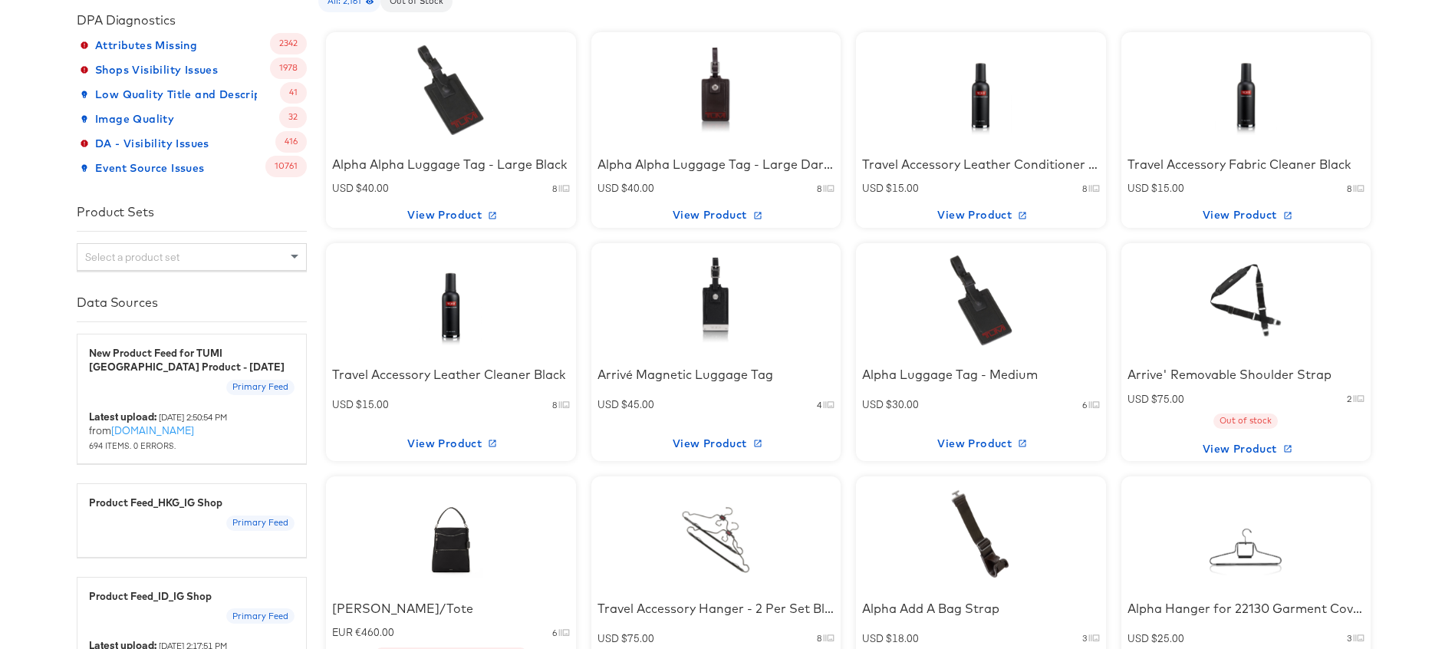
scroll to position [393, 0]
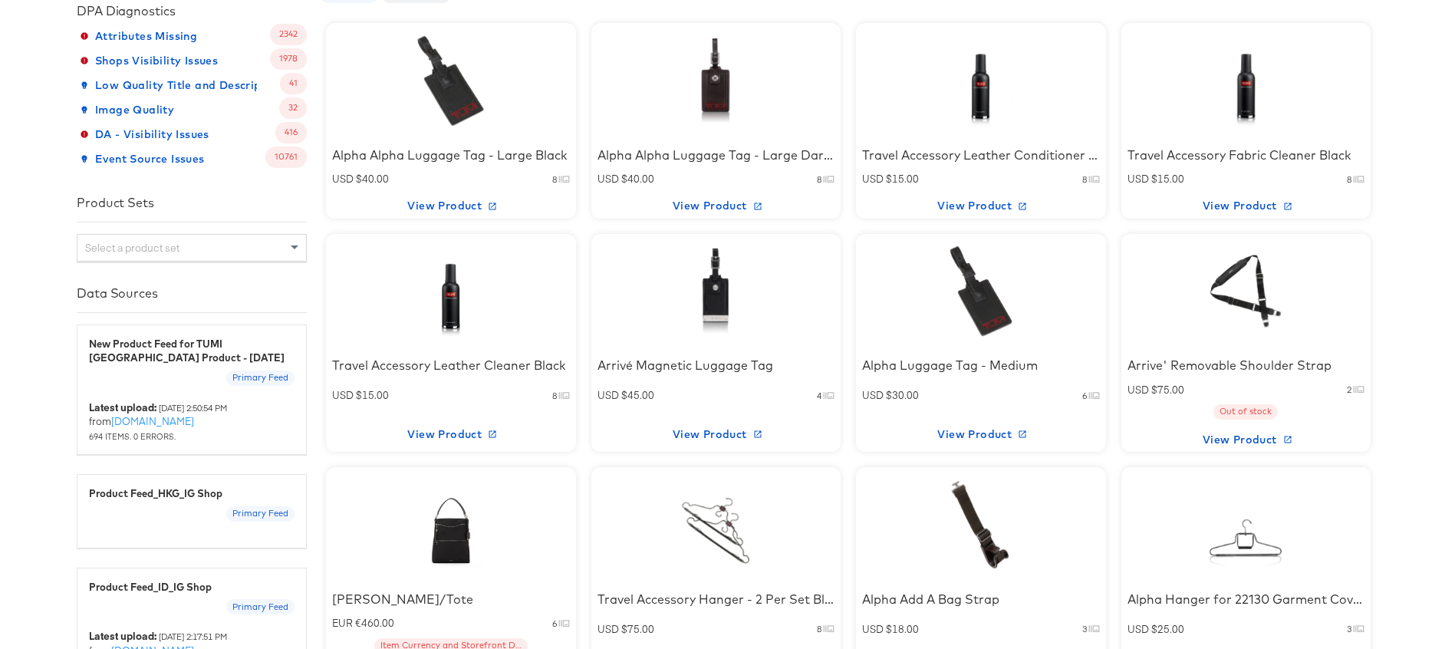
click at [429, 553] on div at bounding box center [451, 525] width 130 height 96
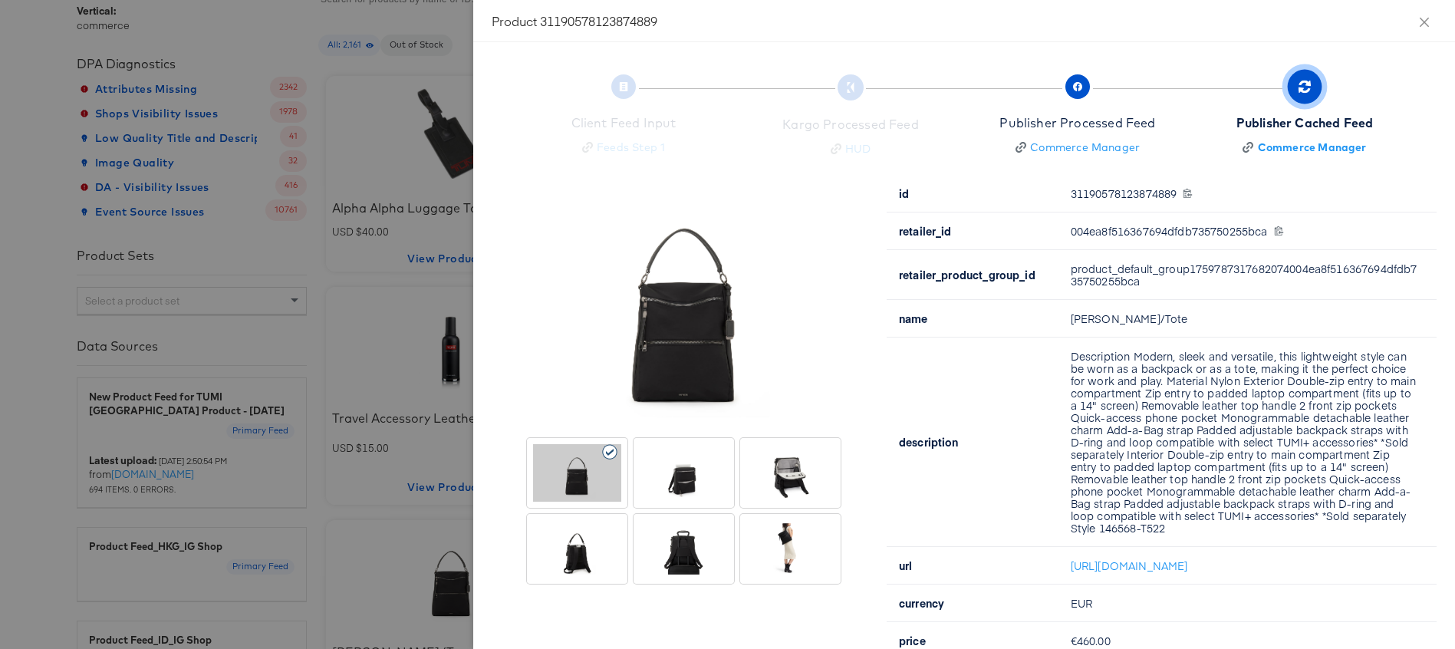
scroll to position [303, 0]
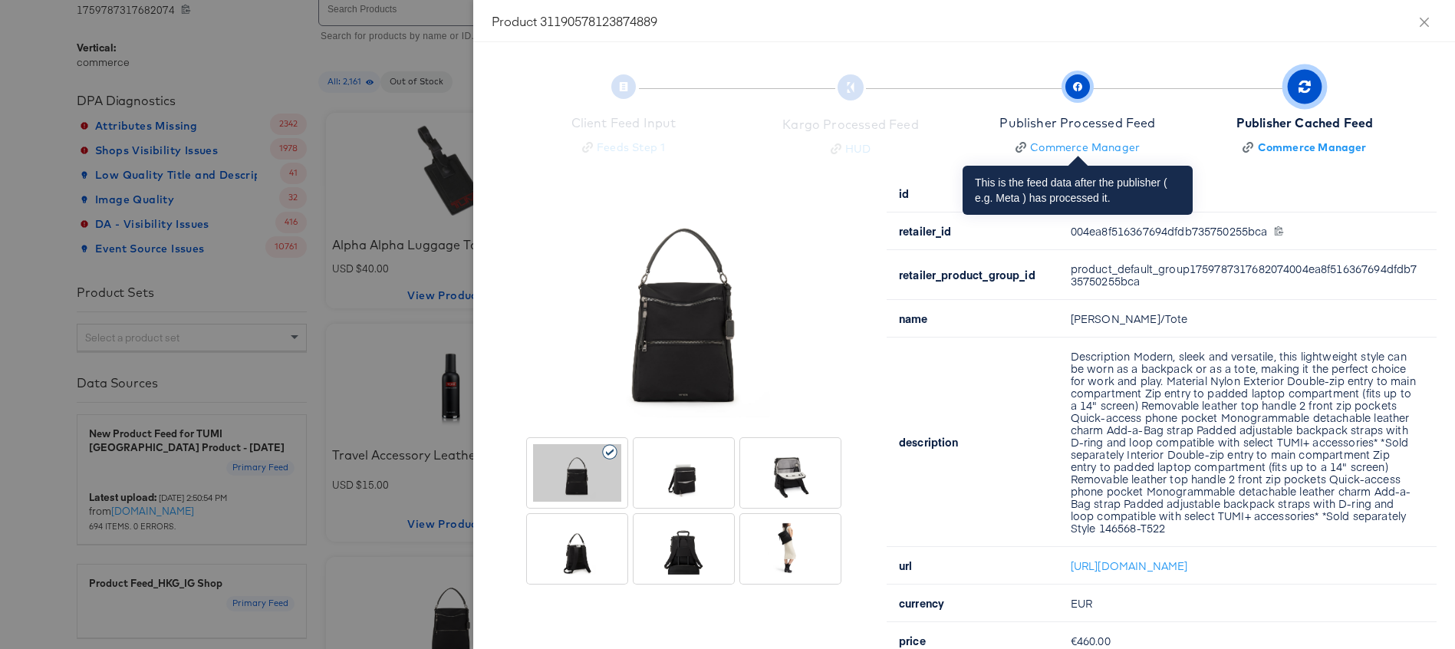
click at [1081, 82] on icon "button" at bounding box center [1077, 86] width 9 height 9
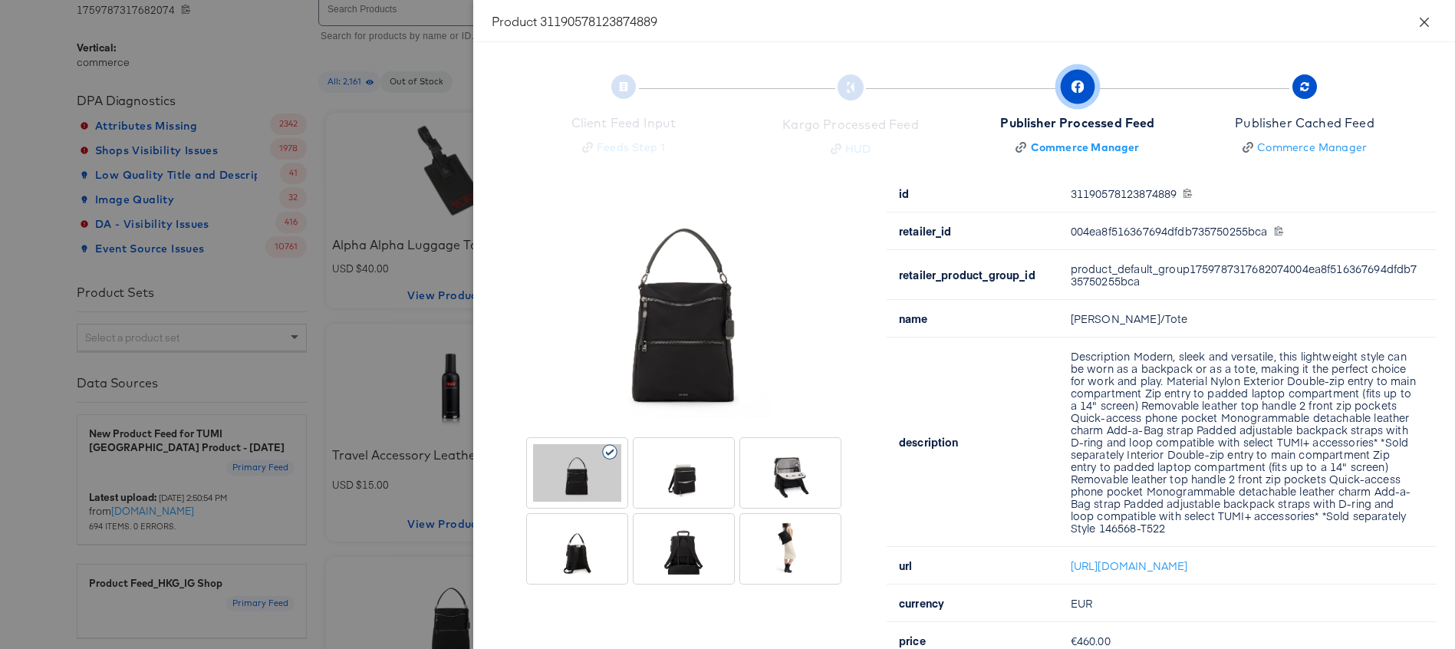
click at [1413, 25] on button "Close" at bounding box center [1424, 21] width 43 height 43
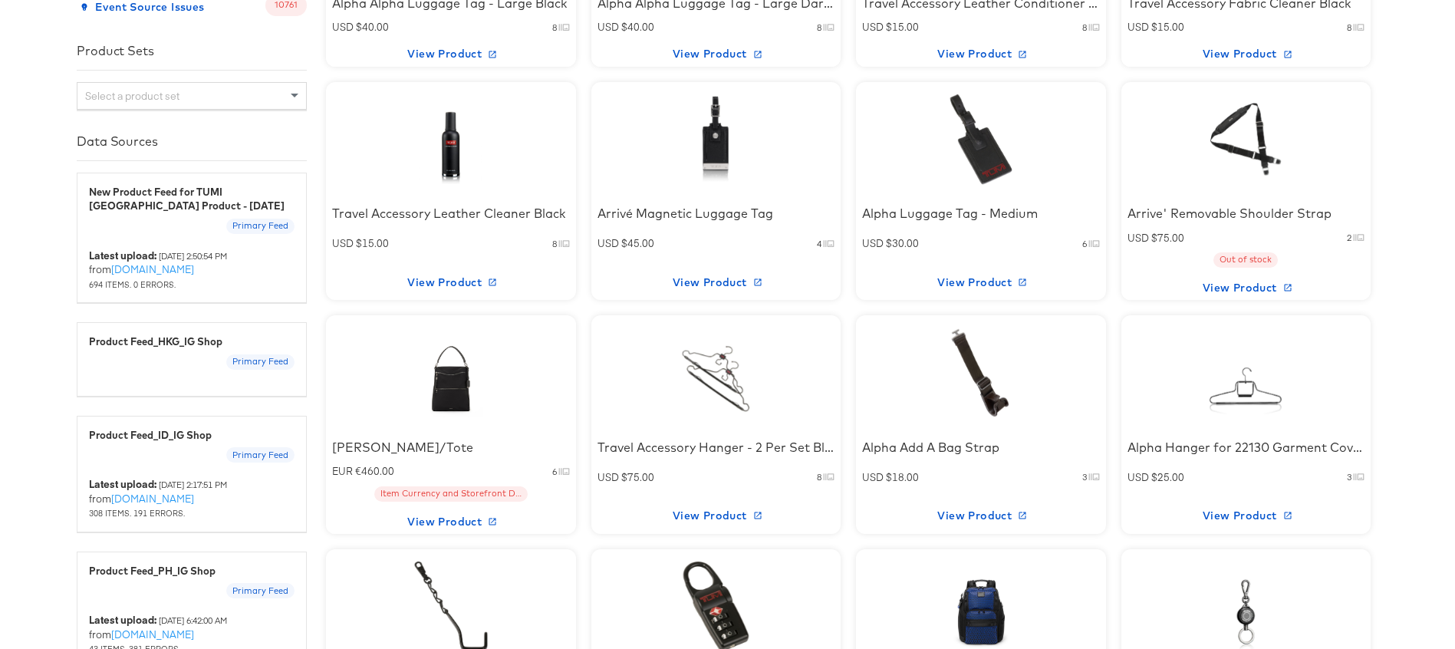
scroll to position [679, 0]
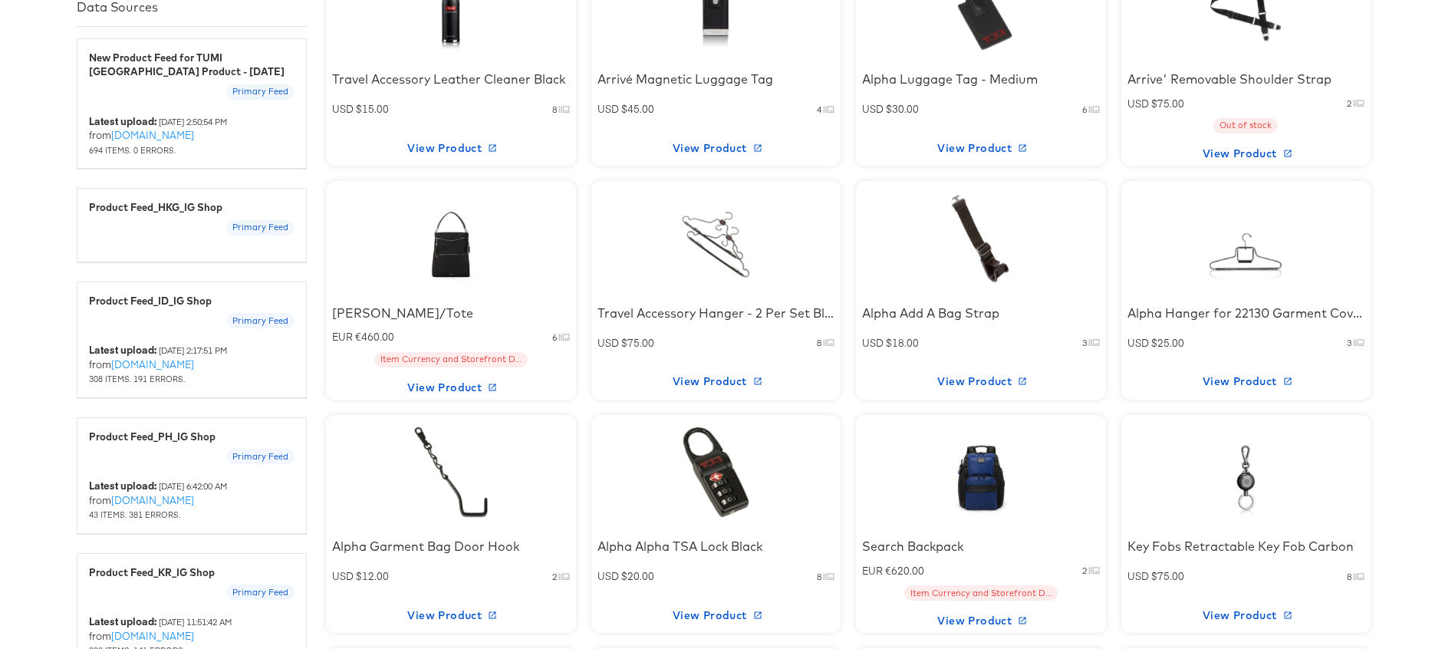
click at [985, 242] on div at bounding box center [981, 239] width 130 height 96
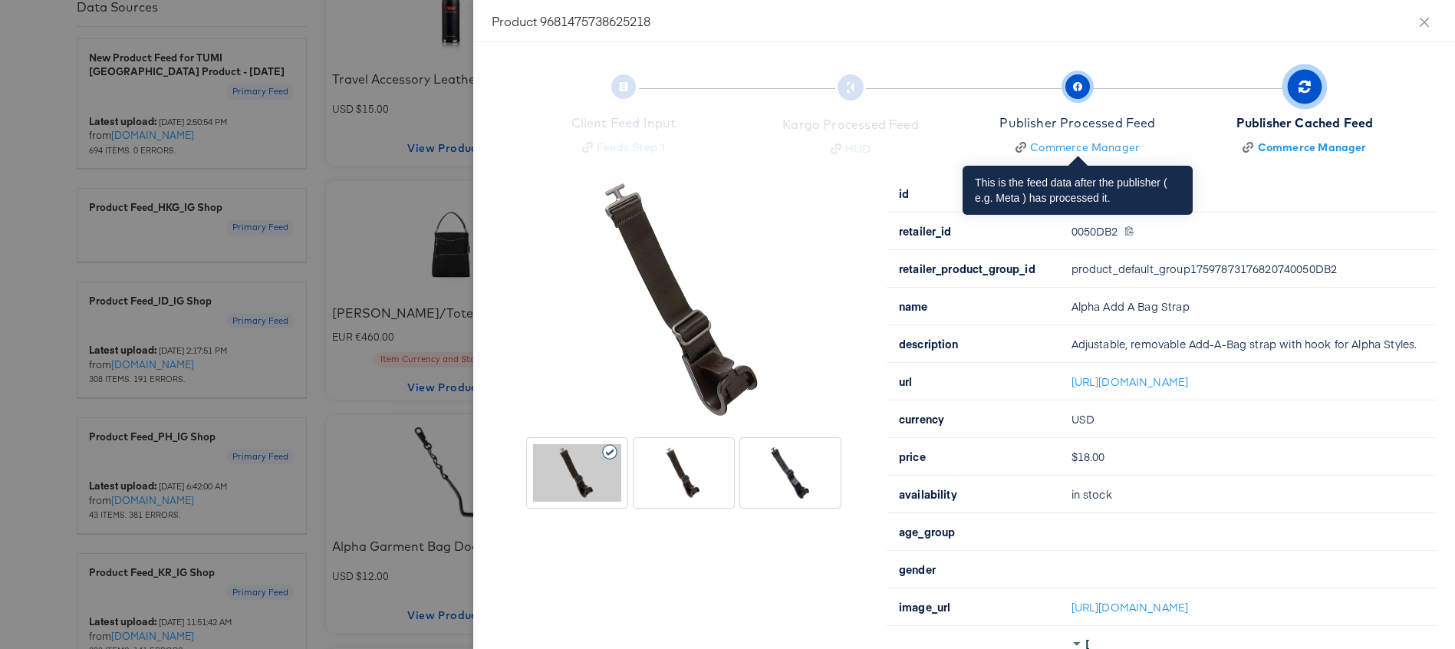
click at [1087, 88] on span "button" at bounding box center [1077, 86] width 25 height 25
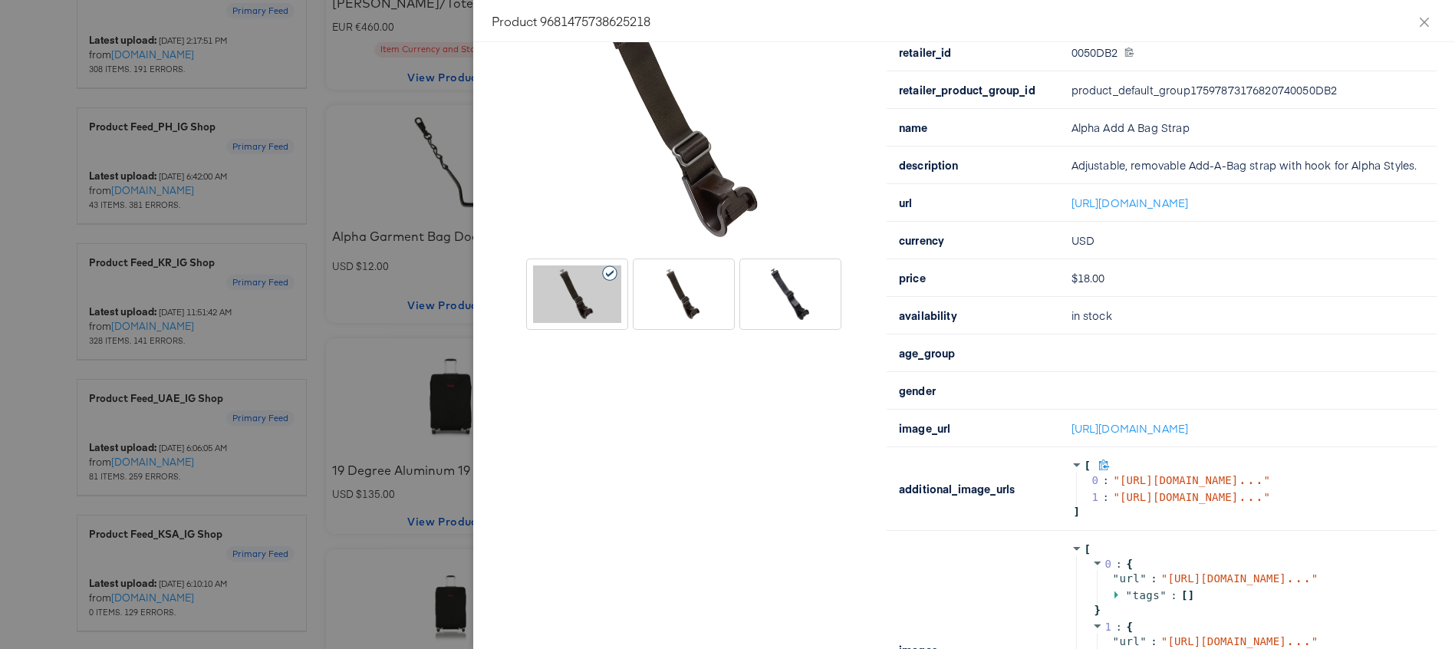
scroll to position [225, 0]
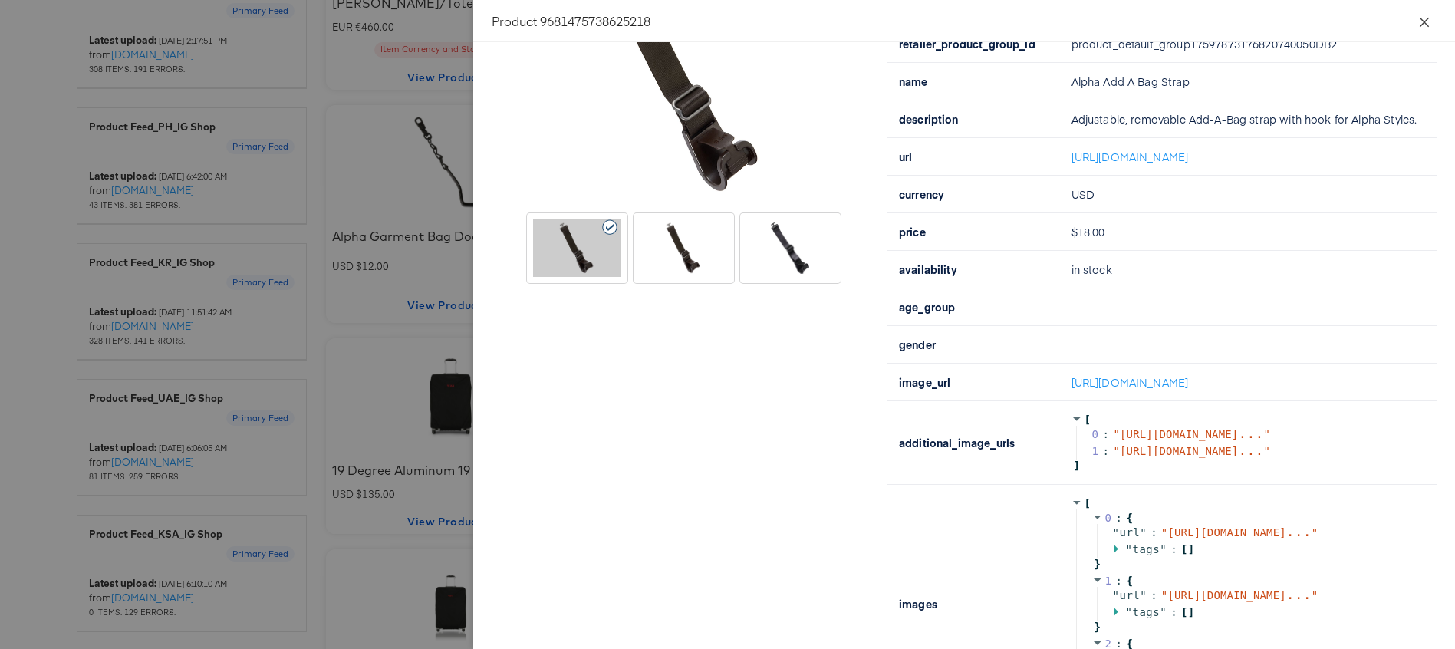
click at [1421, 4] on button "Close" at bounding box center [1424, 21] width 43 height 43
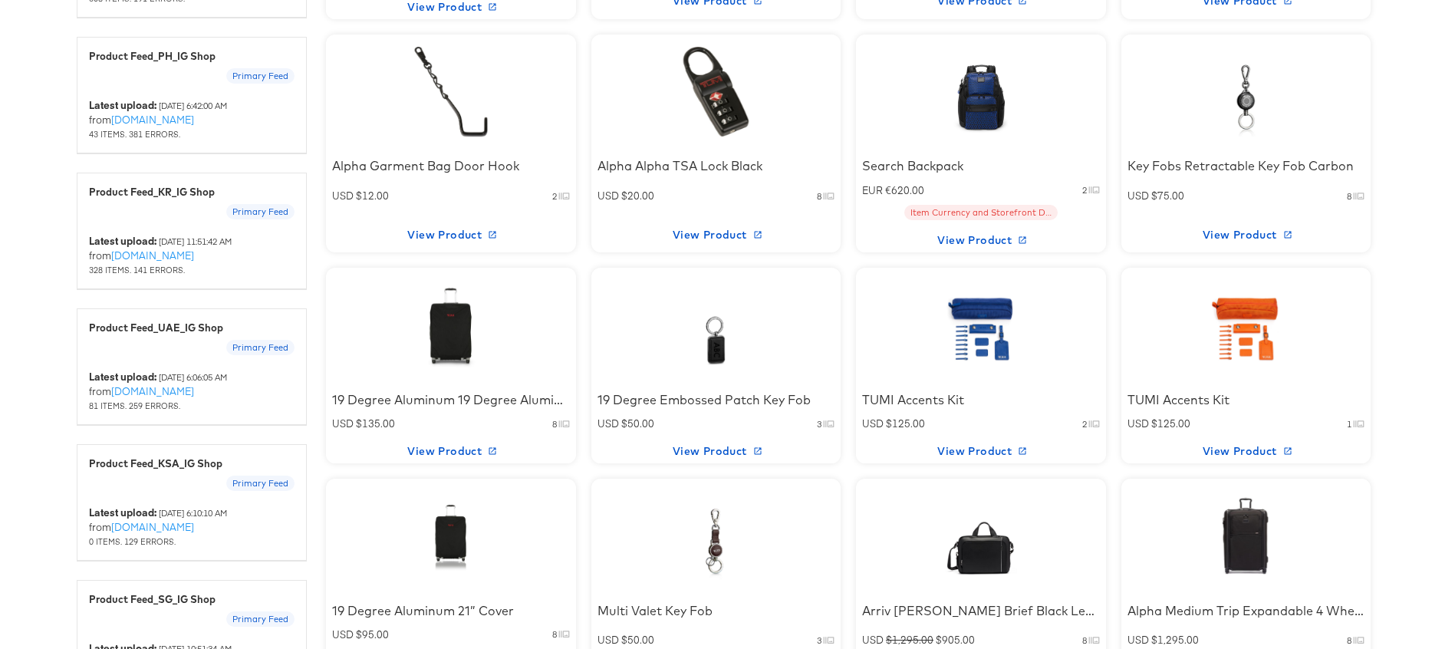
scroll to position [1177, 0]
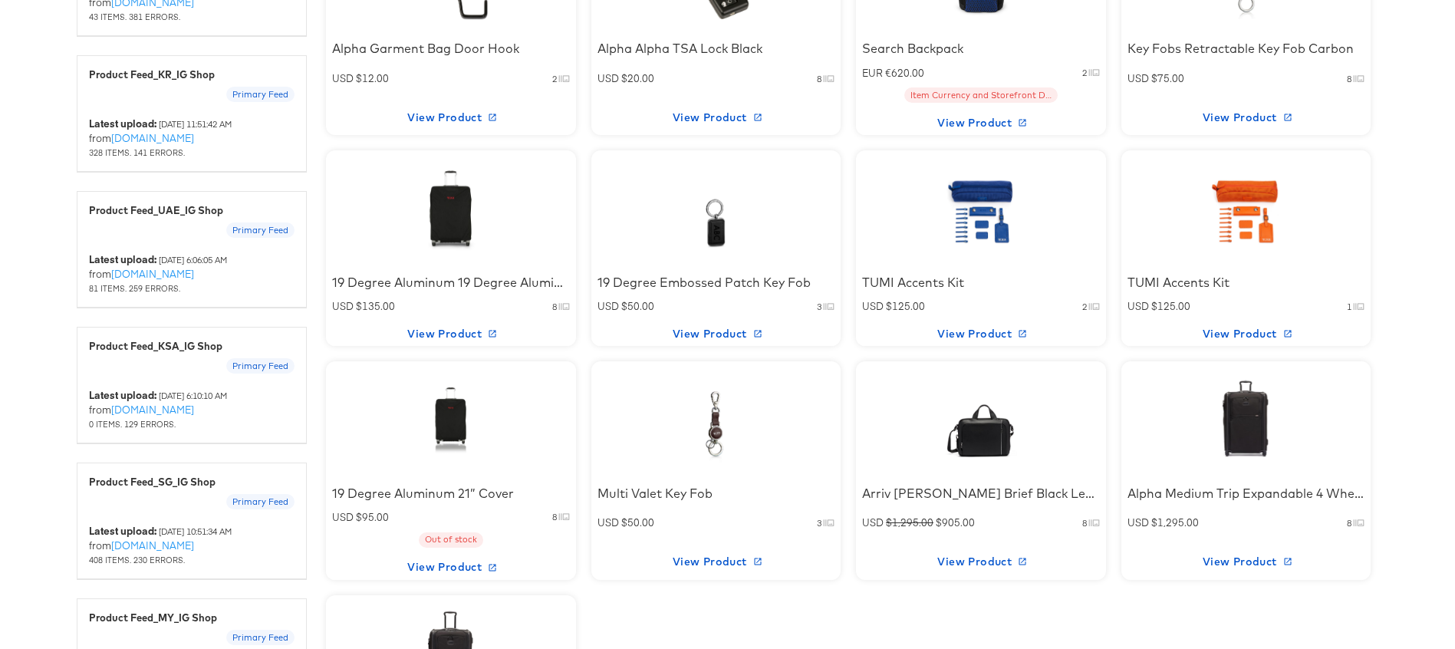
click at [1015, 212] on div at bounding box center [981, 208] width 130 height 96
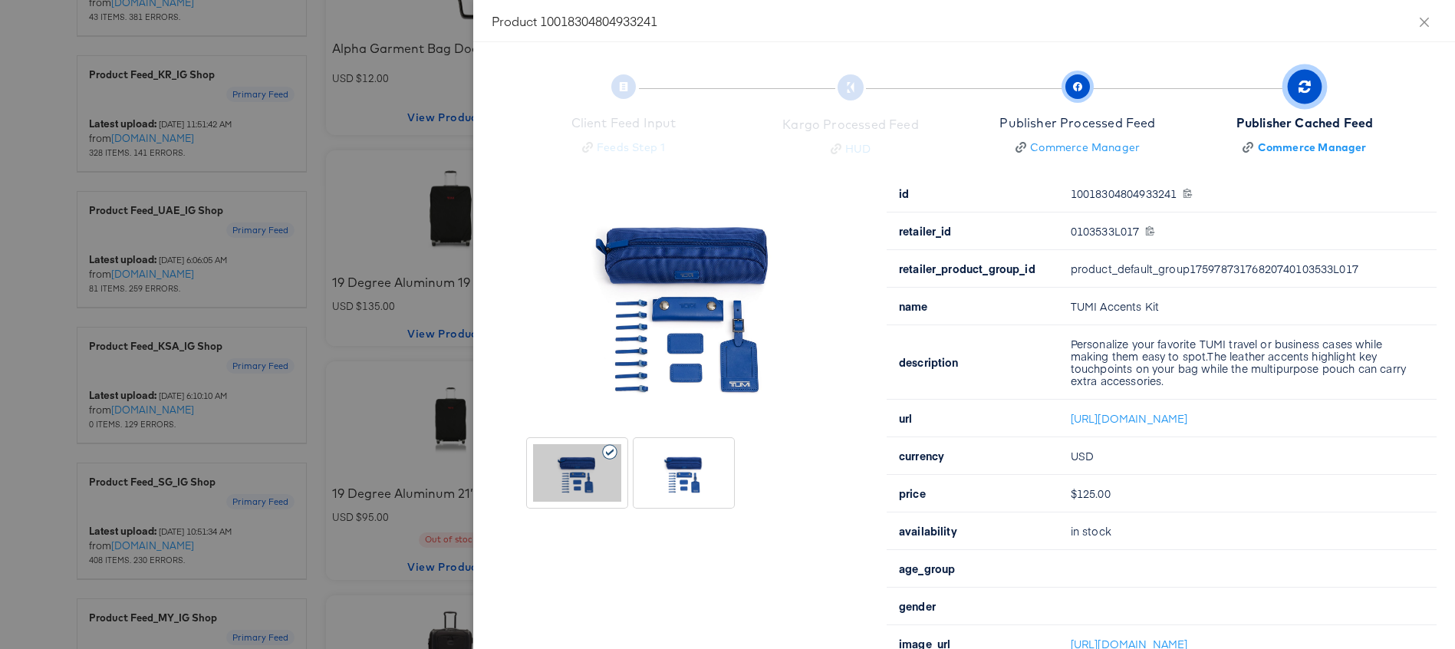
click at [1084, 114] on div "Publisher Processed Feed" at bounding box center [1077, 123] width 156 height 18
click at [1411, 14] on button "Close" at bounding box center [1424, 21] width 43 height 43
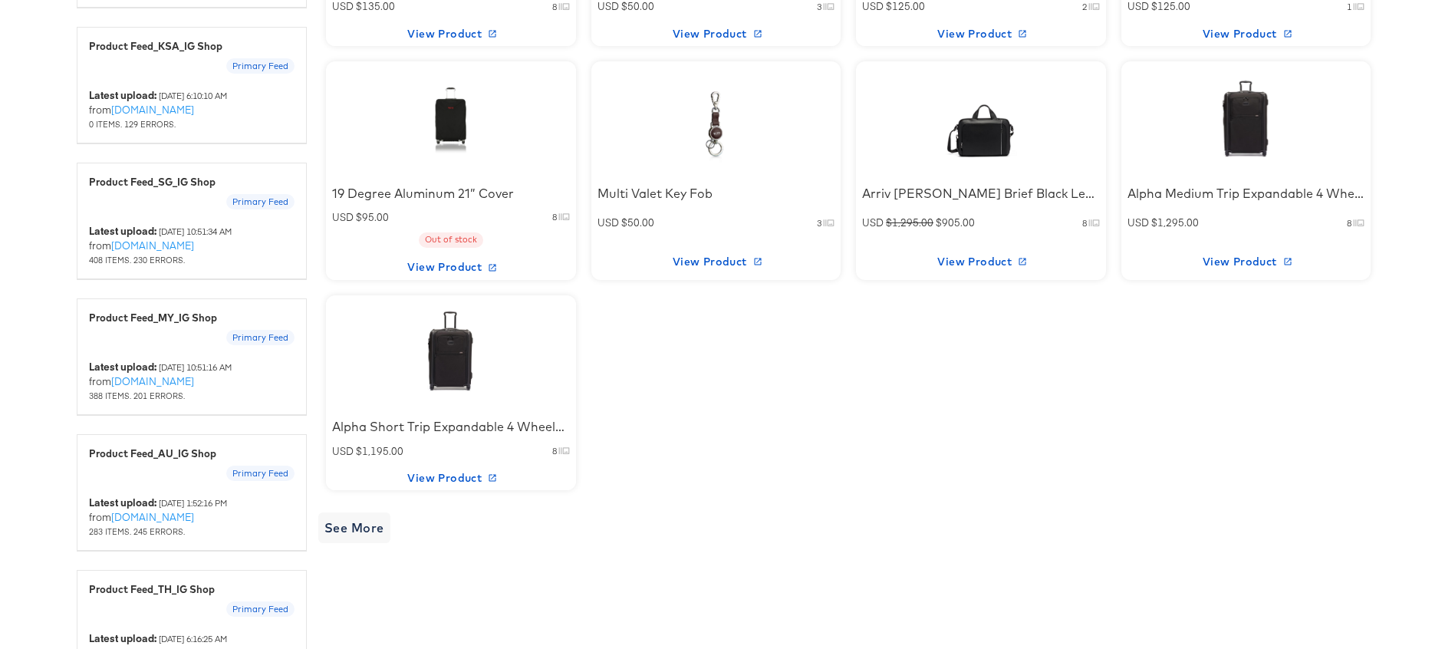
scroll to position [1684, 0]
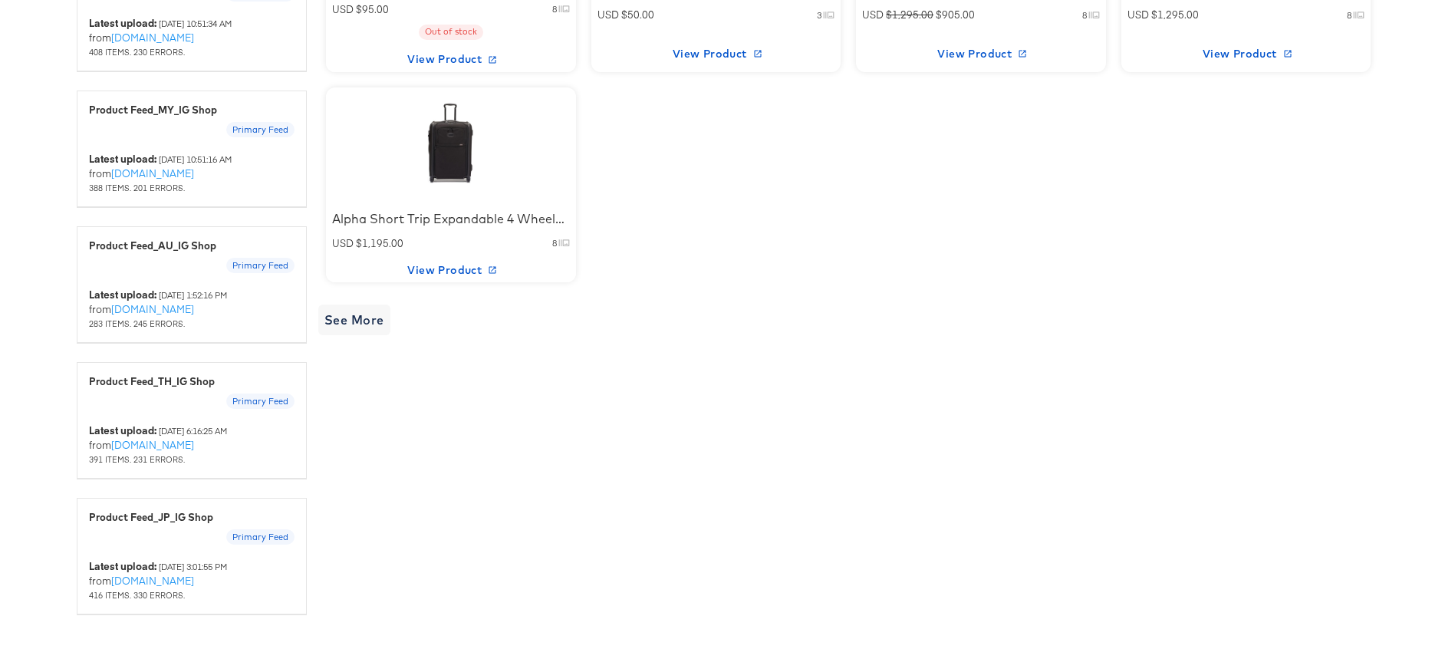
click at [482, 153] on div at bounding box center [451, 145] width 130 height 96
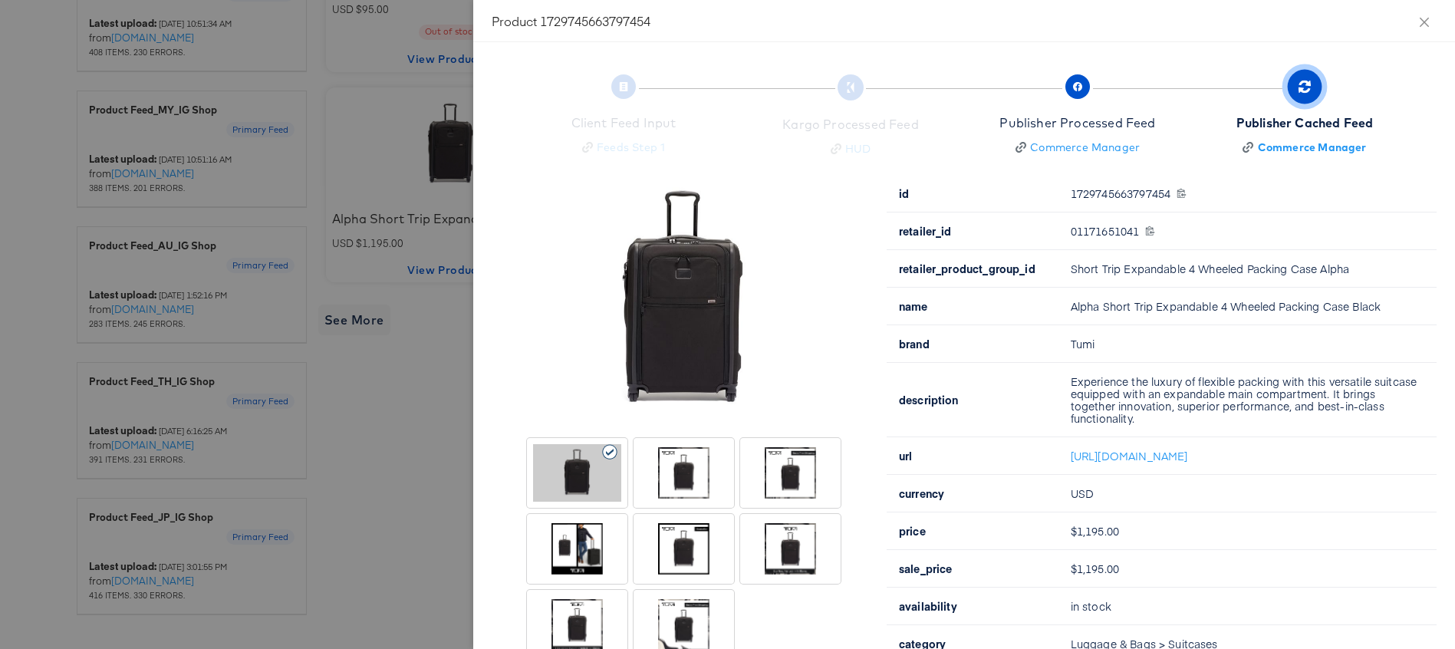
scroll to position [64, 0]
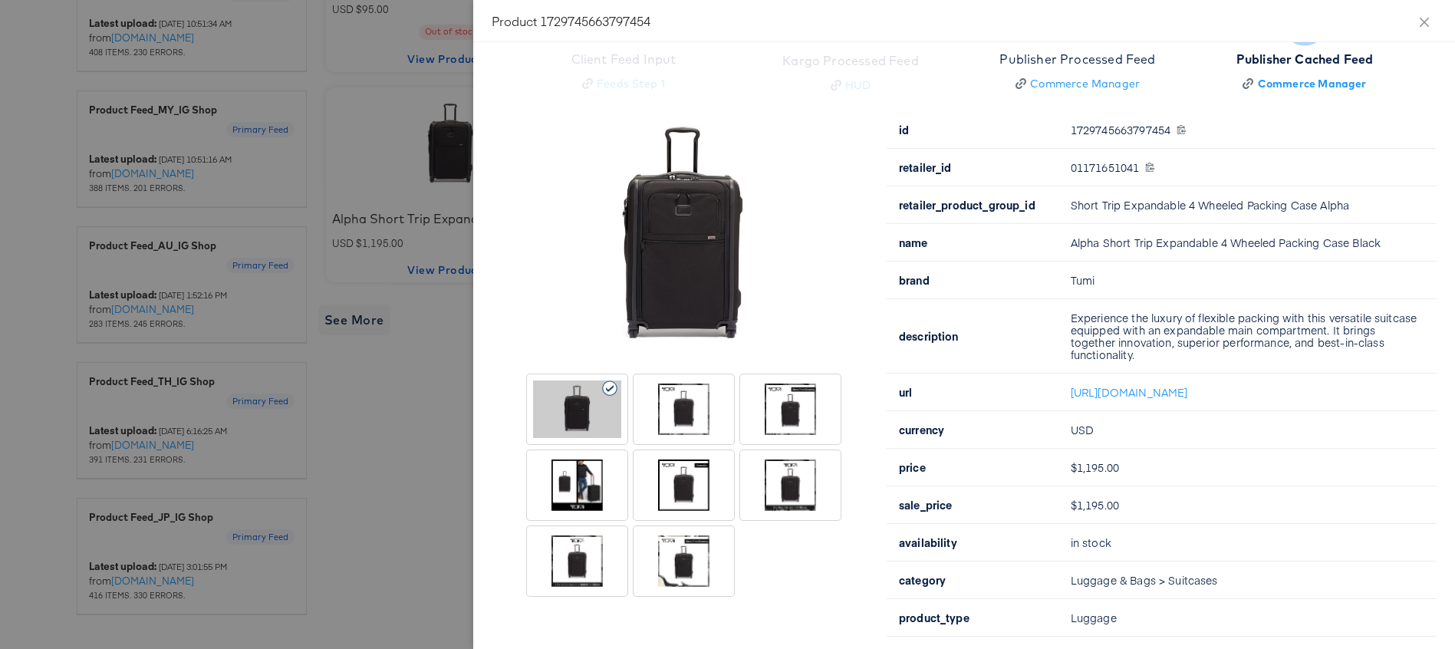
click at [595, 487] on div at bounding box center [577, 485] width 88 height 58
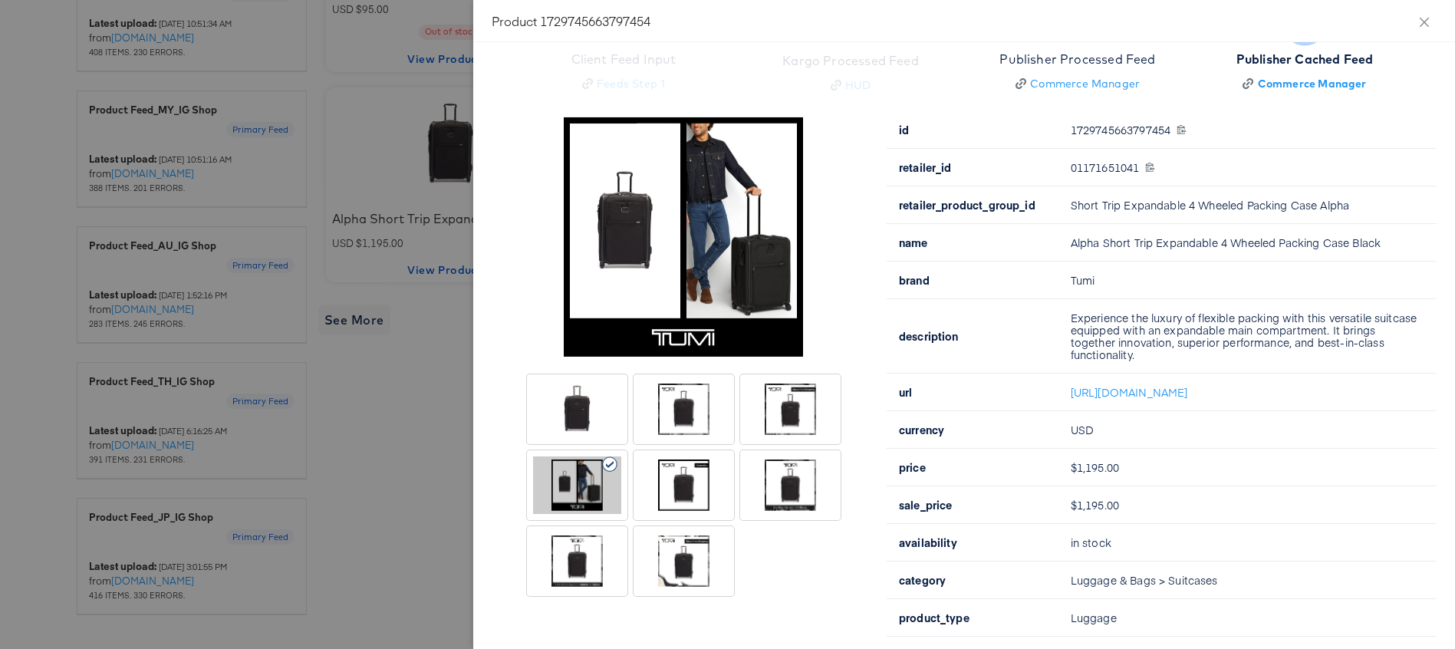
scroll to position [0, 0]
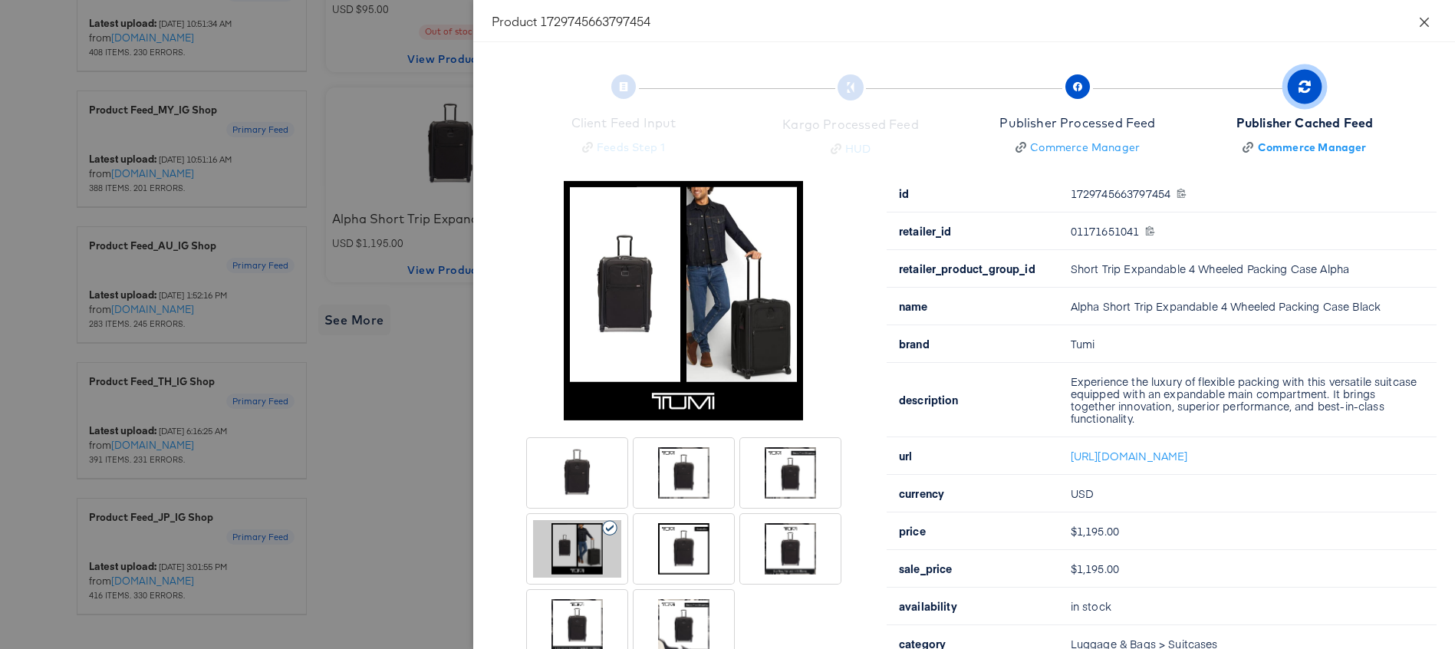
click at [1421, 20] on icon "close" at bounding box center [1424, 22] width 12 height 12
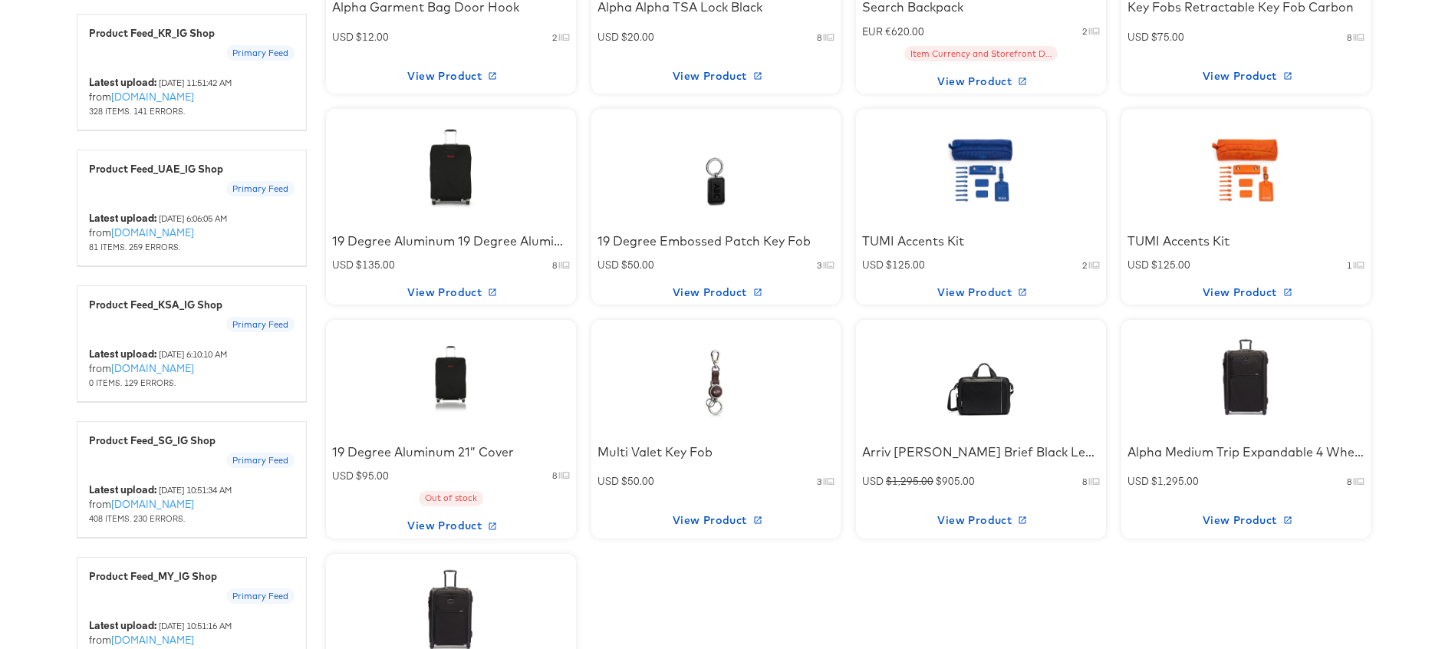
scroll to position [1194, 0]
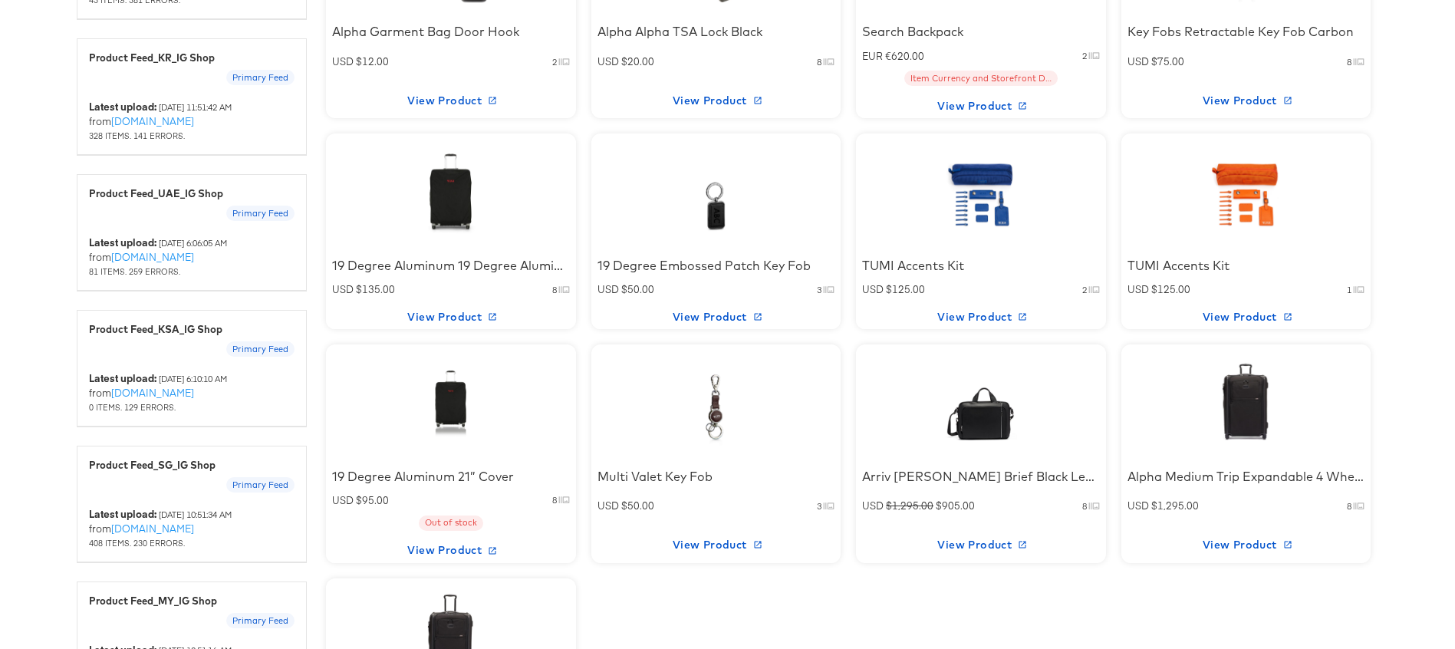
click at [436, 216] on div at bounding box center [451, 191] width 130 height 96
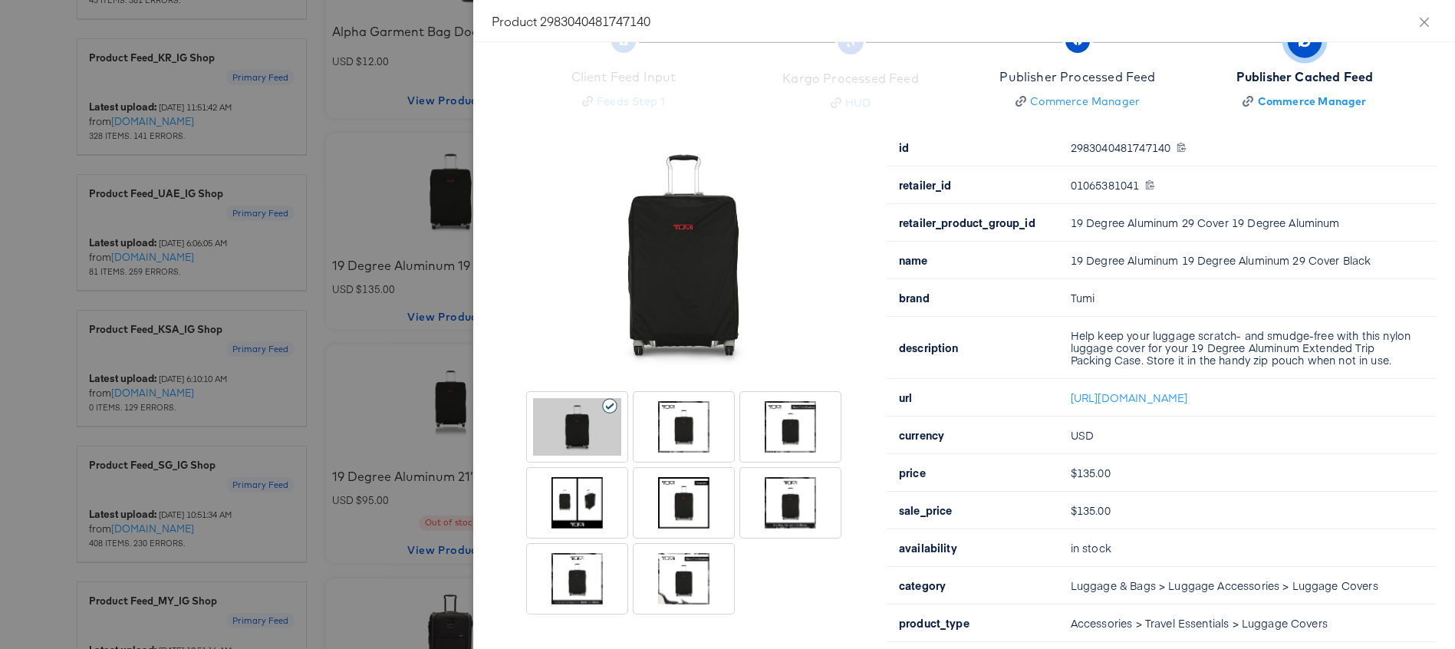
scroll to position [56, 0]
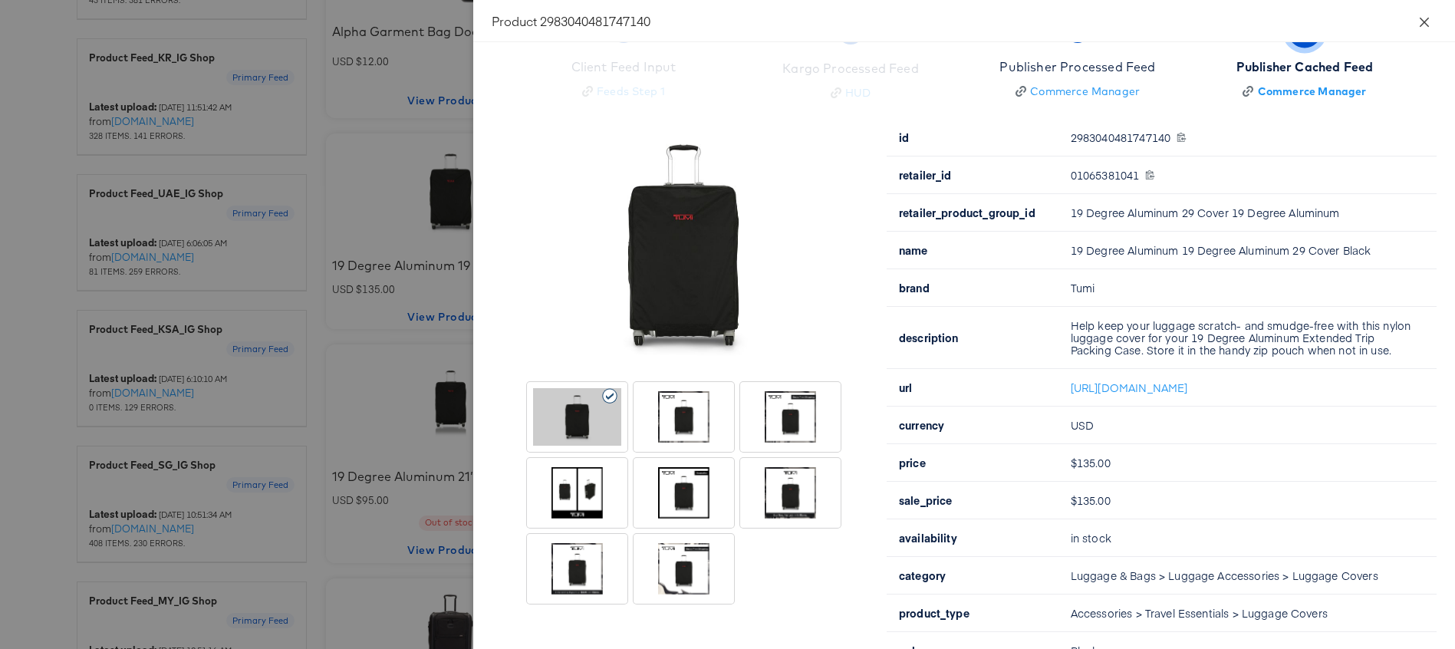
click at [1427, 19] on icon "close" at bounding box center [1424, 21] width 9 height 9
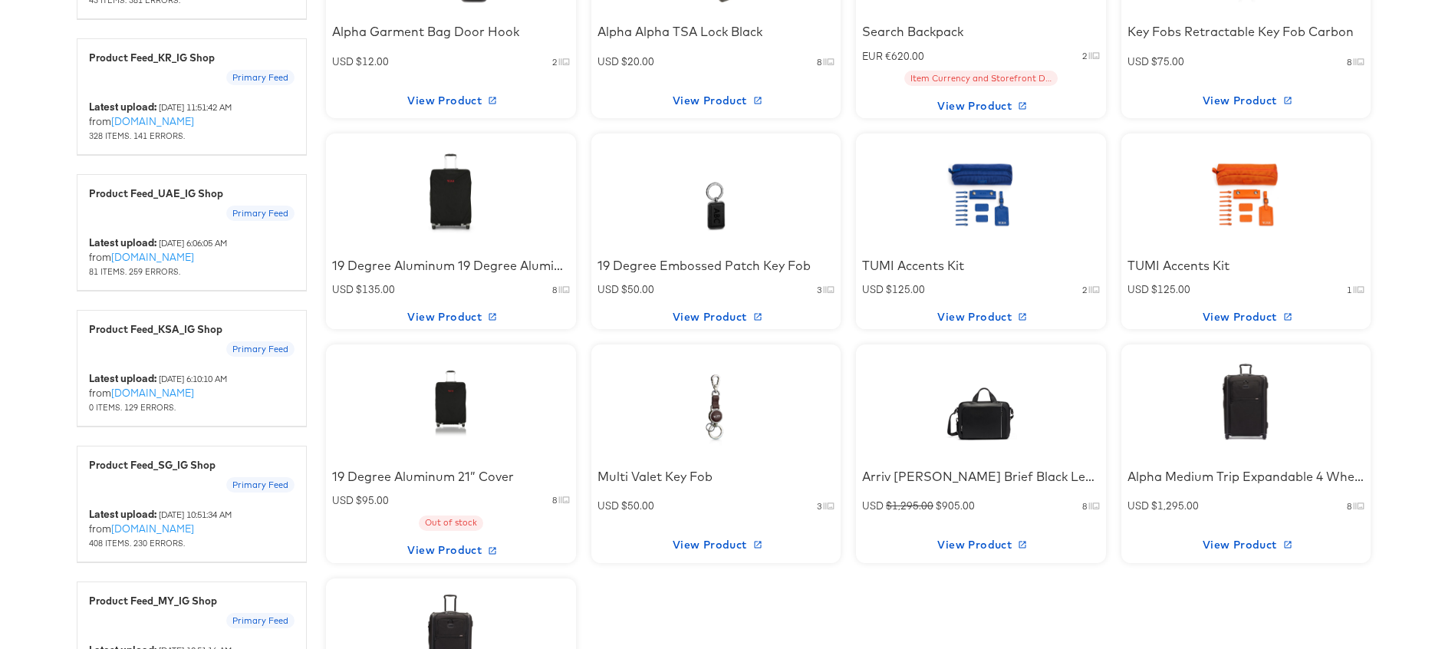
click at [998, 211] on div at bounding box center [981, 191] width 130 height 96
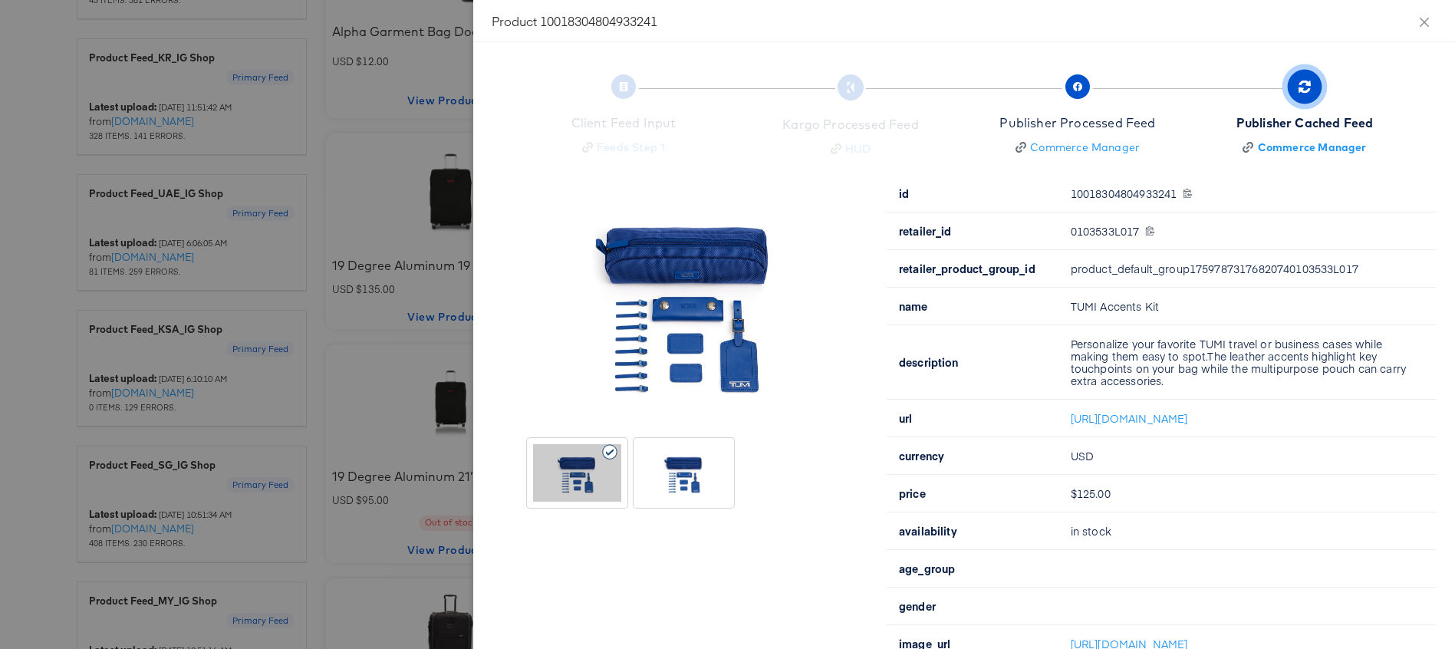
click at [1086, 229] on div "0103533L017 0103533L017" at bounding box center [1244, 231] width 347 height 12
copy div "0103533L017"
click at [1426, 21] on icon "close" at bounding box center [1424, 22] width 12 height 12
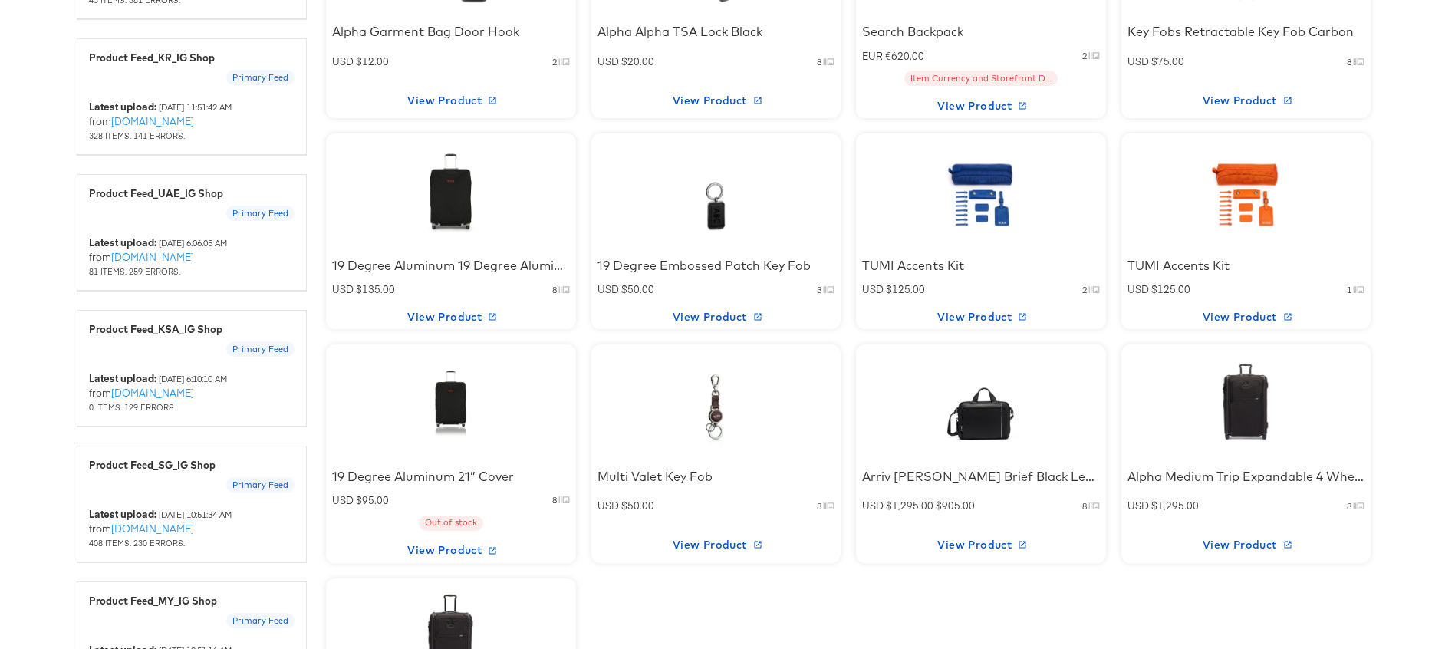
scroll to position [1206, 0]
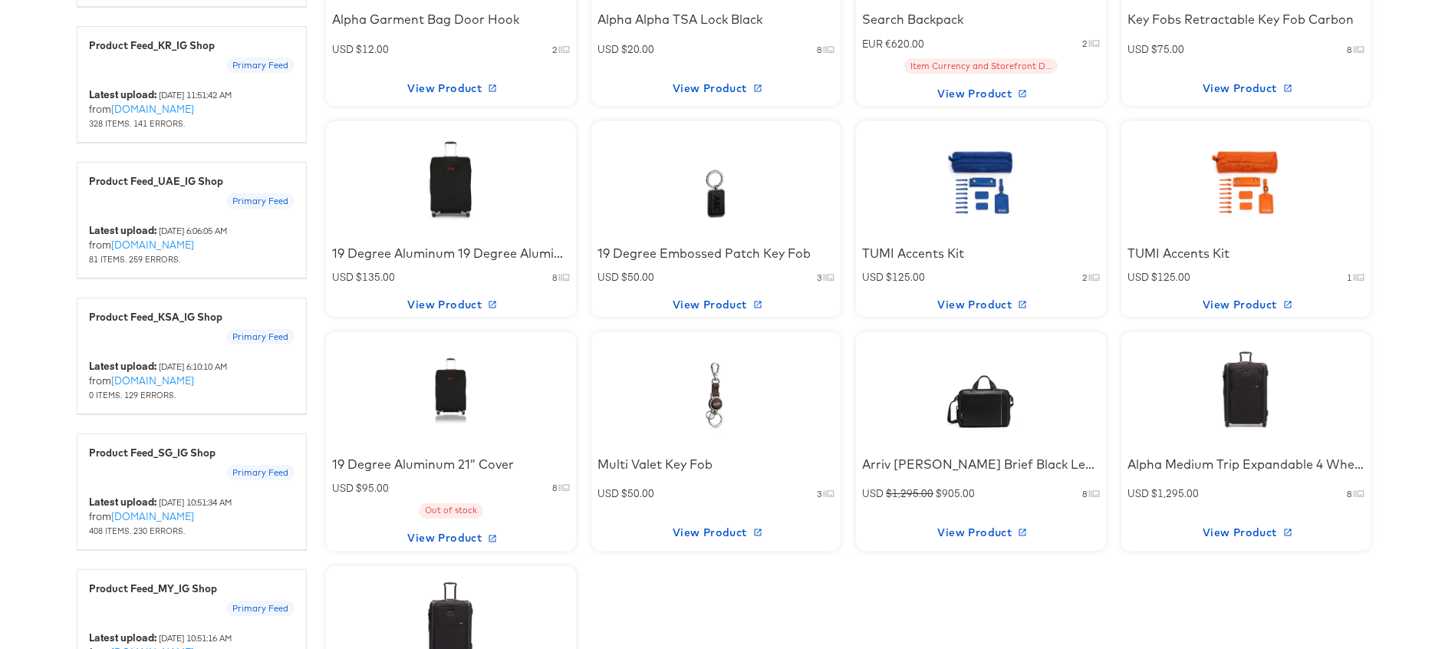
click at [756, 205] on div at bounding box center [715, 179] width 130 height 96
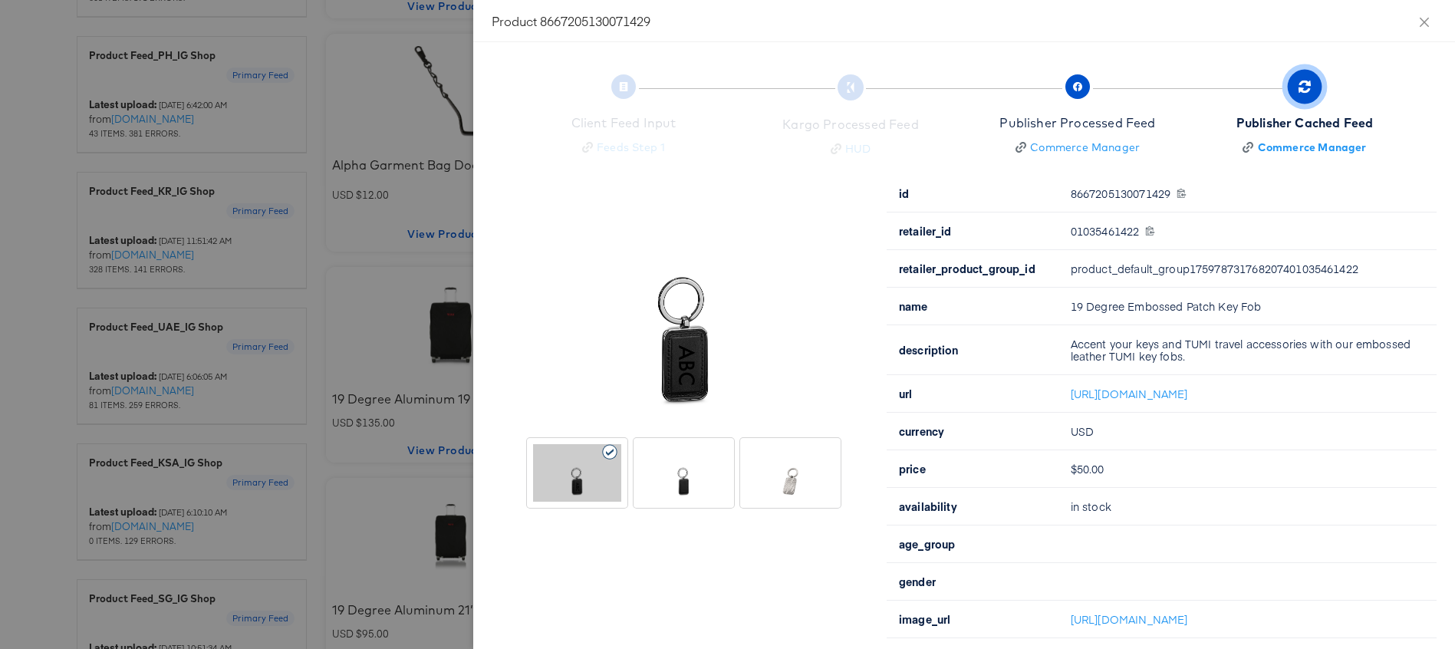
scroll to position [919, 0]
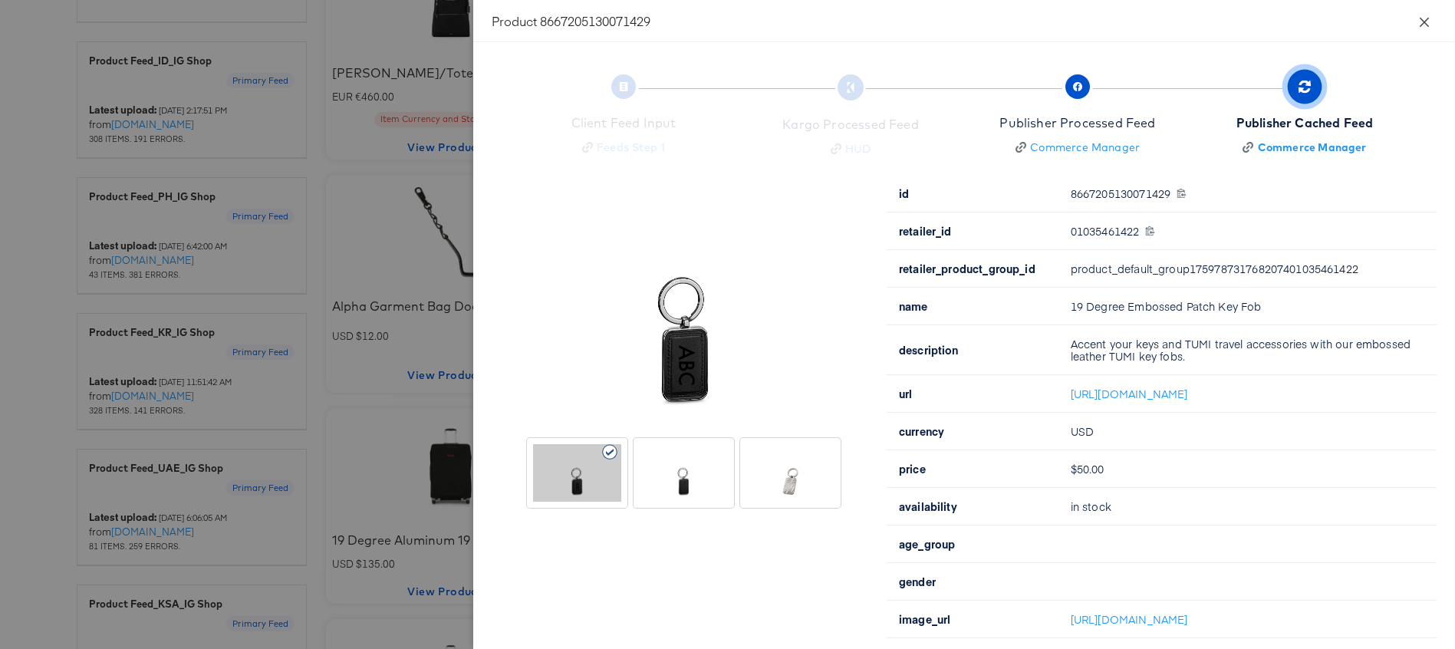
click at [1420, 18] on icon "close" at bounding box center [1424, 21] width 9 height 9
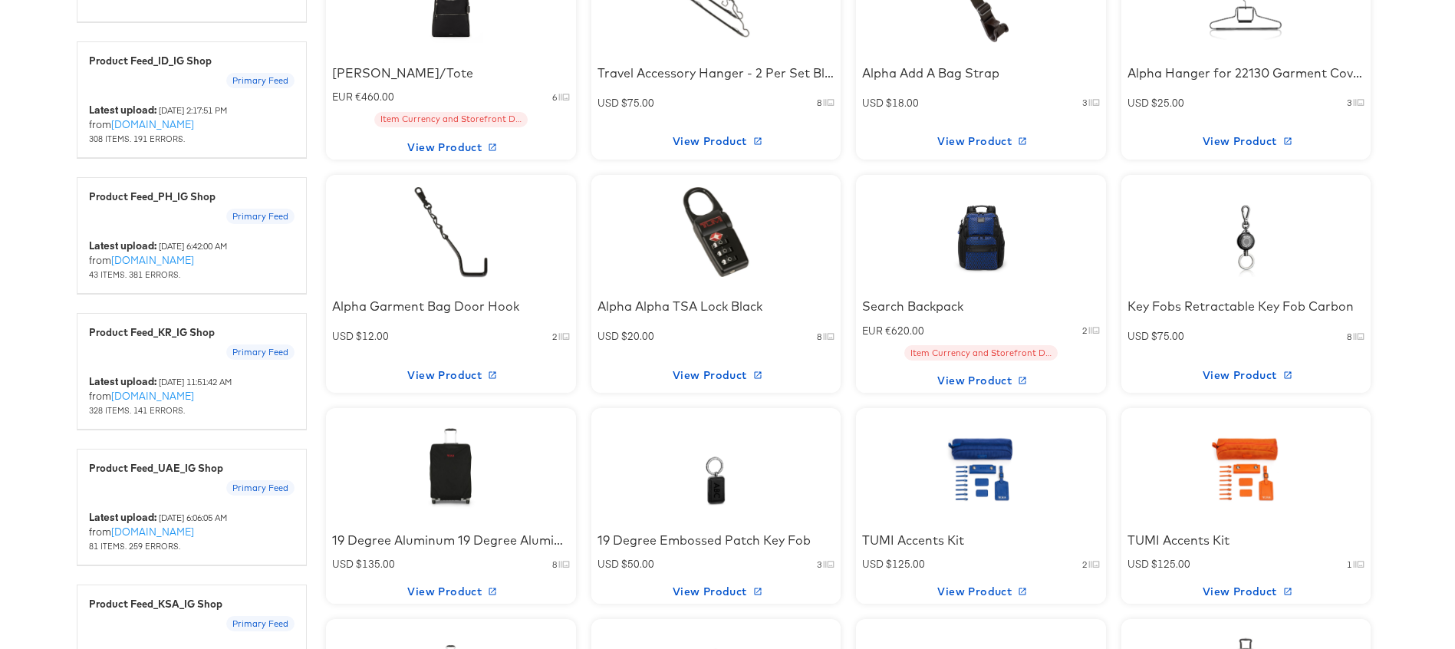
click at [707, 476] on div at bounding box center [715, 466] width 130 height 96
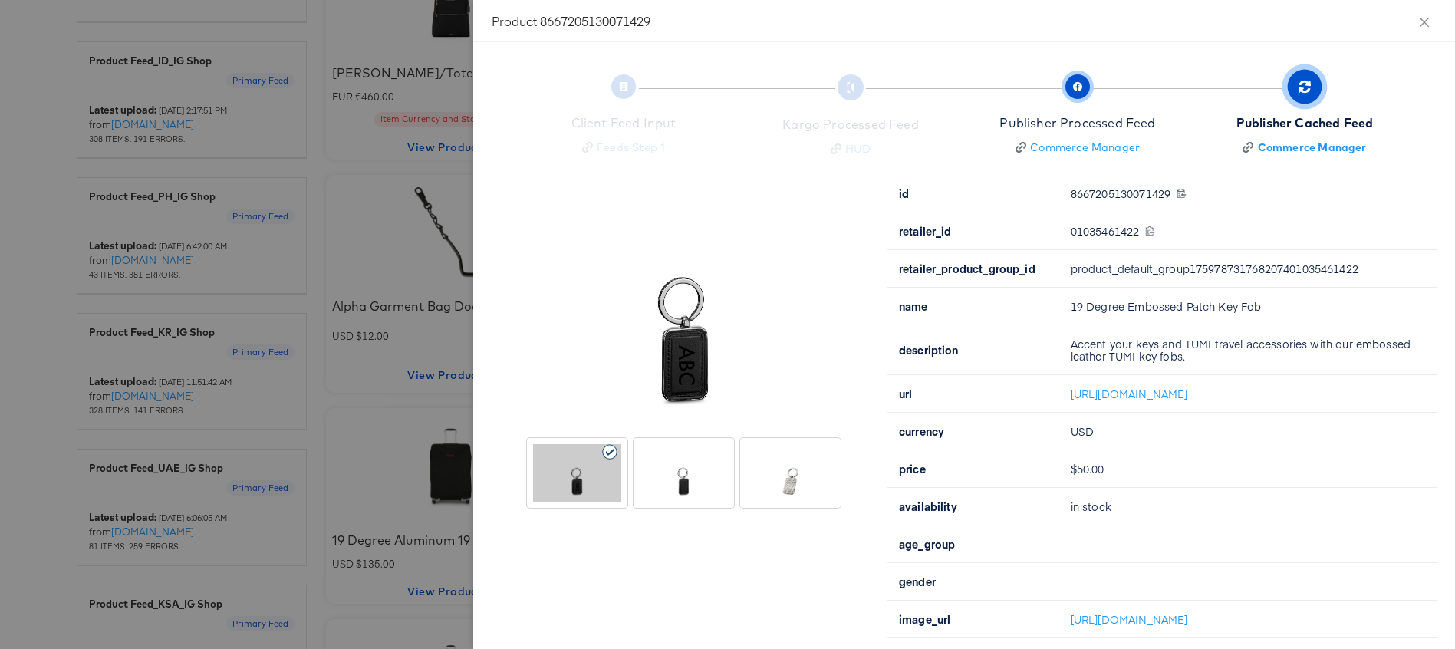
click at [1068, 83] on span "button" at bounding box center [1077, 86] width 25 height 25
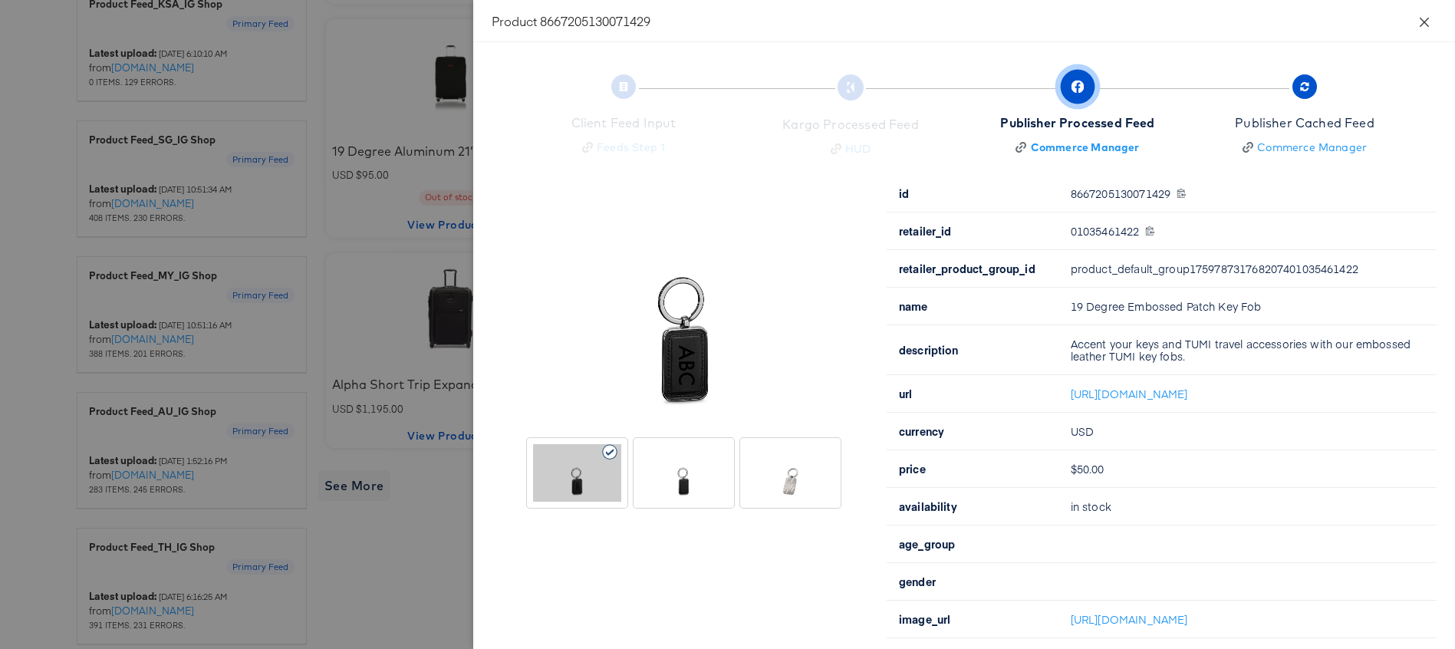
click at [1418, 21] on icon "close" at bounding box center [1424, 22] width 12 height 12
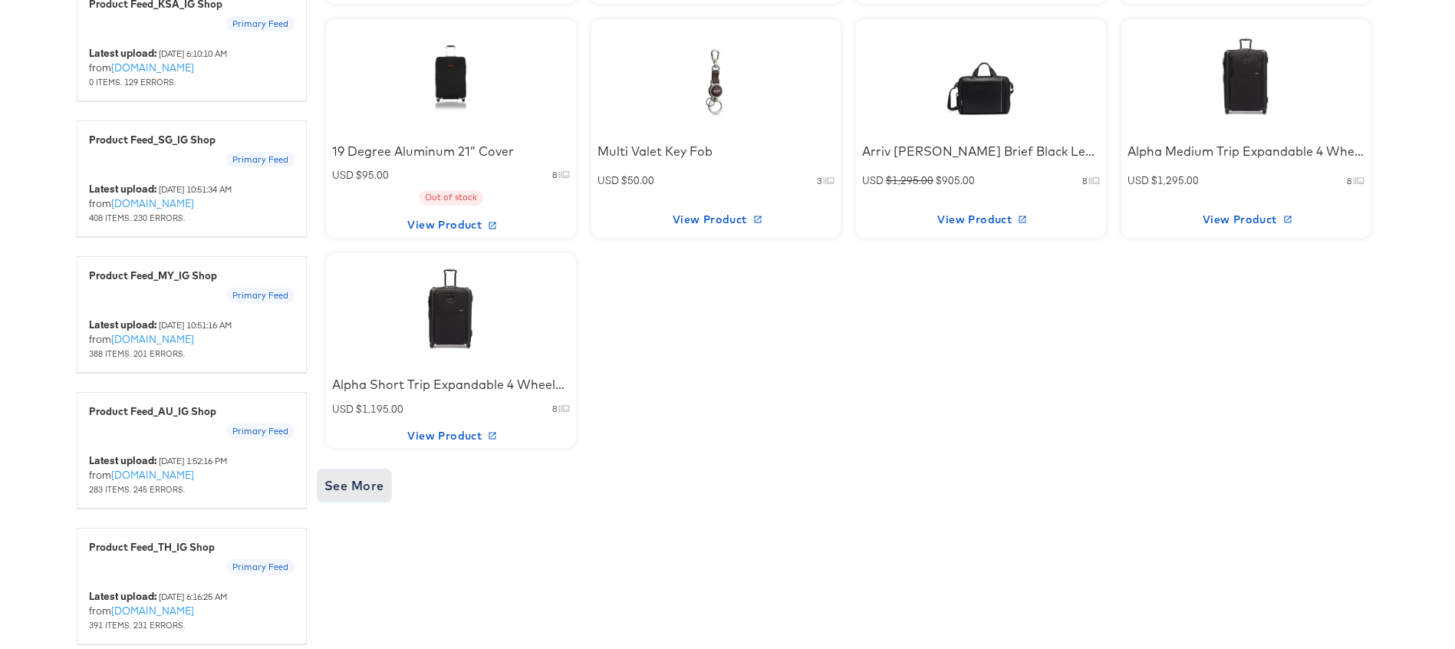
click at [337, 484] on span "See More" at bounding box center [354, 485] width 60 height 21
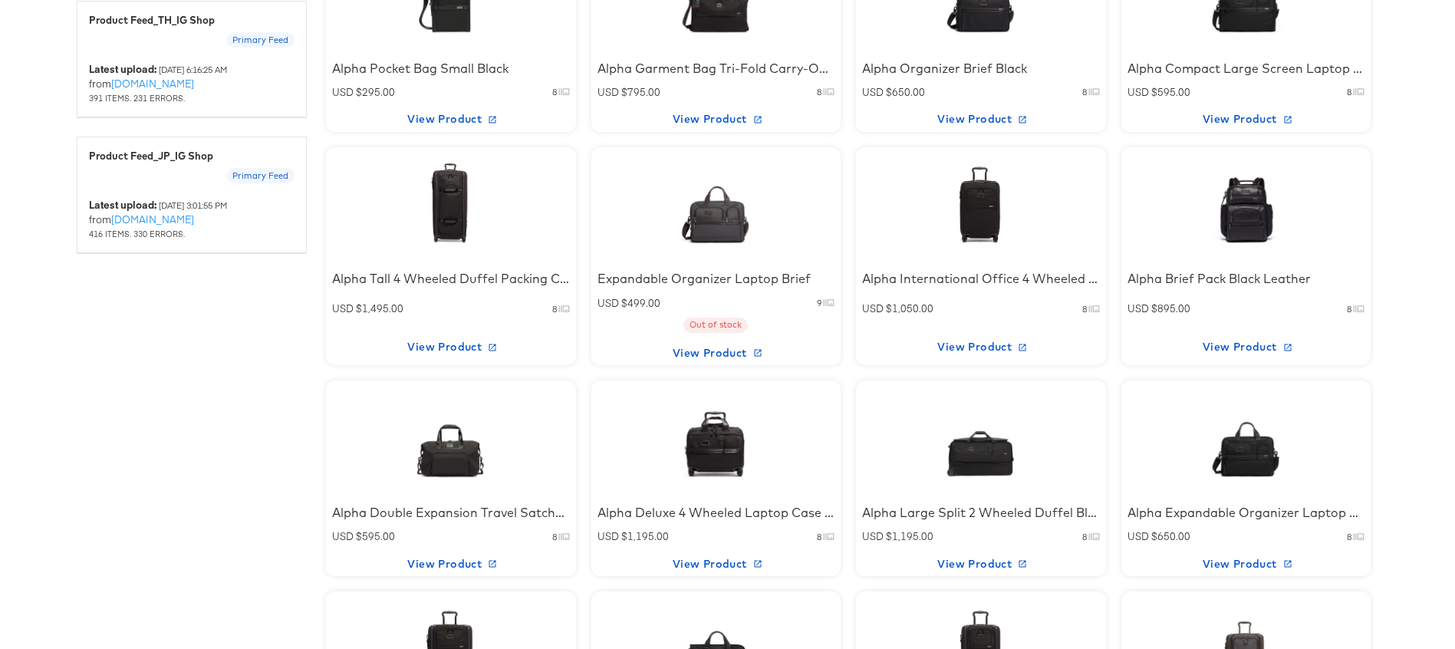
scroll to position [2425, 0]
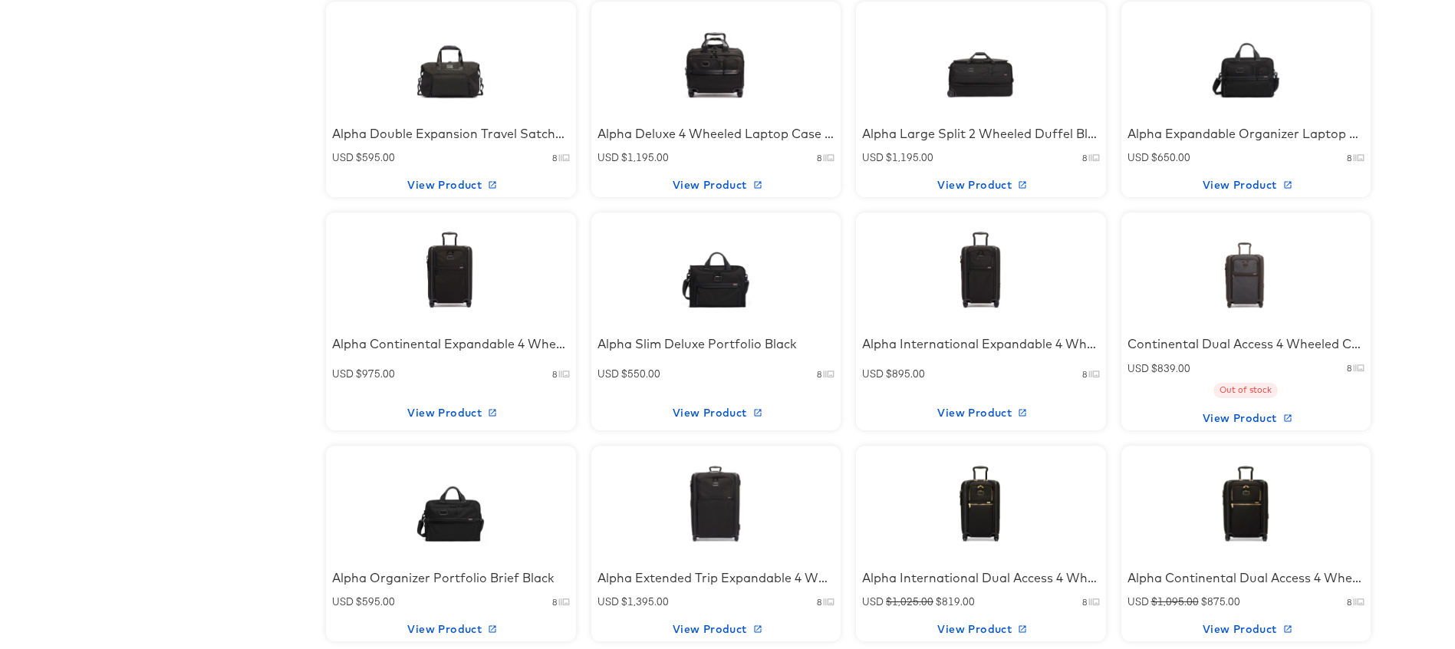
click at [477, 506] on div at bounding box center [451, 504] width 130 height 96
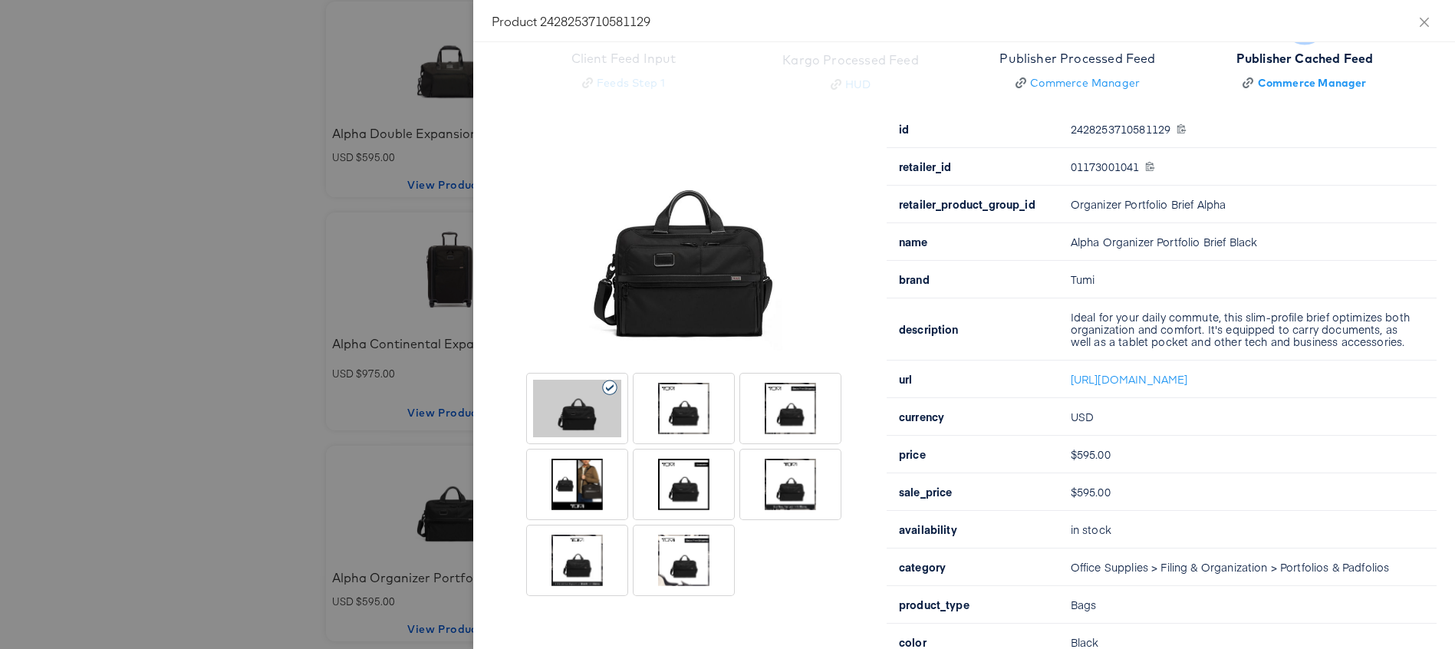
scroll to position [288, 0]
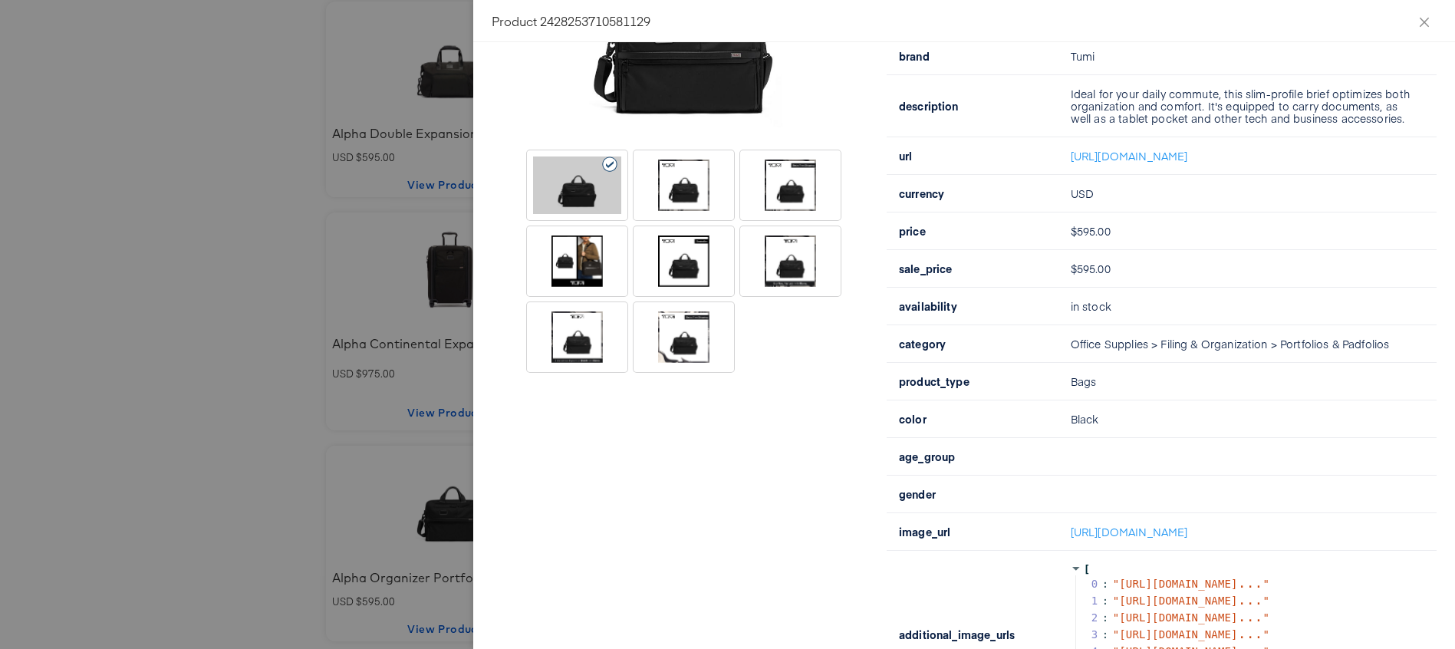
click at [384, 440] on div at bounding box center [727, 324] width 1455 height 649
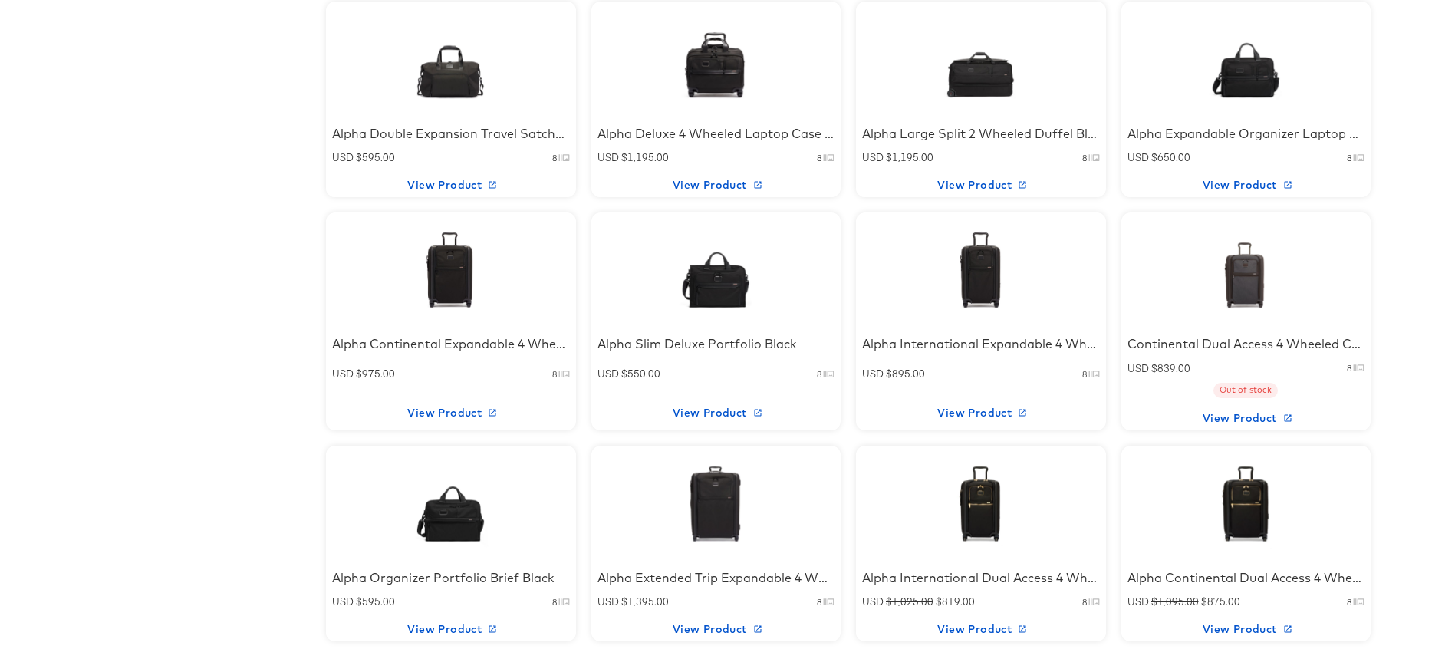
click at [713, 285] on div at bounding box center [715, 270] width 130 height 96
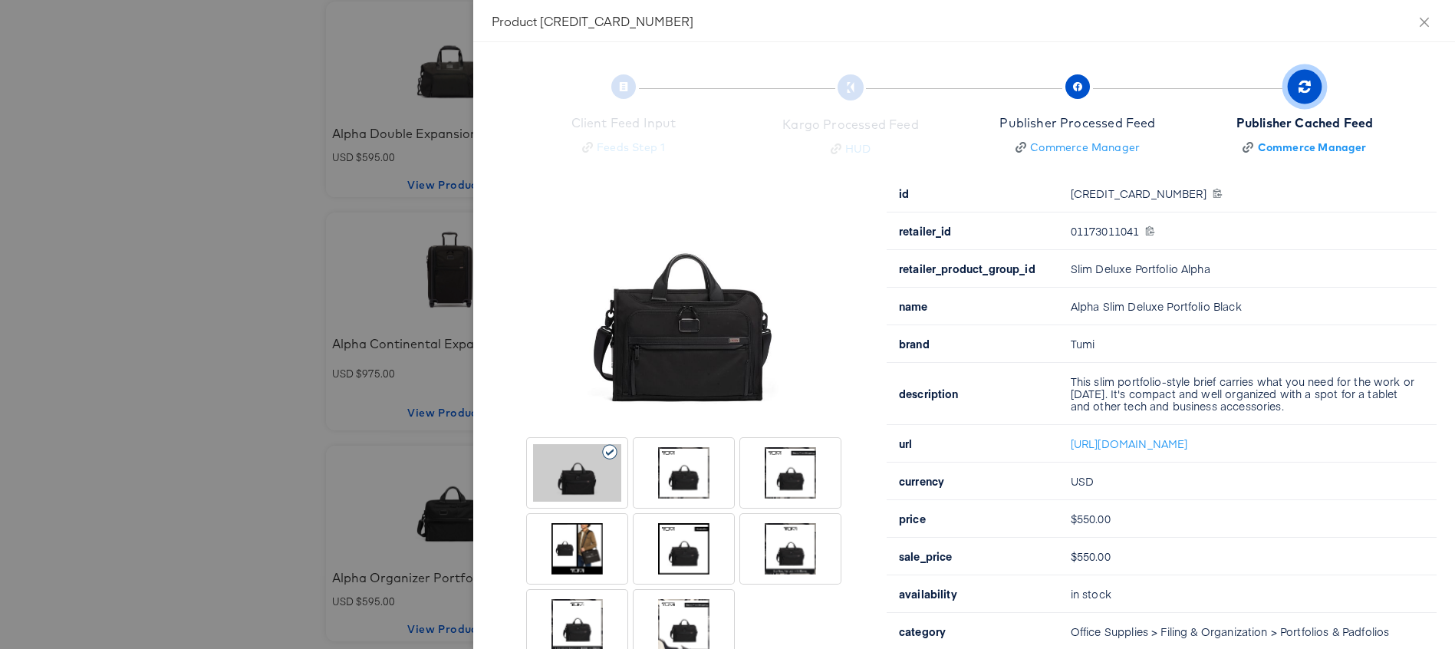
click at [351, 179] on div at bounding box center [727, 324] width 1455 height 649
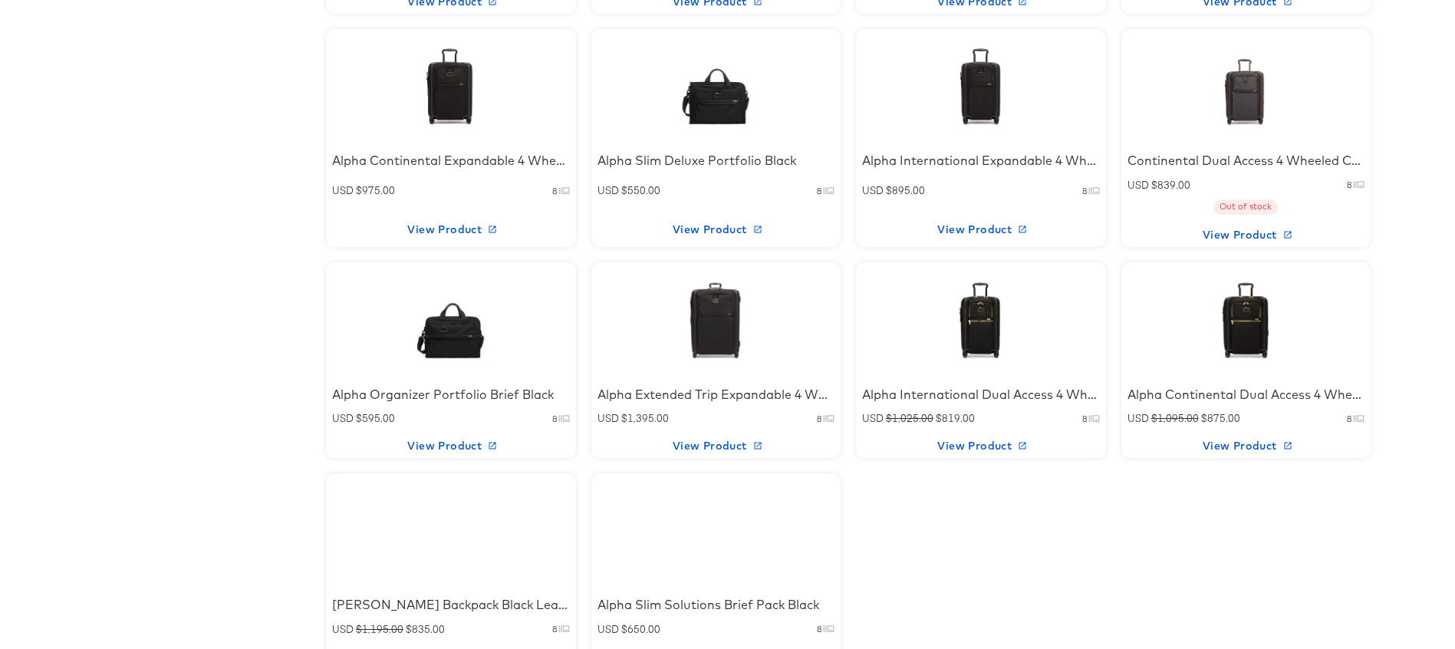
scroll to position [2715, 0]
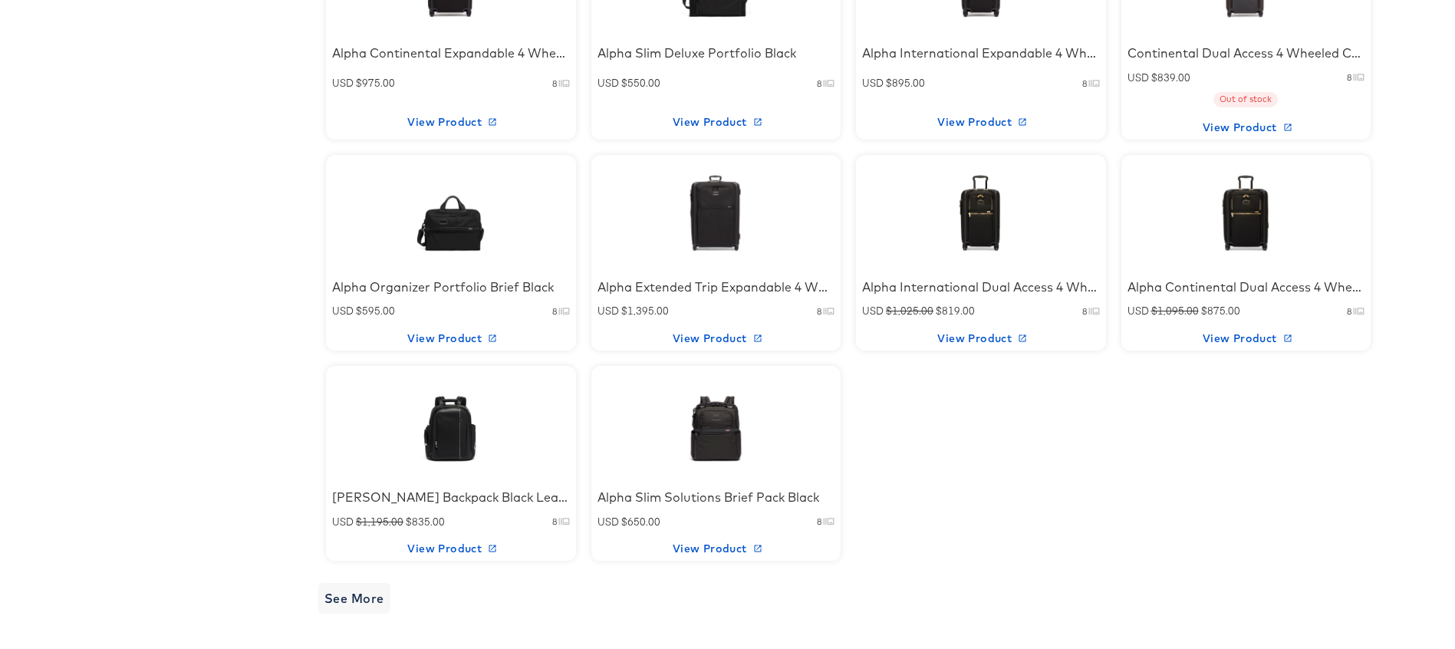
click at [708, 410] on div at bounding box center [715, 423] width 130 height 96
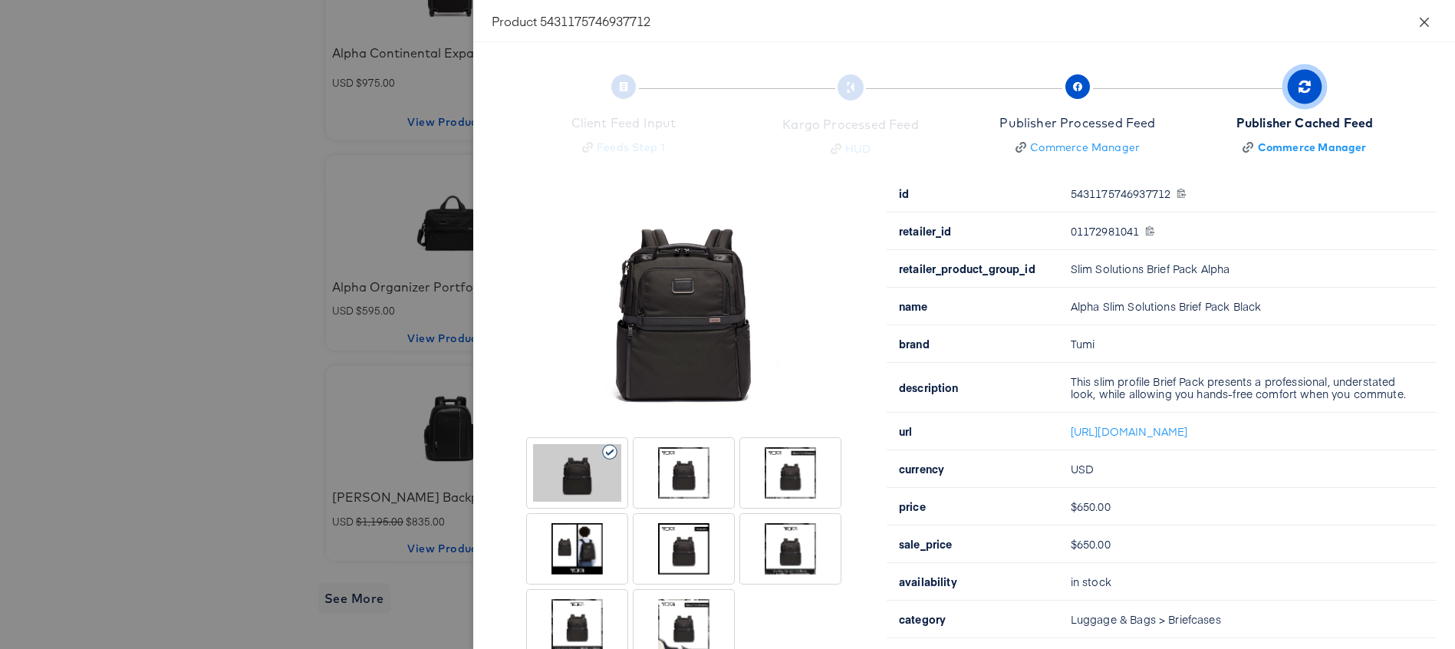
click at [1411, 21] on button "Close" at bounding box center [1424, 21] width 43 height 43
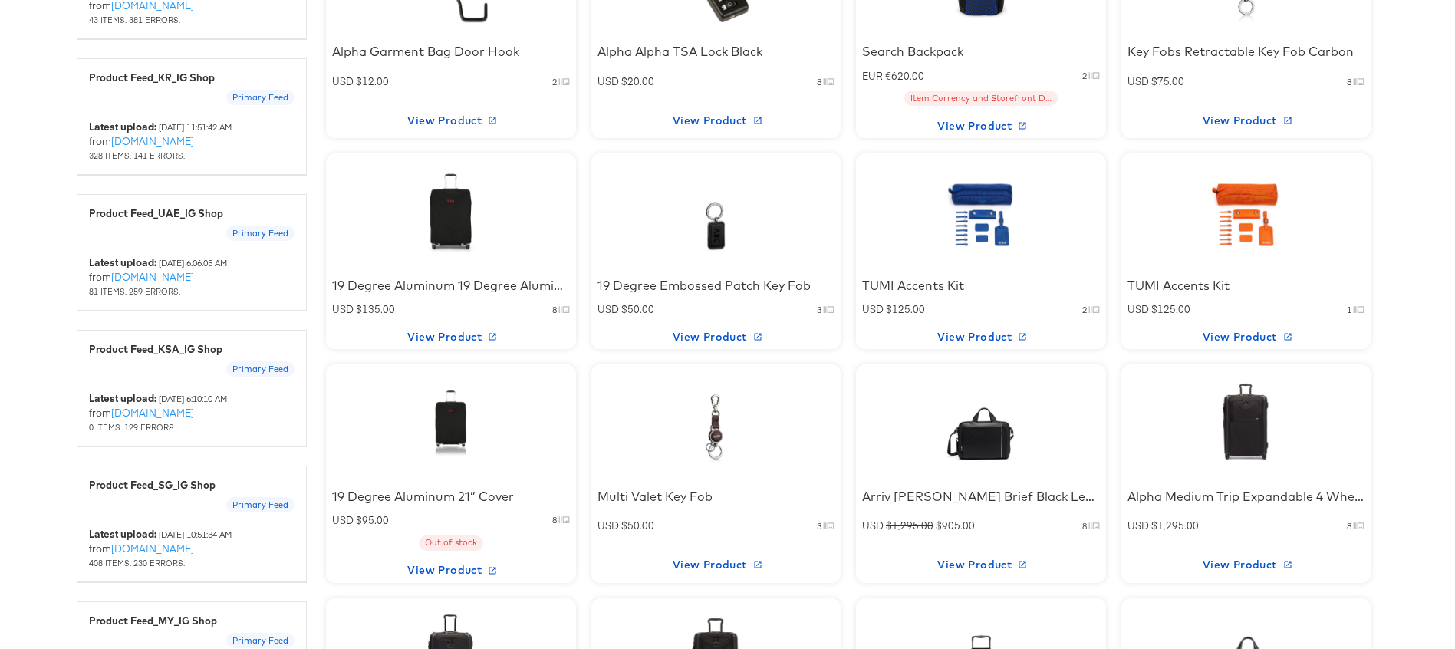
scroll to position [1151, 0]
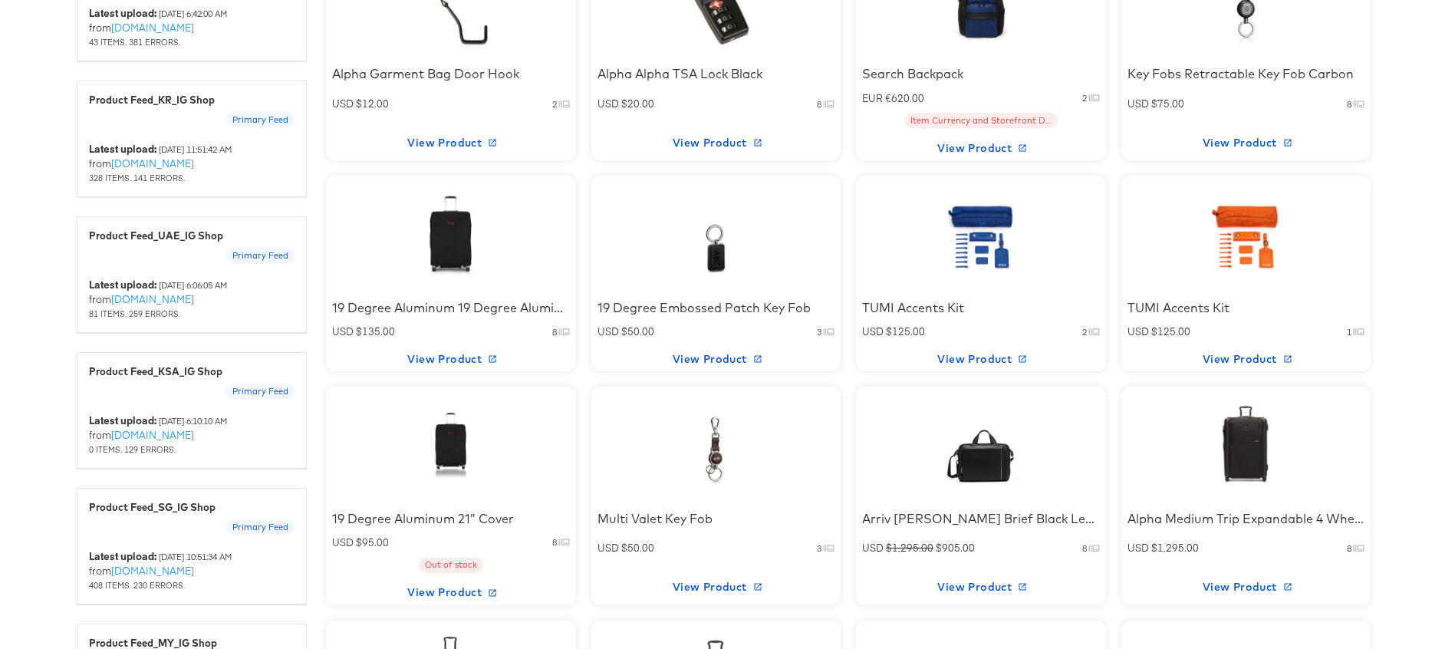
click at [980, 241] on div at bounding box center [981, 234] width 130 height 96
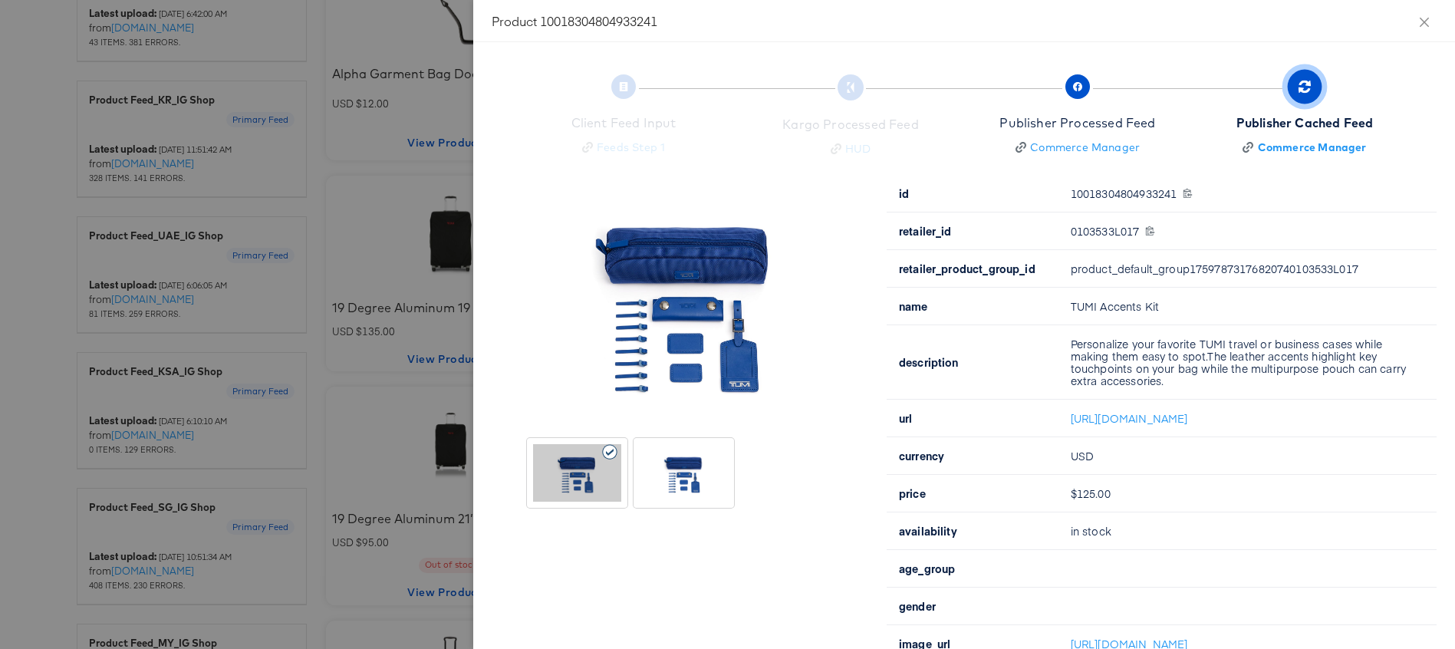
click at [1113, 237] on div "0103533L017 0103533L017" at bounding box center [1244, 231] width 347 height 12
copy div "0103533L017"
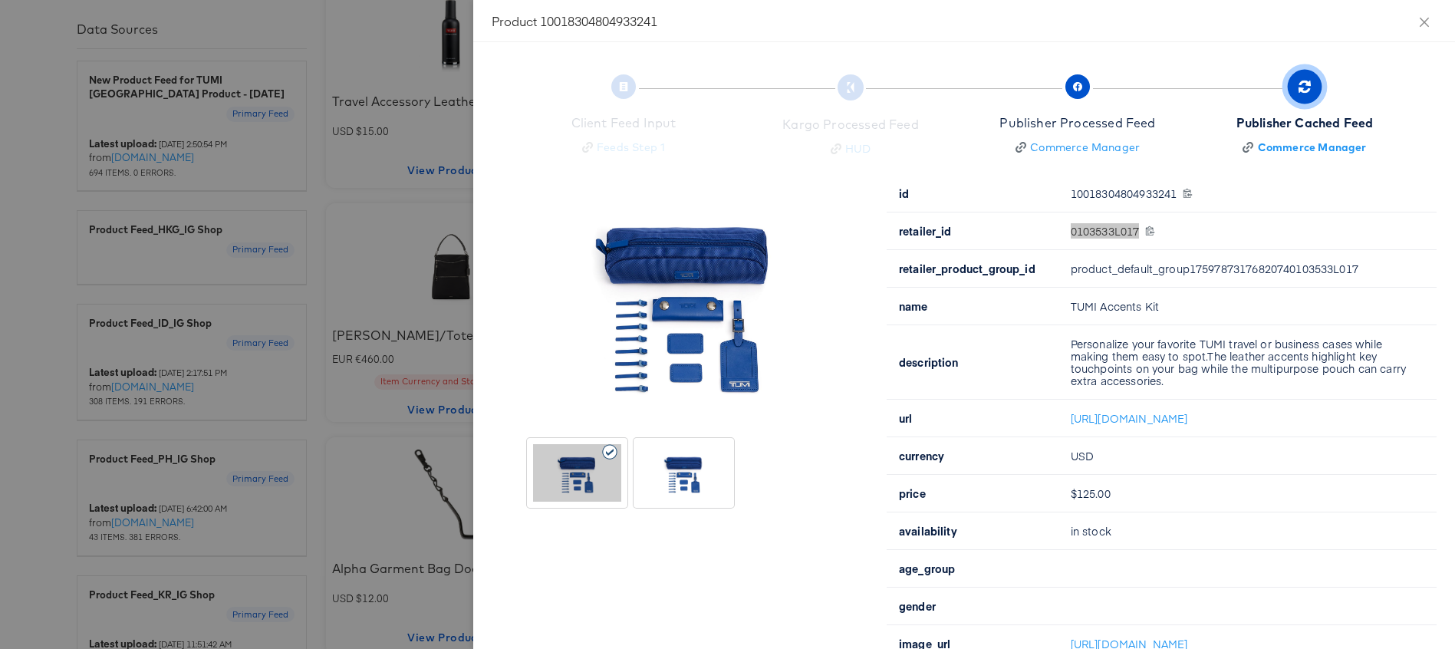
scroll to position [637, 0]
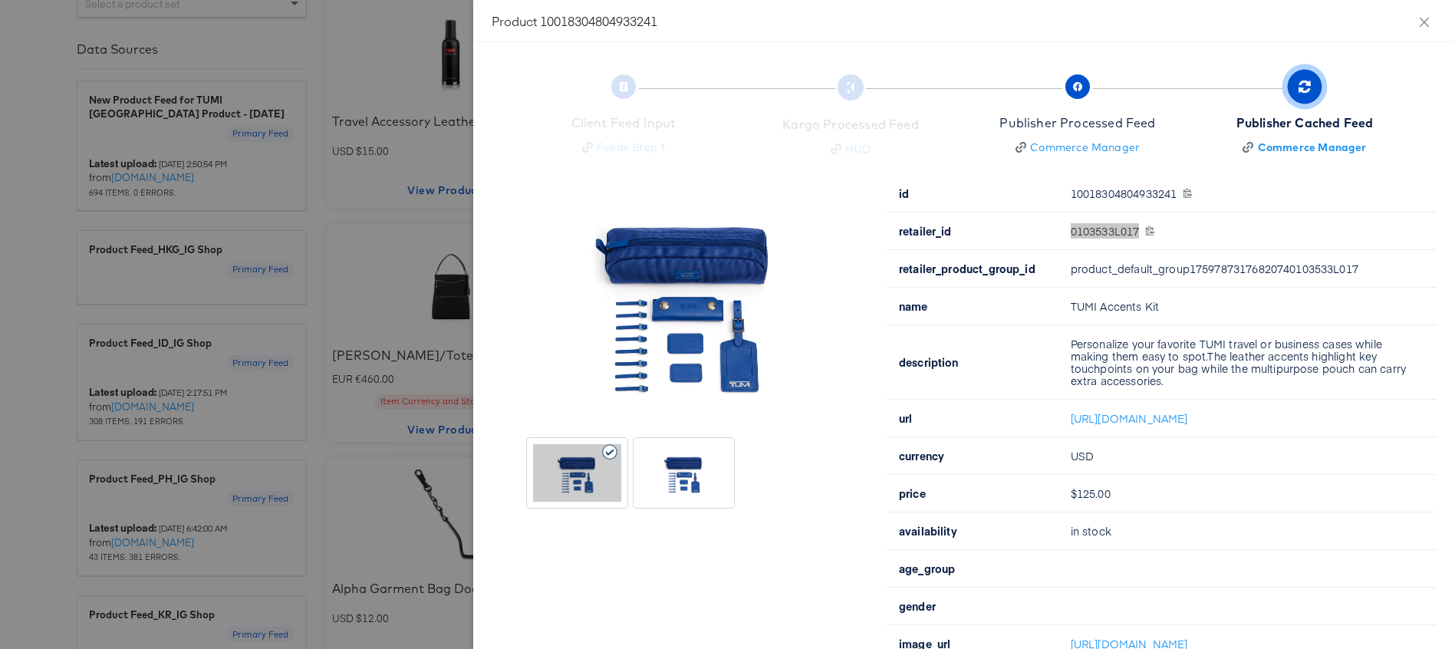
click at [1092, 236] on div "0103533L017 0103533L017" at bounding box center [1244, 231] width 347 height 12
copy div "0103533L017"
